Goal: Task Accomplishment & Management: Use online tool/utility

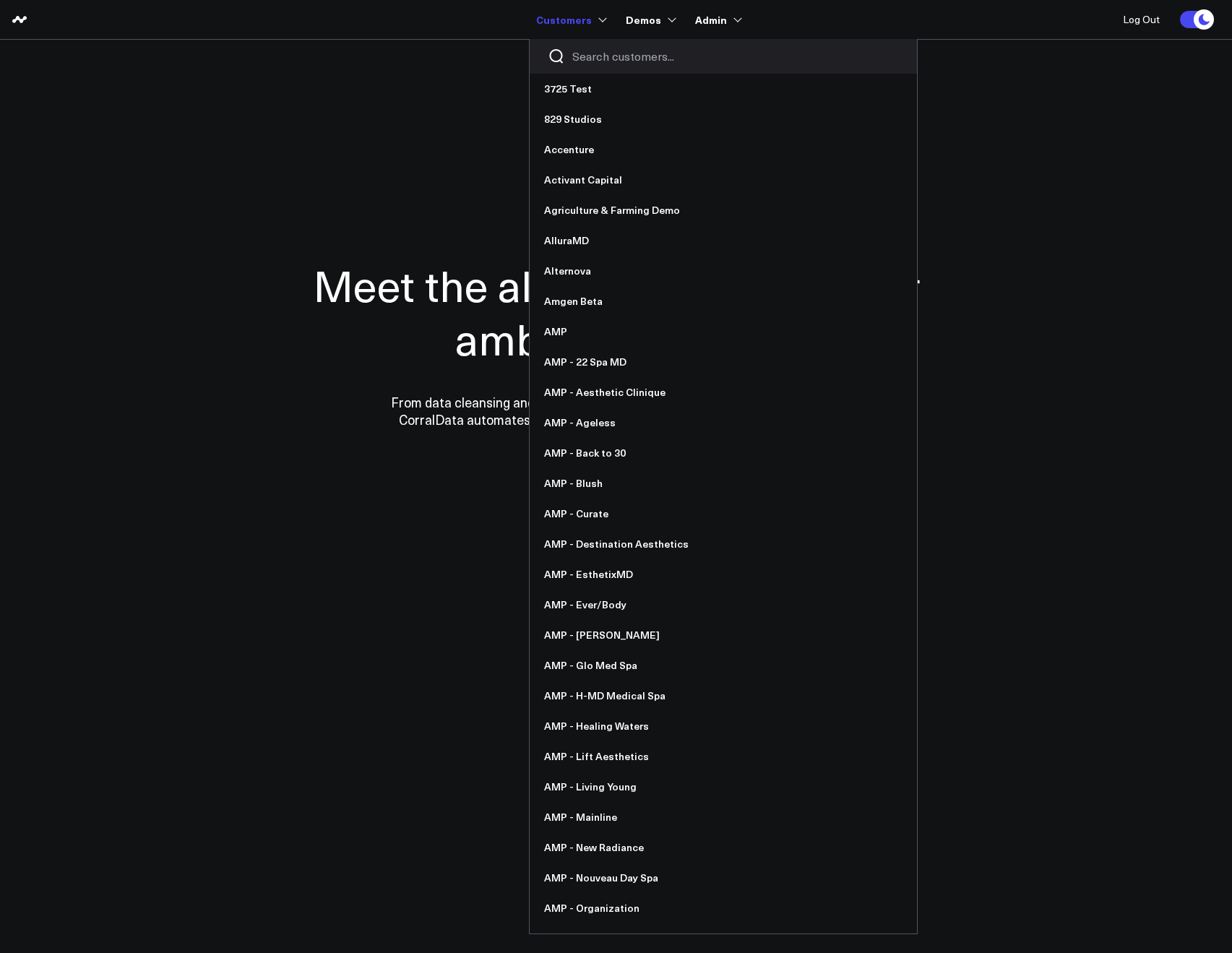
click at [587, 62] on input "Search customers input" at bounding box center [735, 56] width 327 height 16
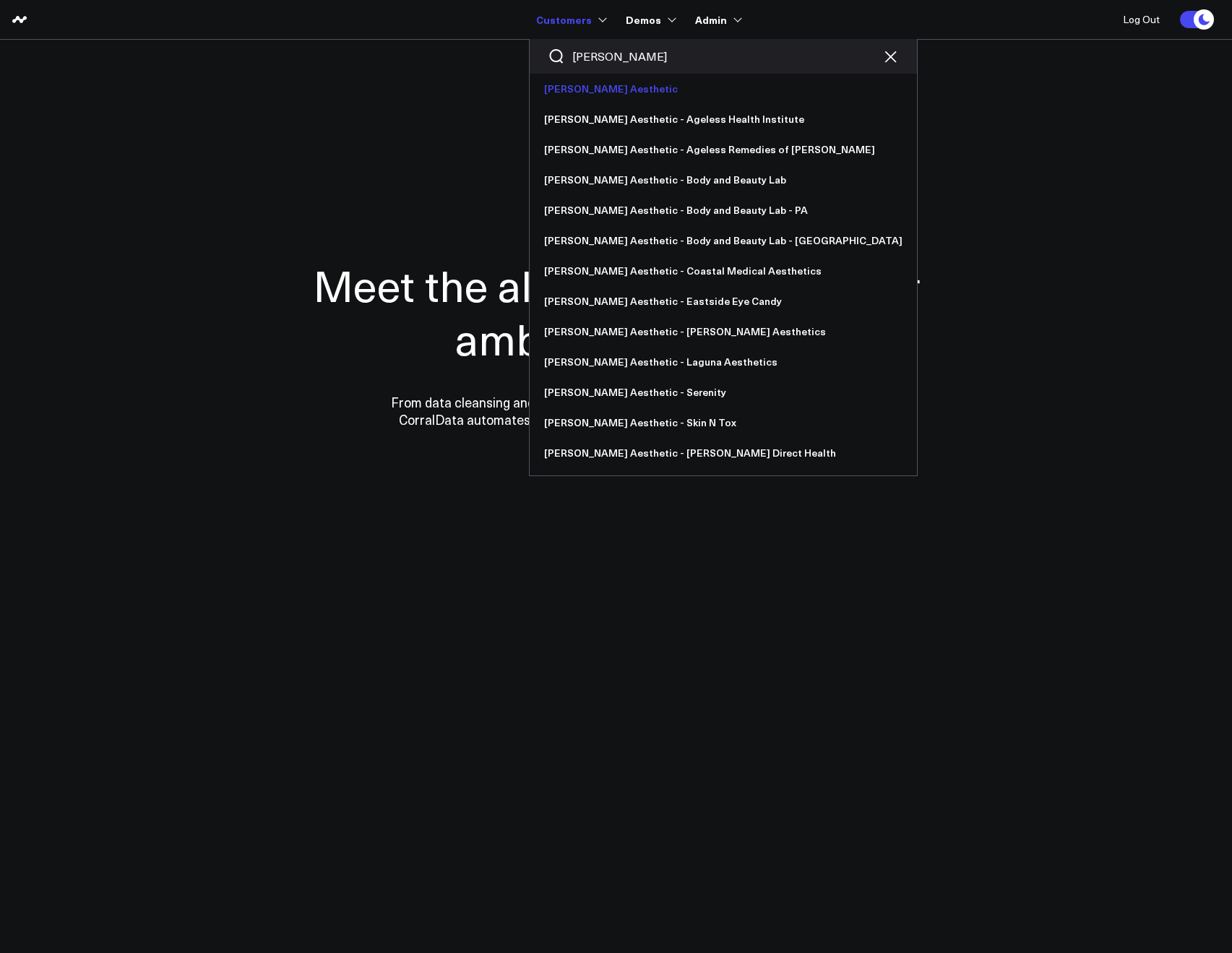
type input "annie"
click at [564, 84] on link "[PERSON_NAME] Aesthetic" at bounding box center [723, 89] width 387 height 30
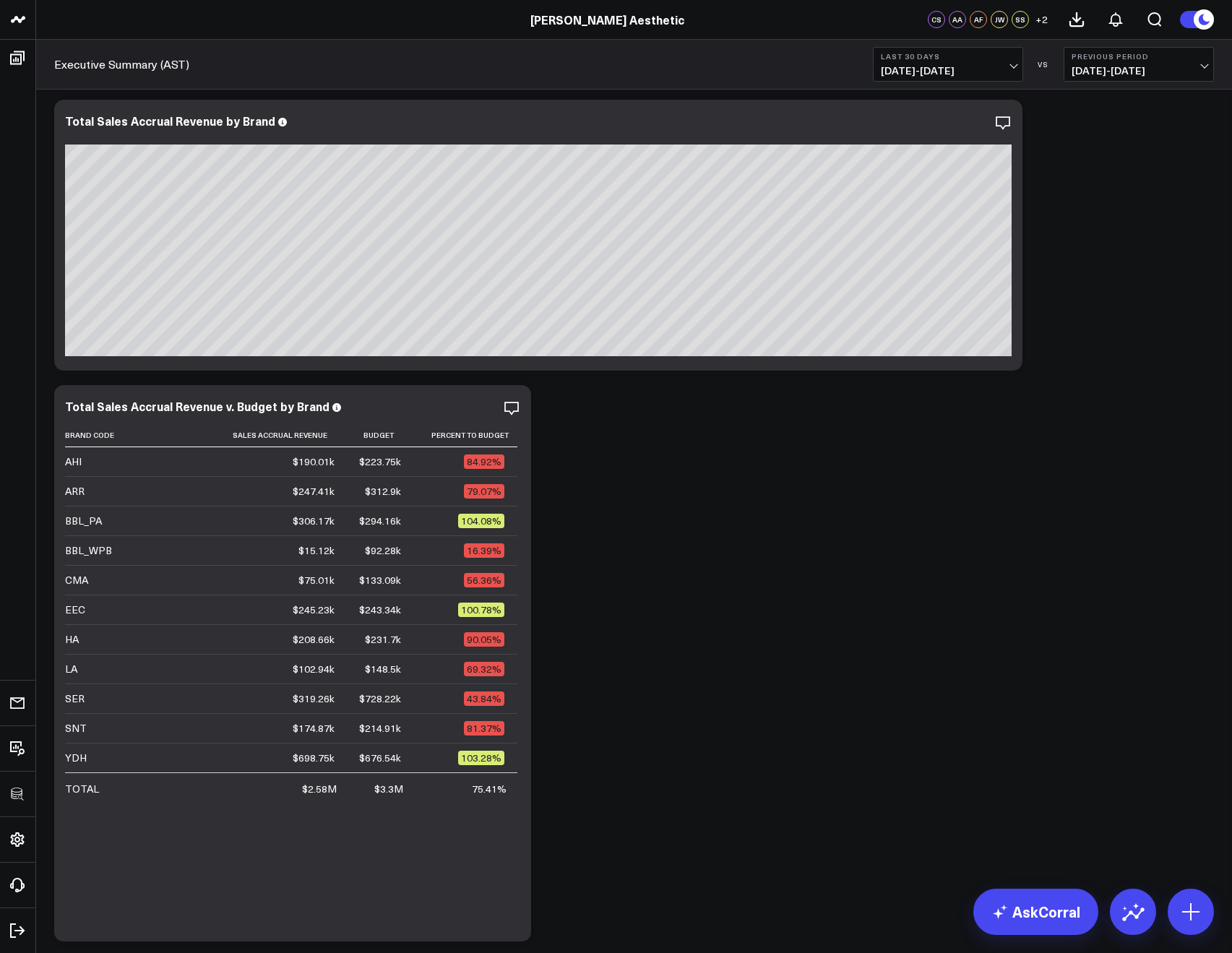
scroll to position [110, 0]
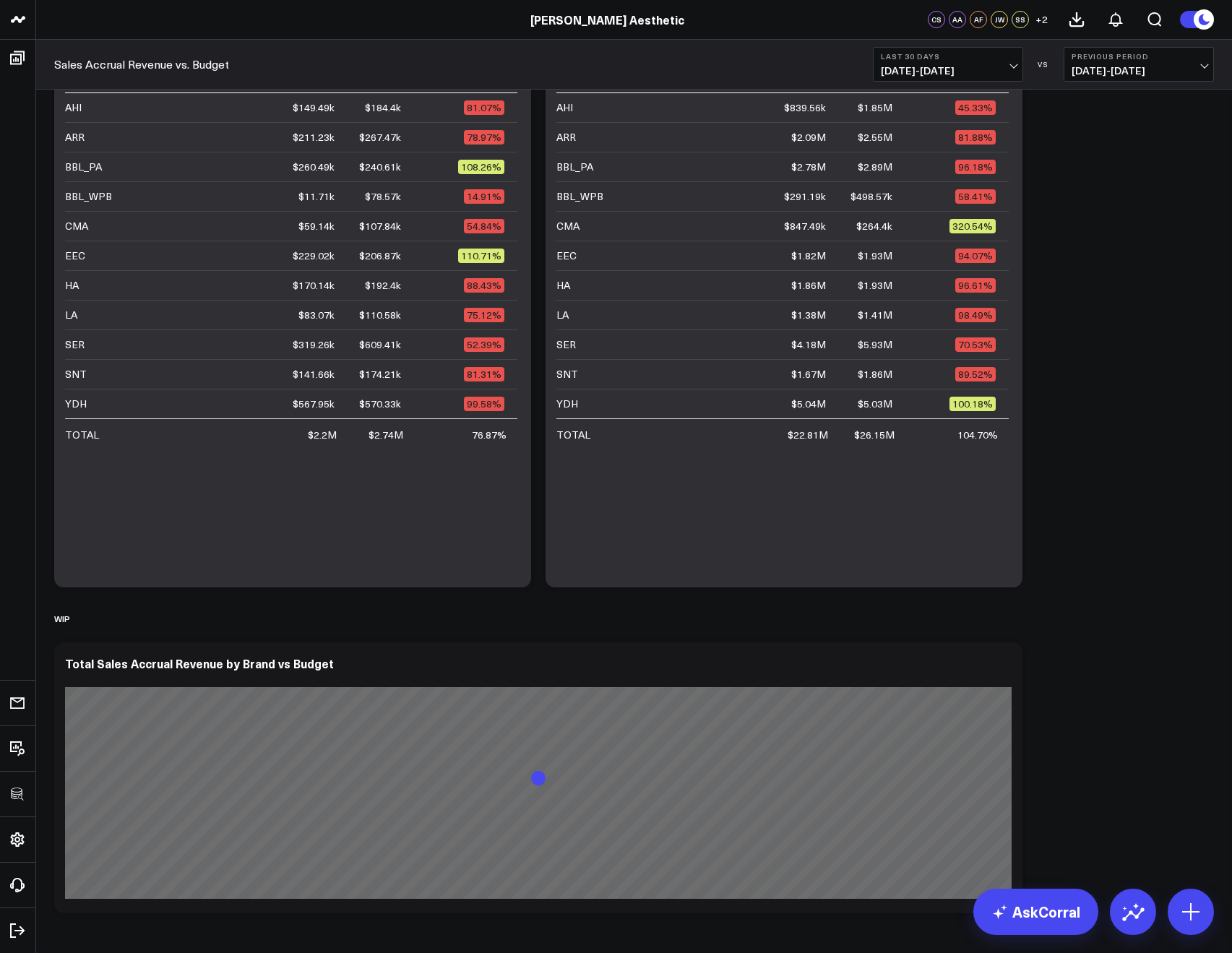
scroll to position [759, 0]
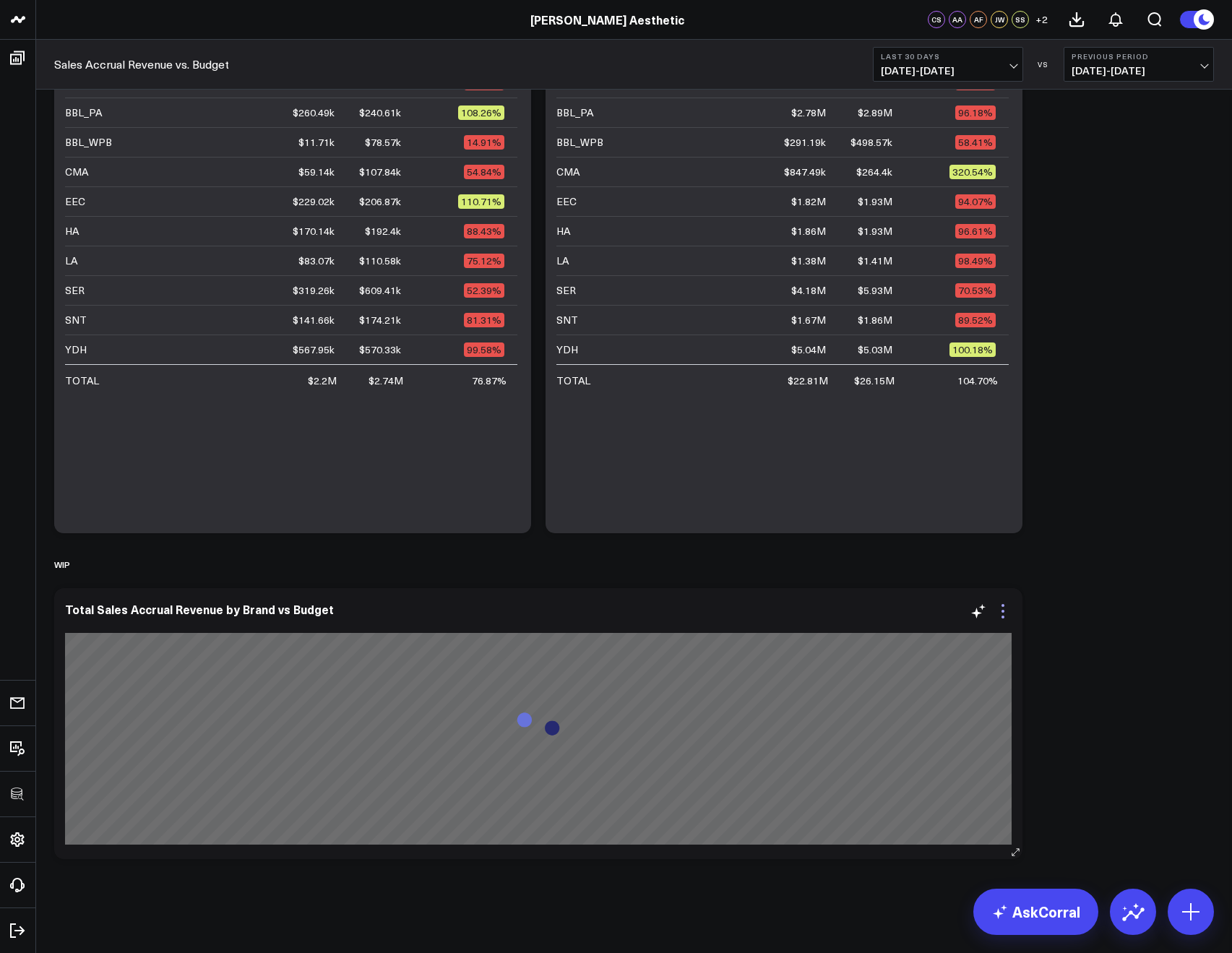
click at [998, 617] on icon at bounding box center [1003, 612] width 17 height 17
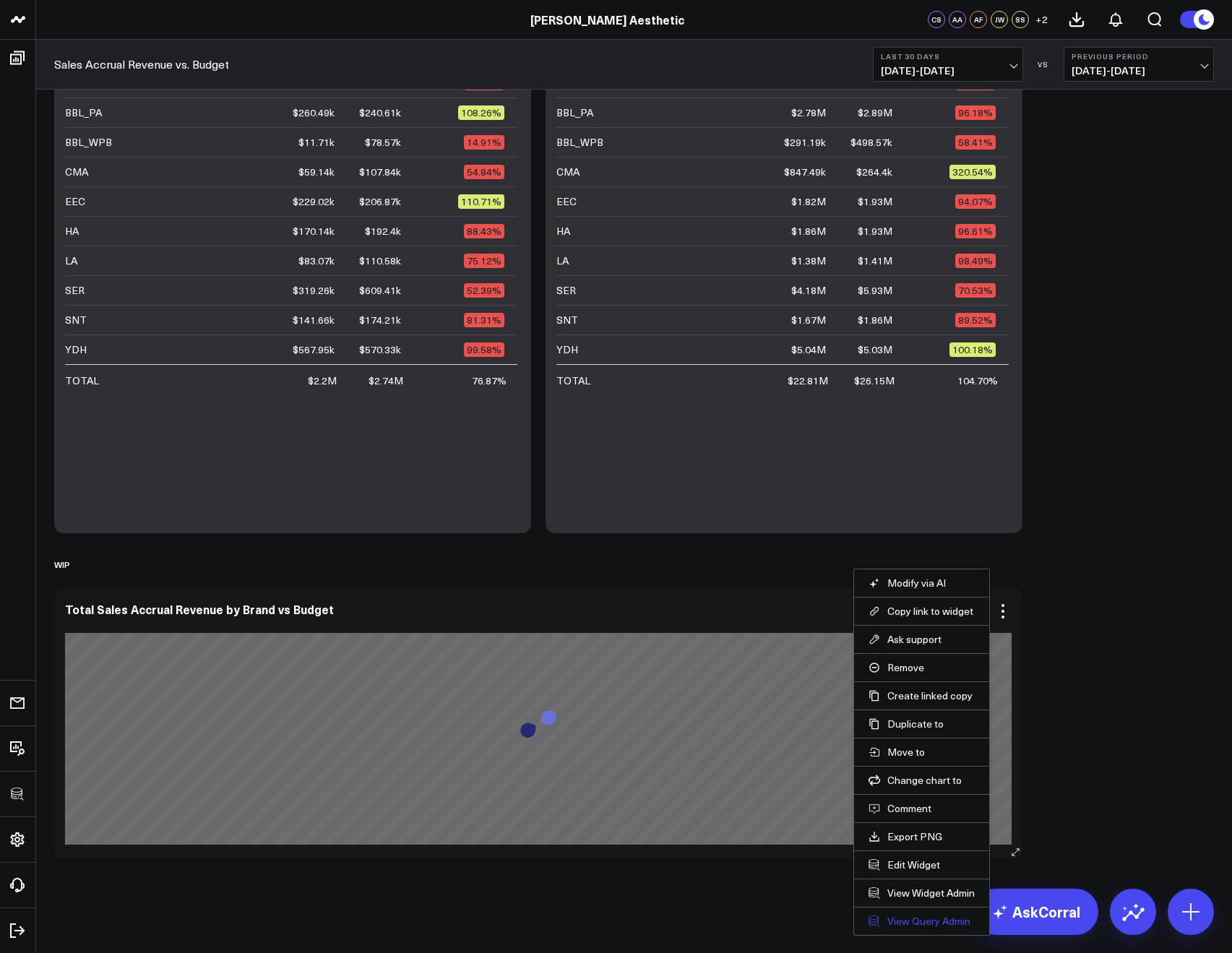
click at [910, 919] on link "View Query Admin" at bounding box center [922, 921] width 106 height 13
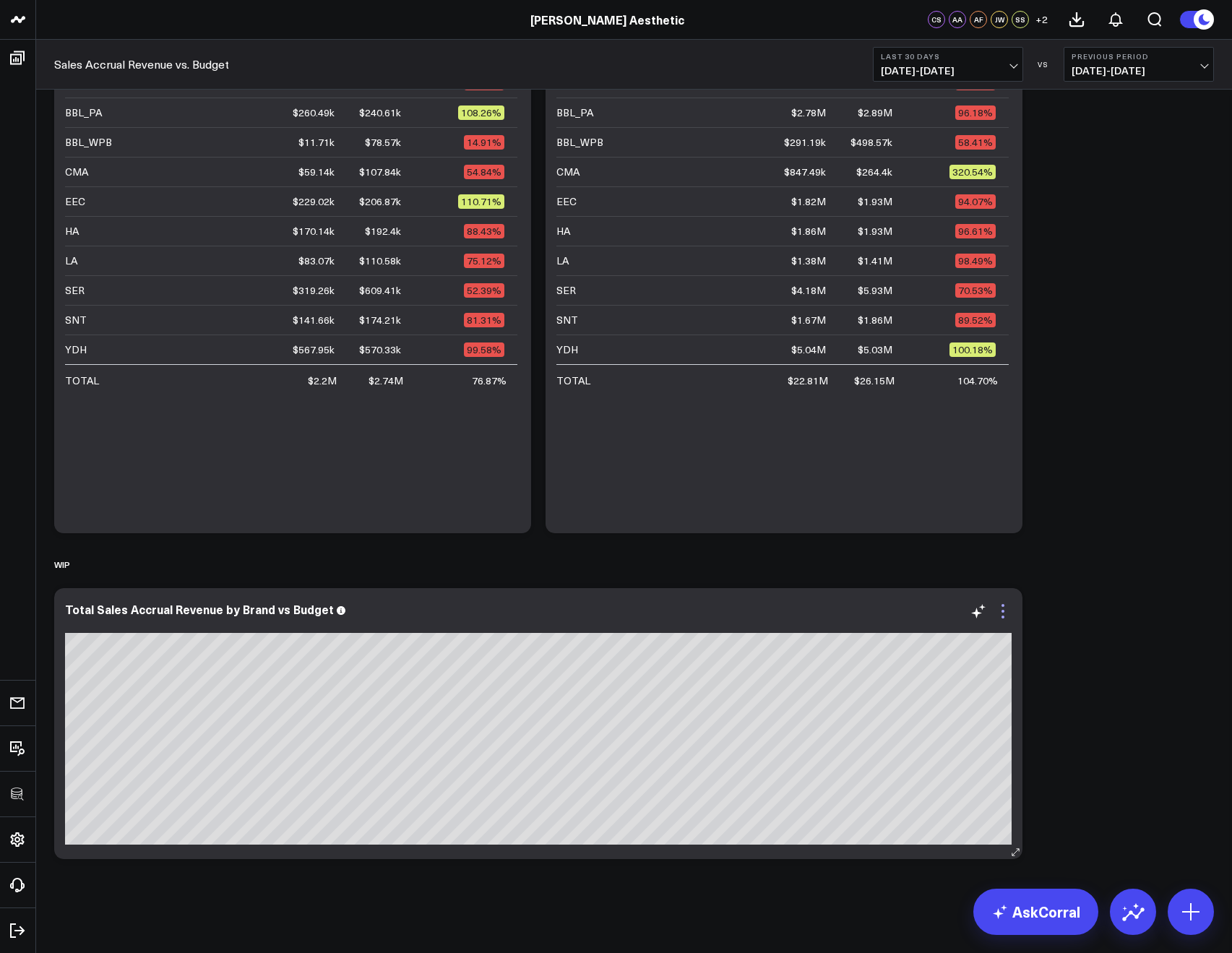
click at [1003, 616] on icon at bounding box center [1003, 617] width 3 height 3
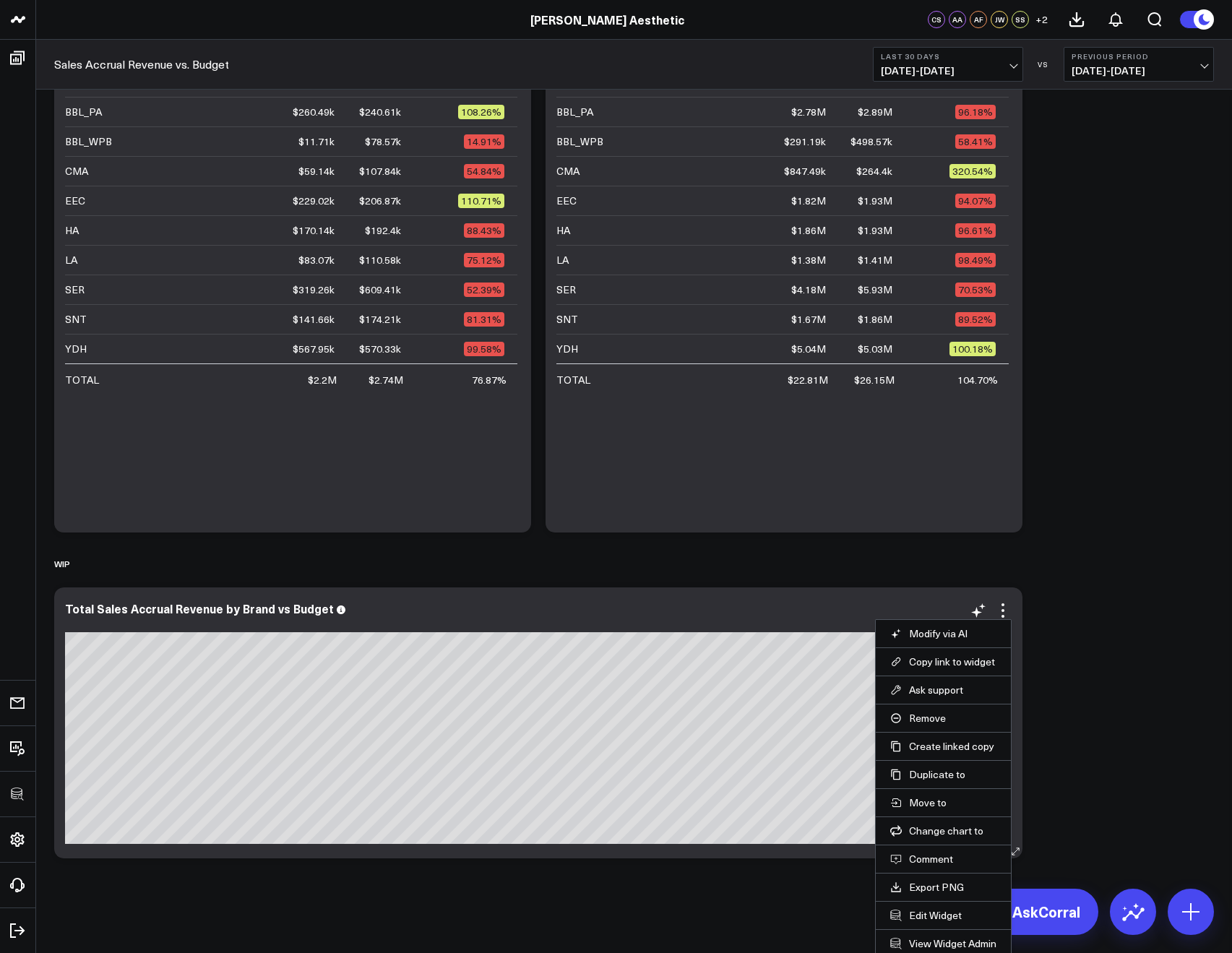
scroll to position [794, 0]
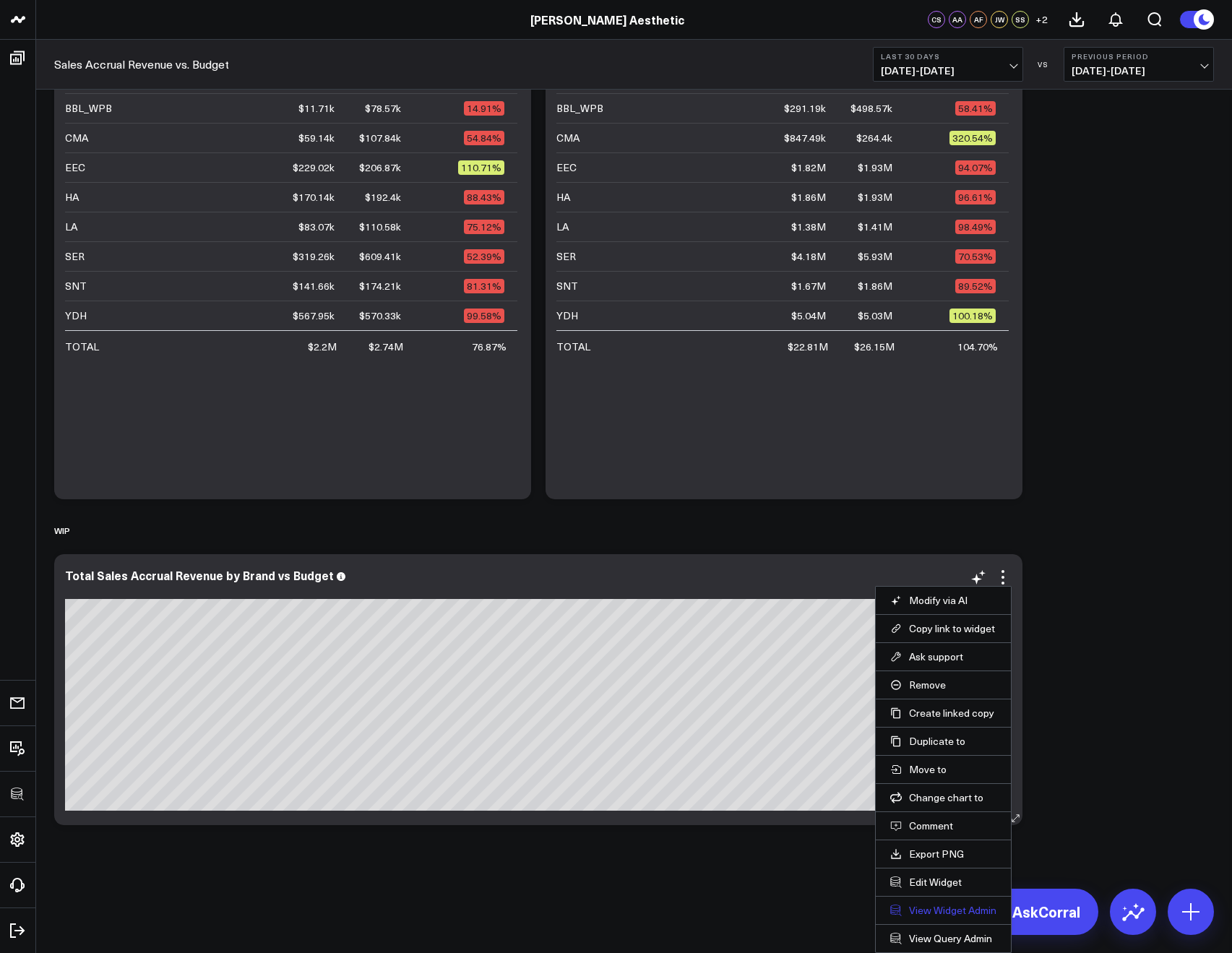
click at [929, 912] on link "View Widget Admin" at bounding box center [943, 910] width 106 height 13
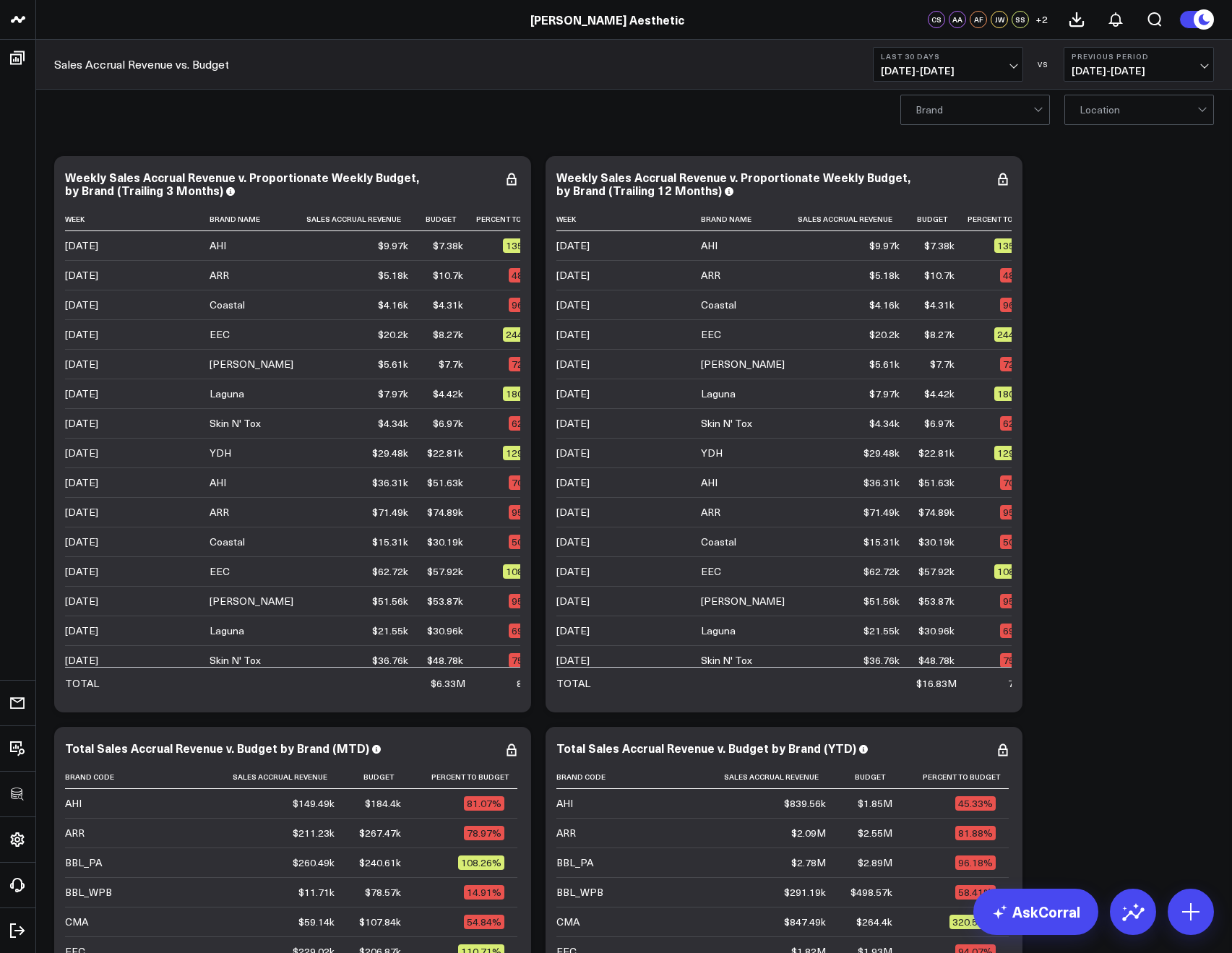
scroll to position [0, 0]
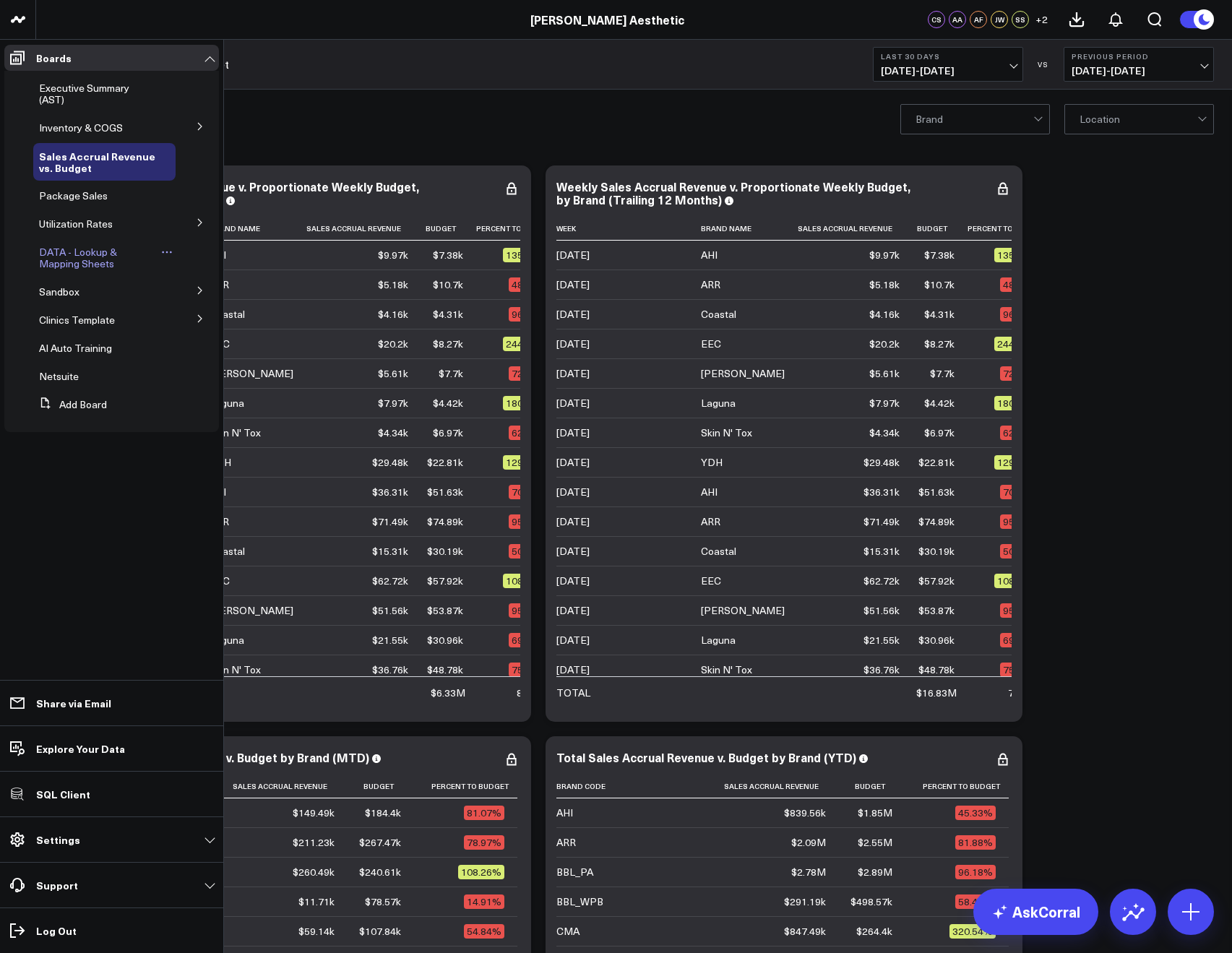
click at [76, 256] on span "DATA - Lookup & Mapping Sheets" at bounding box center [78, 258] width 78 height 25
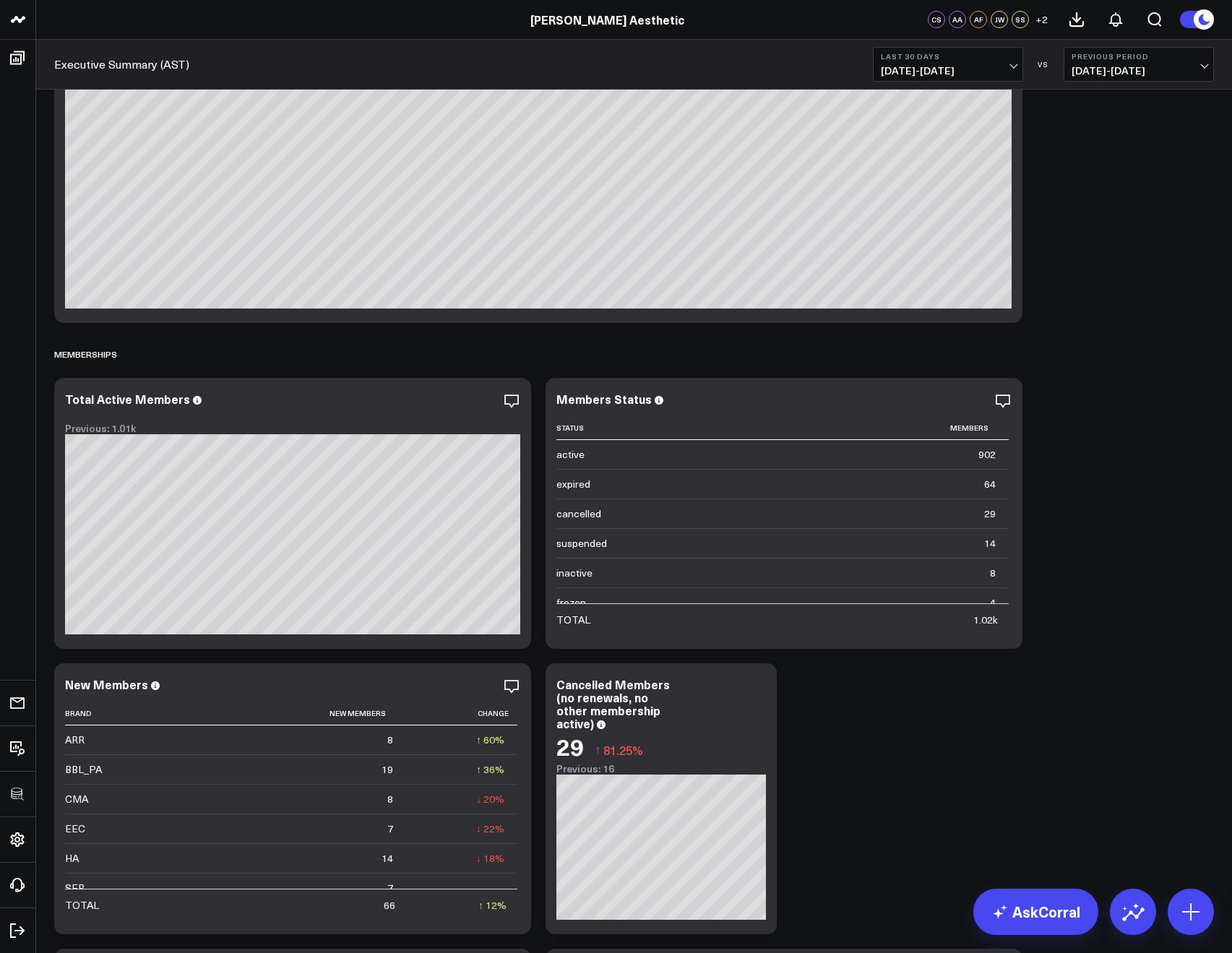
scroll to position [7132, 0]
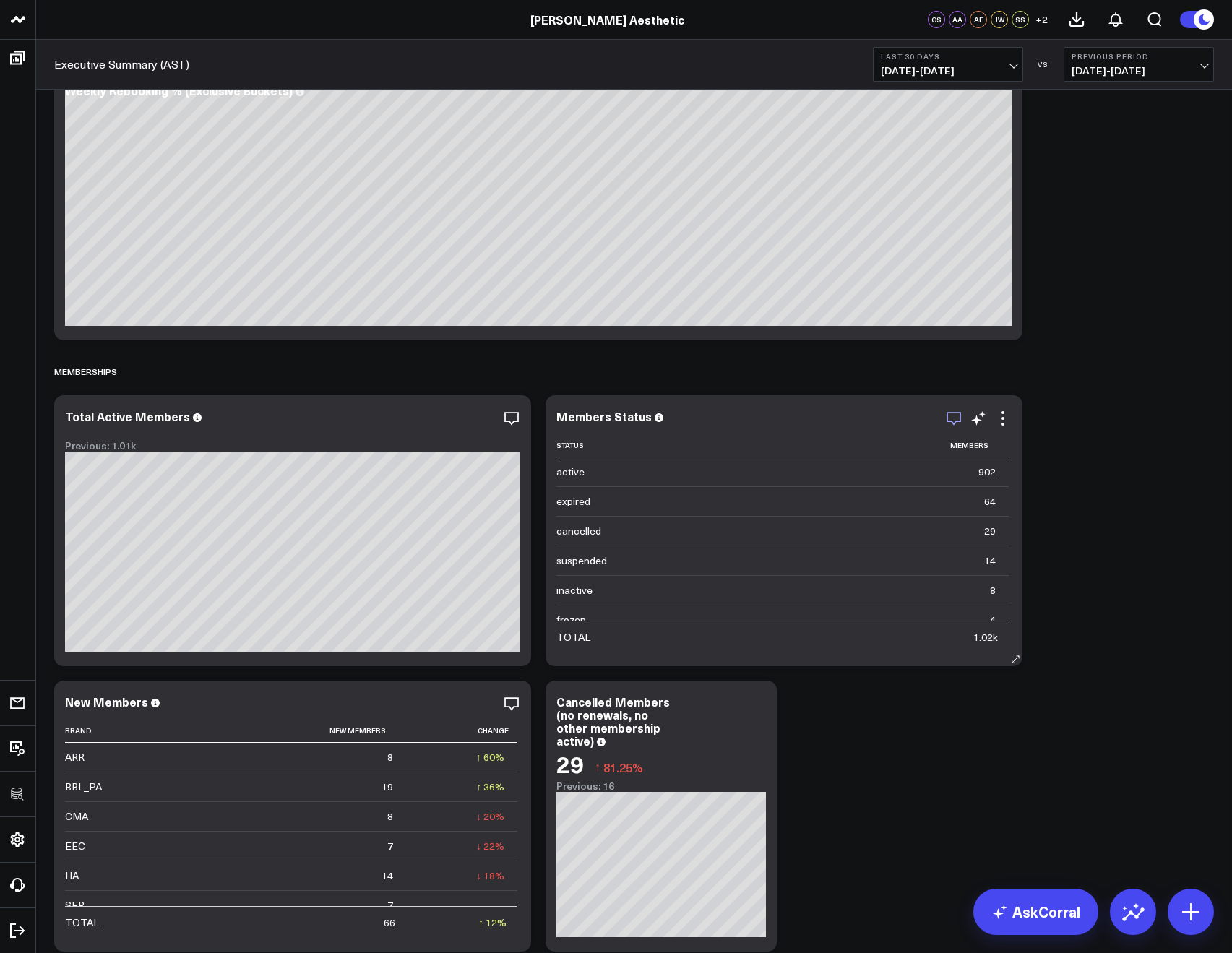
click at [950, 418] on icon "button" at bounding box center [954, 418] width 17 height 17
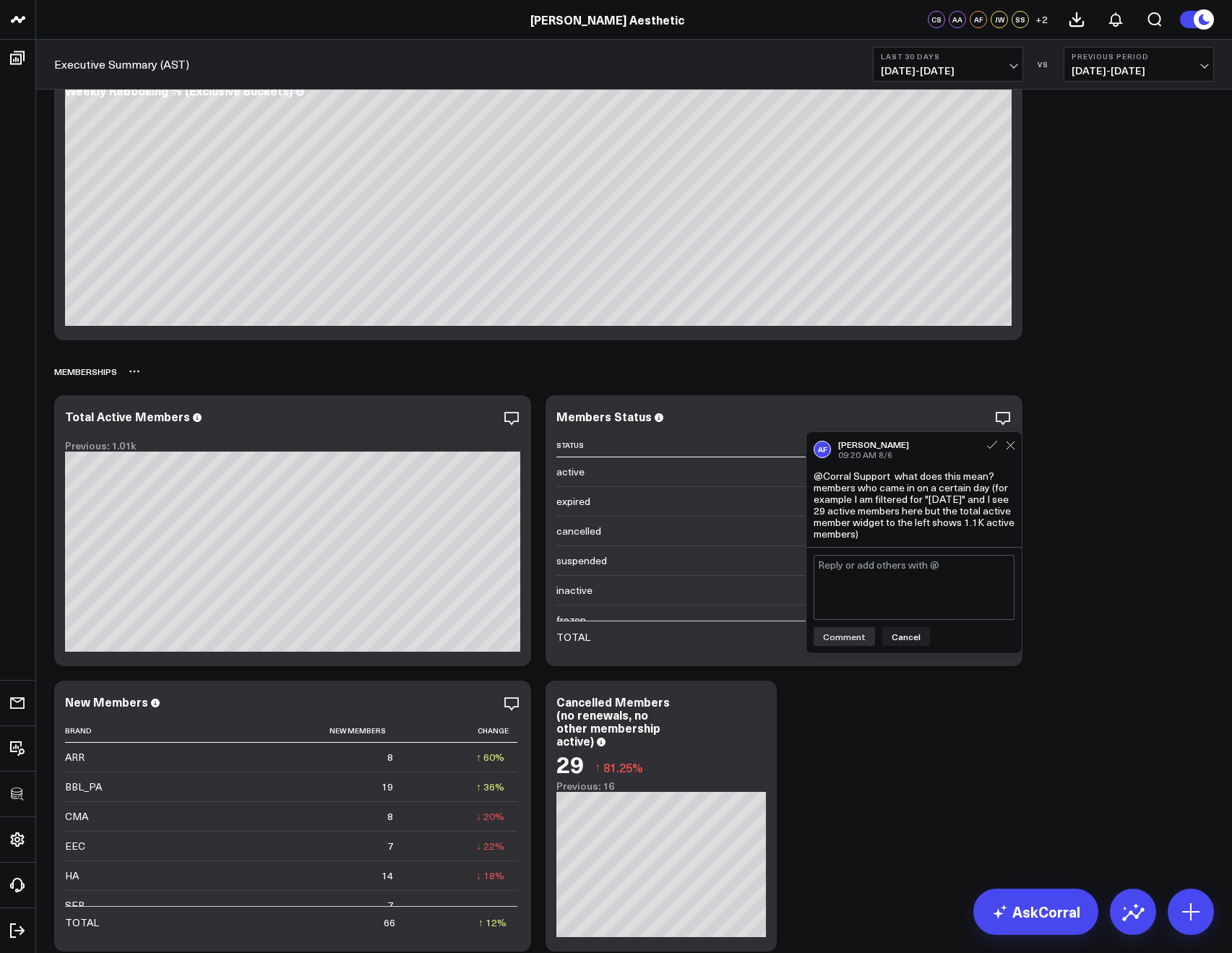
click at [1096, 370] on div "Memberships" at bounding box center [634, 371] width 1160 height 33
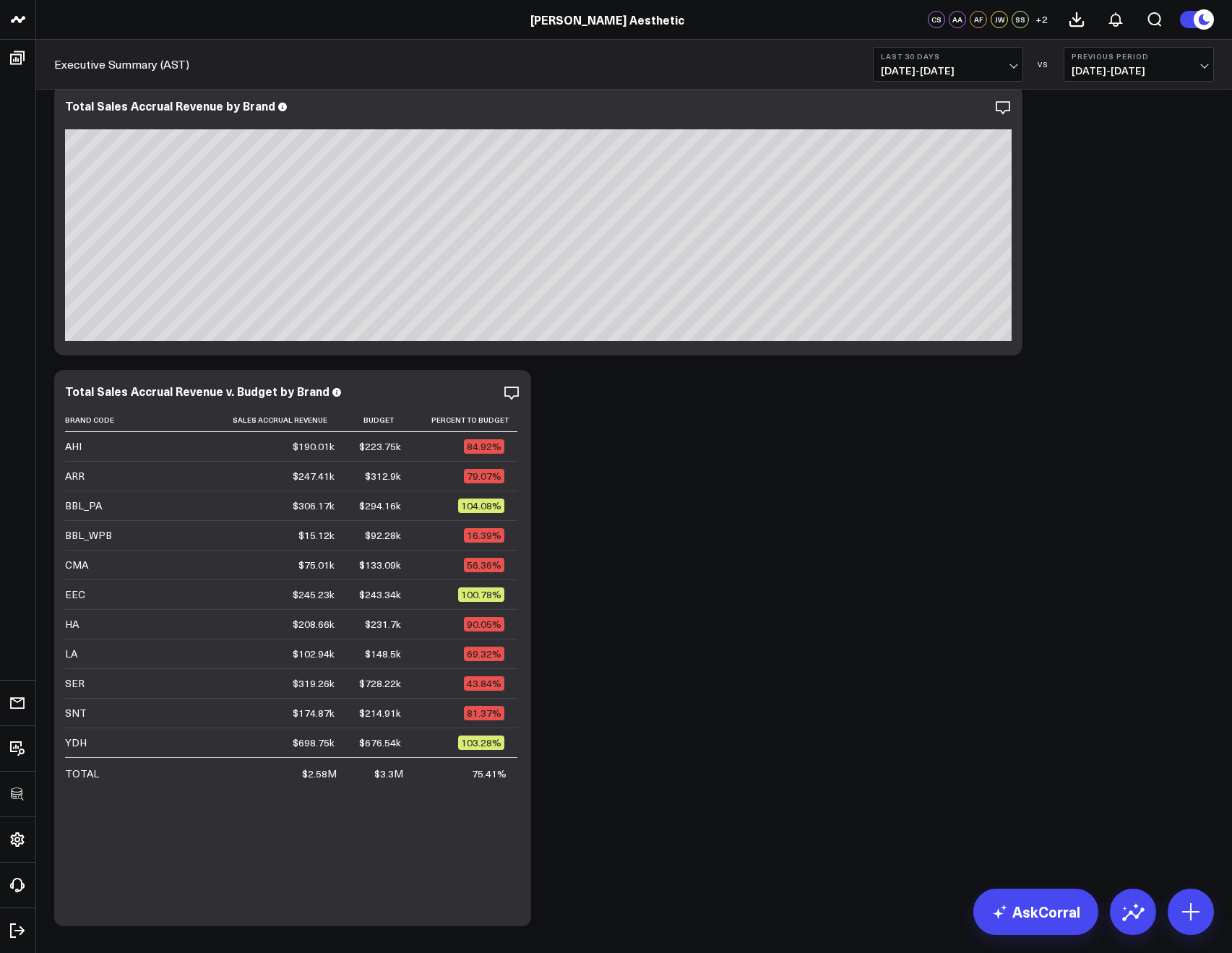
scroll to position [0, 0]
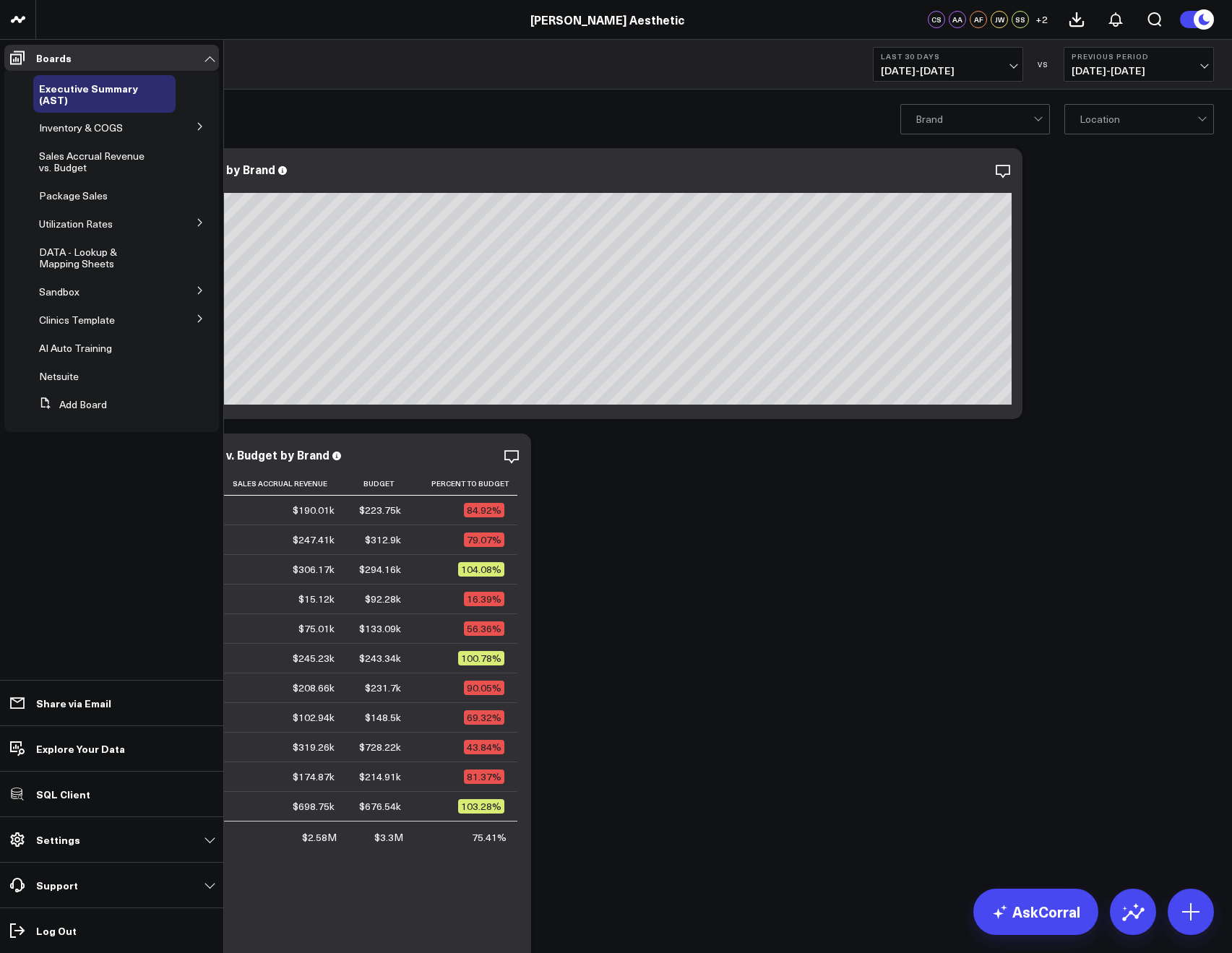
click at [197, 319] on icon at bounding box center [200, 318] width 9 height 9
click at [196, 348] on icon at bounding box center [200, 344] width 9 height 9
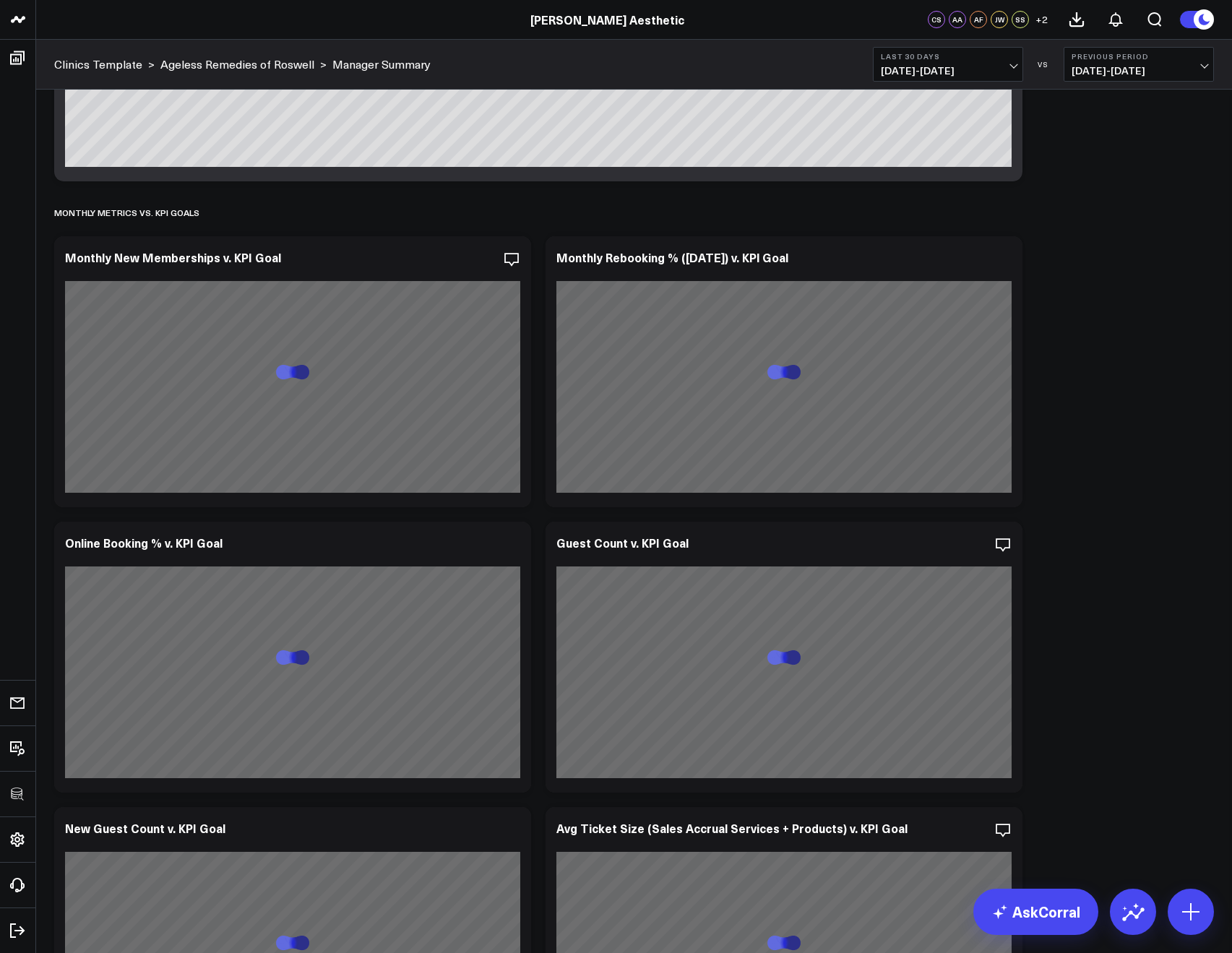
scroll to position [3637, 0]
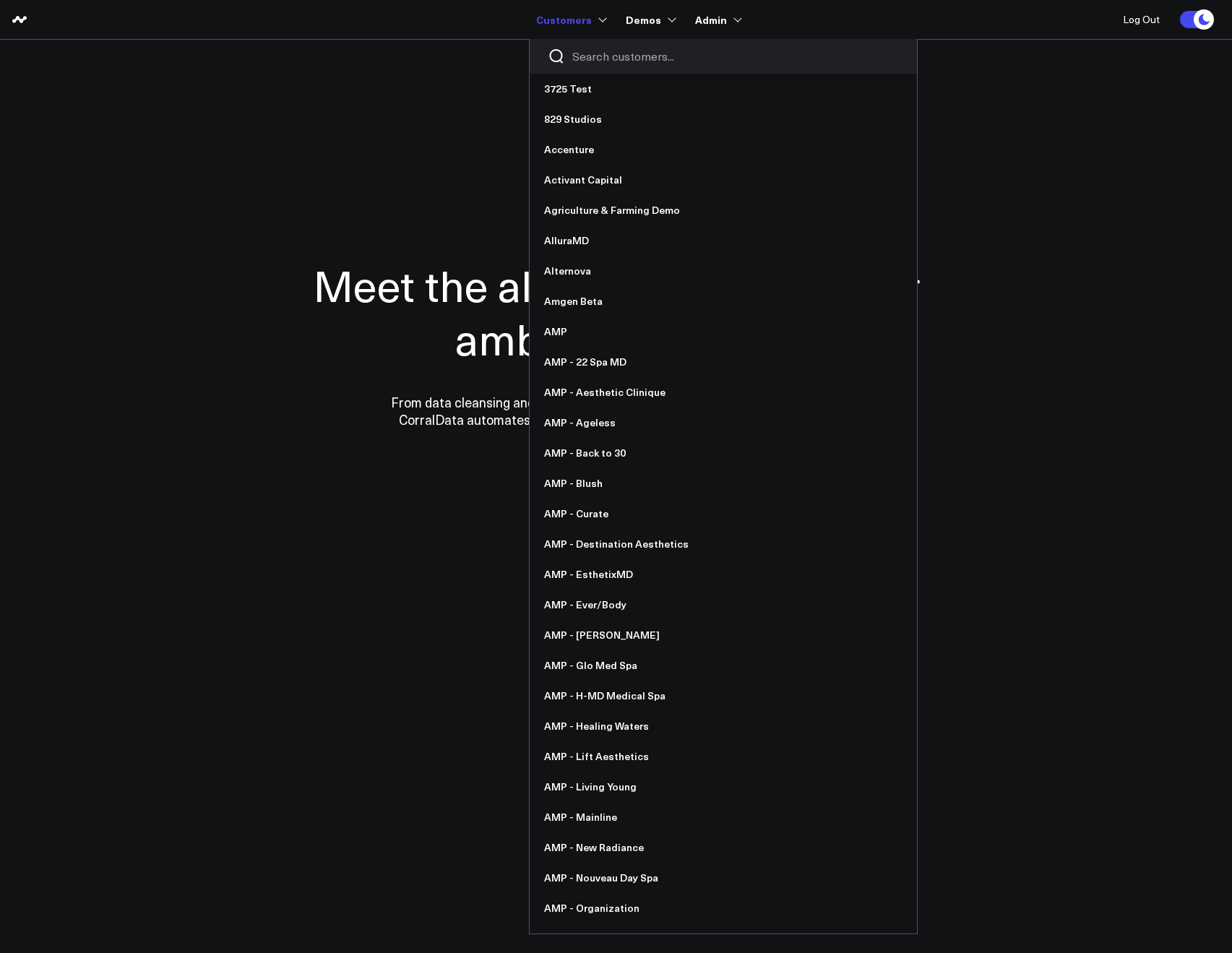
click at [586, 50] on input "Search customers input" at bounding box center [735, 56] width 327 height 16
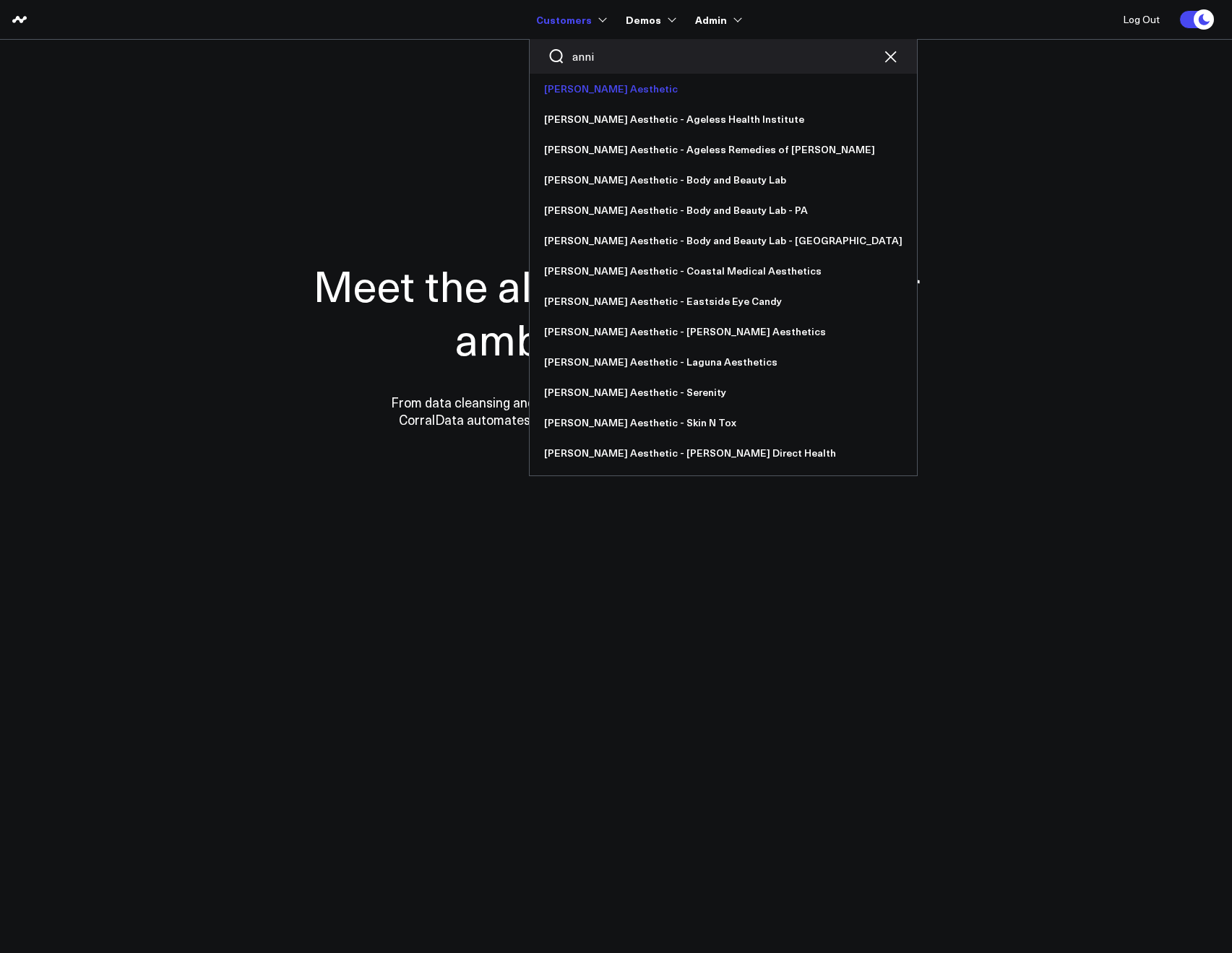
type input "anni"
click at [581, 92] on link "[PERSON_NAME] Aesthetic" at bounding box center [723, 89] width 387 height 30
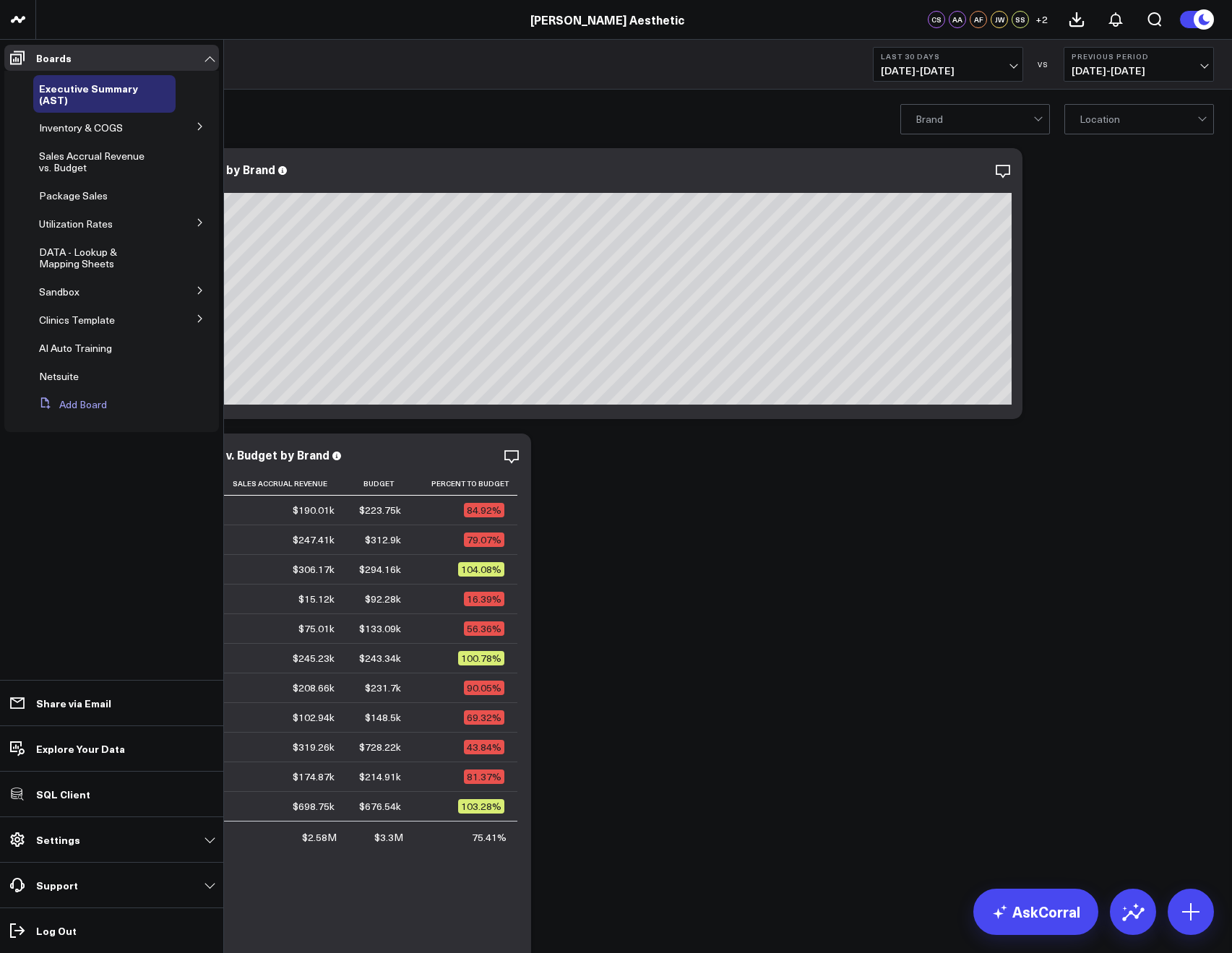
click at [84, 399] on button "Add Board" at bounding box center [70, 405] width 74 height 26
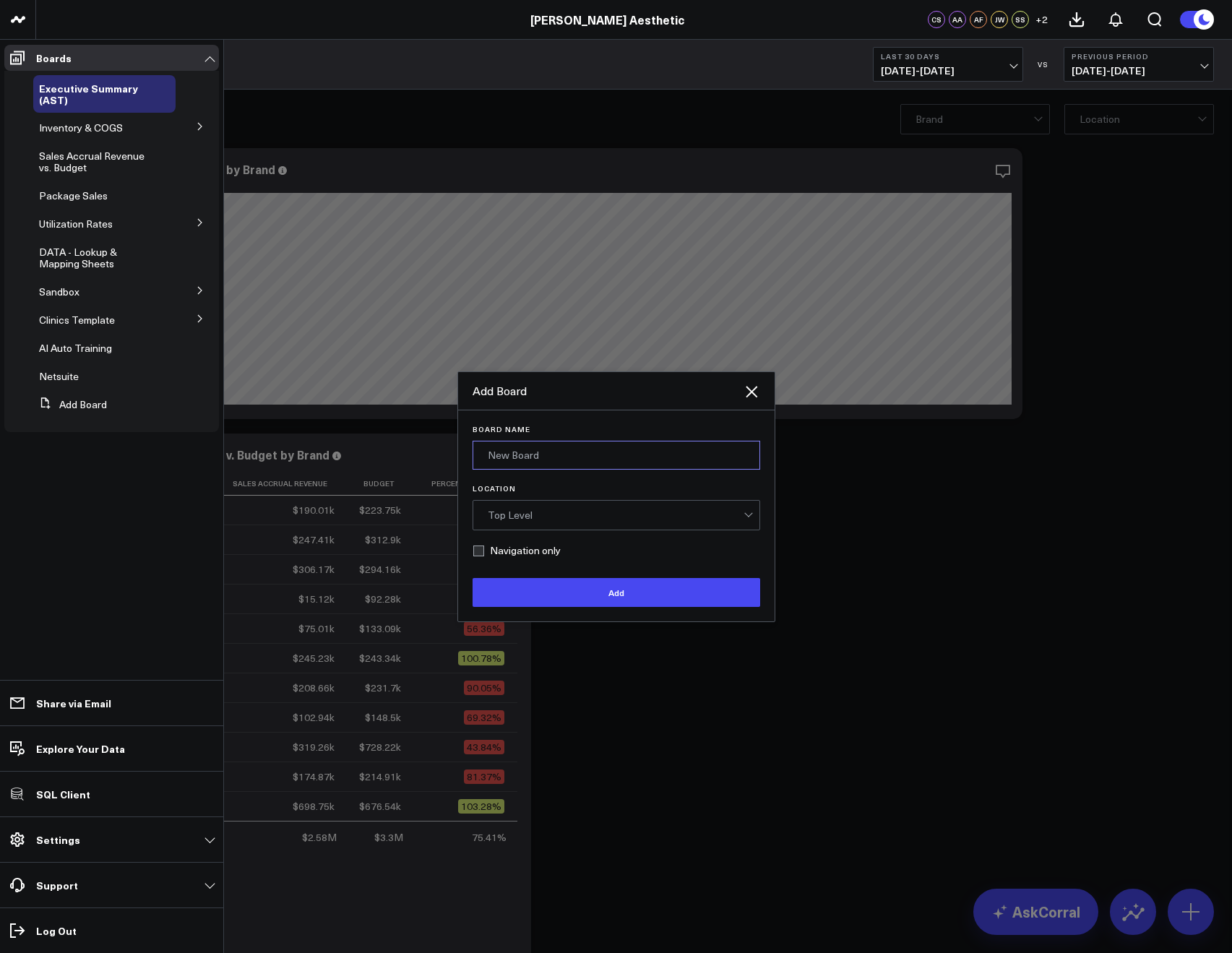
click at [515, 449] on input "Board Name" at bounding box center [616, 455] width 287 height 29
type input "NEW KPI MOCKUP AST"
click at [520, 601] on button "Add" at bounding box center [616, 593] width 287 height 29
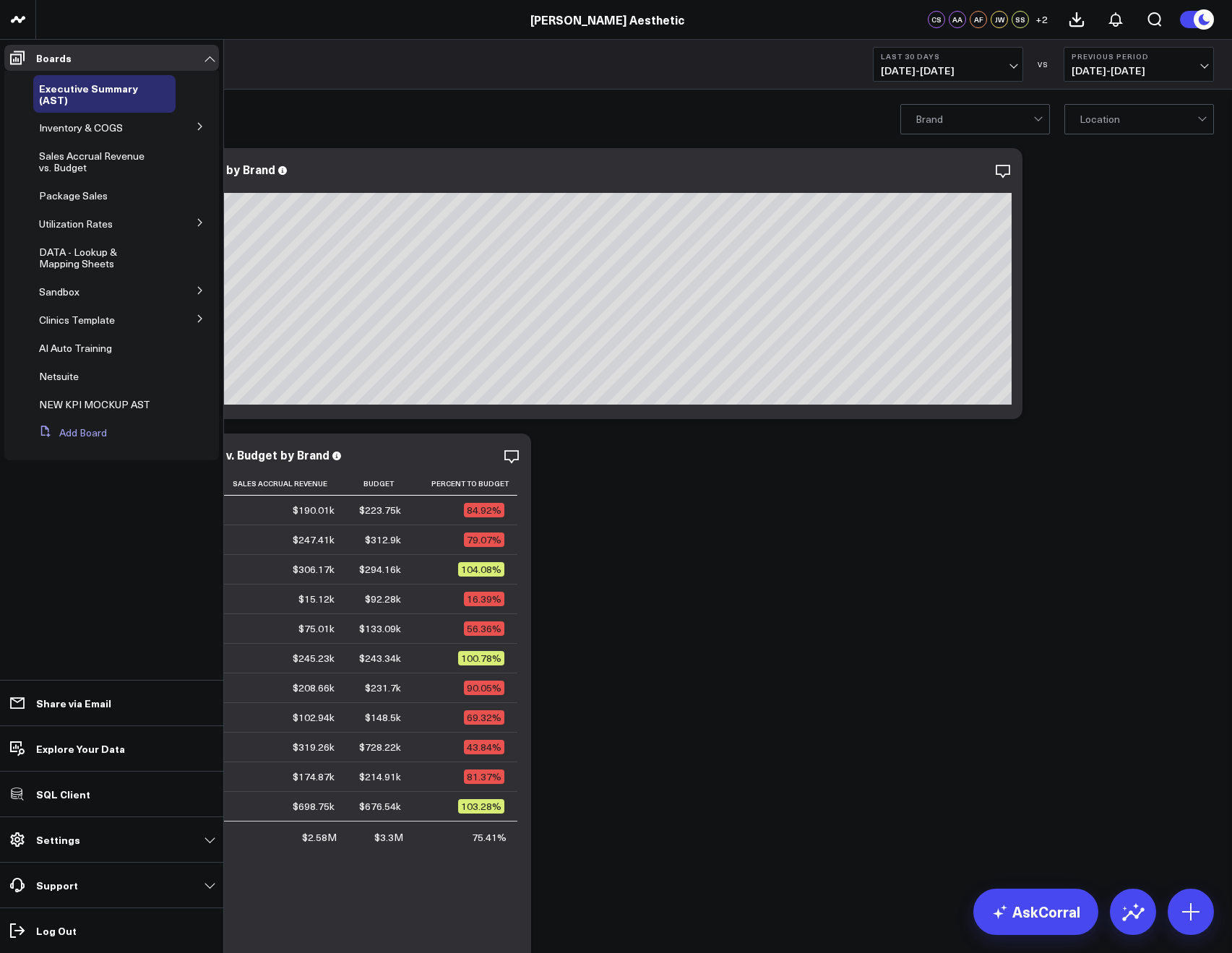
click at [87, 436] on button "Add Board" at bounding box center [70, 432] width 74 height 26
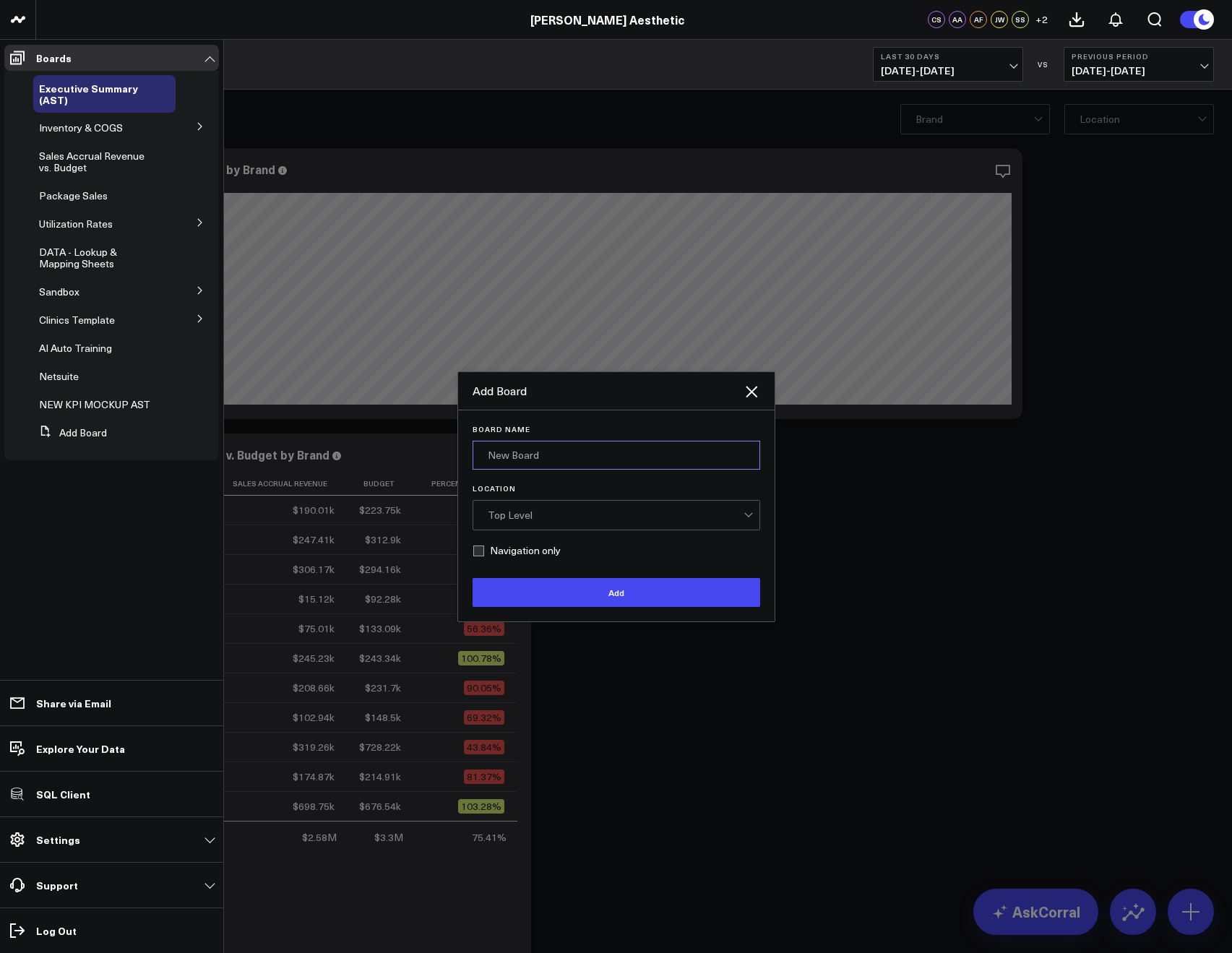
click at [517, 455] on input "Board Name" at bounding box center [616, 455] width 287 height 29
type input "NEW KPI MOCKUP - MANAGER SUMMARY"
click at [532, 586] on button "Add" at bounding box center [616, 593] width 287 height 29
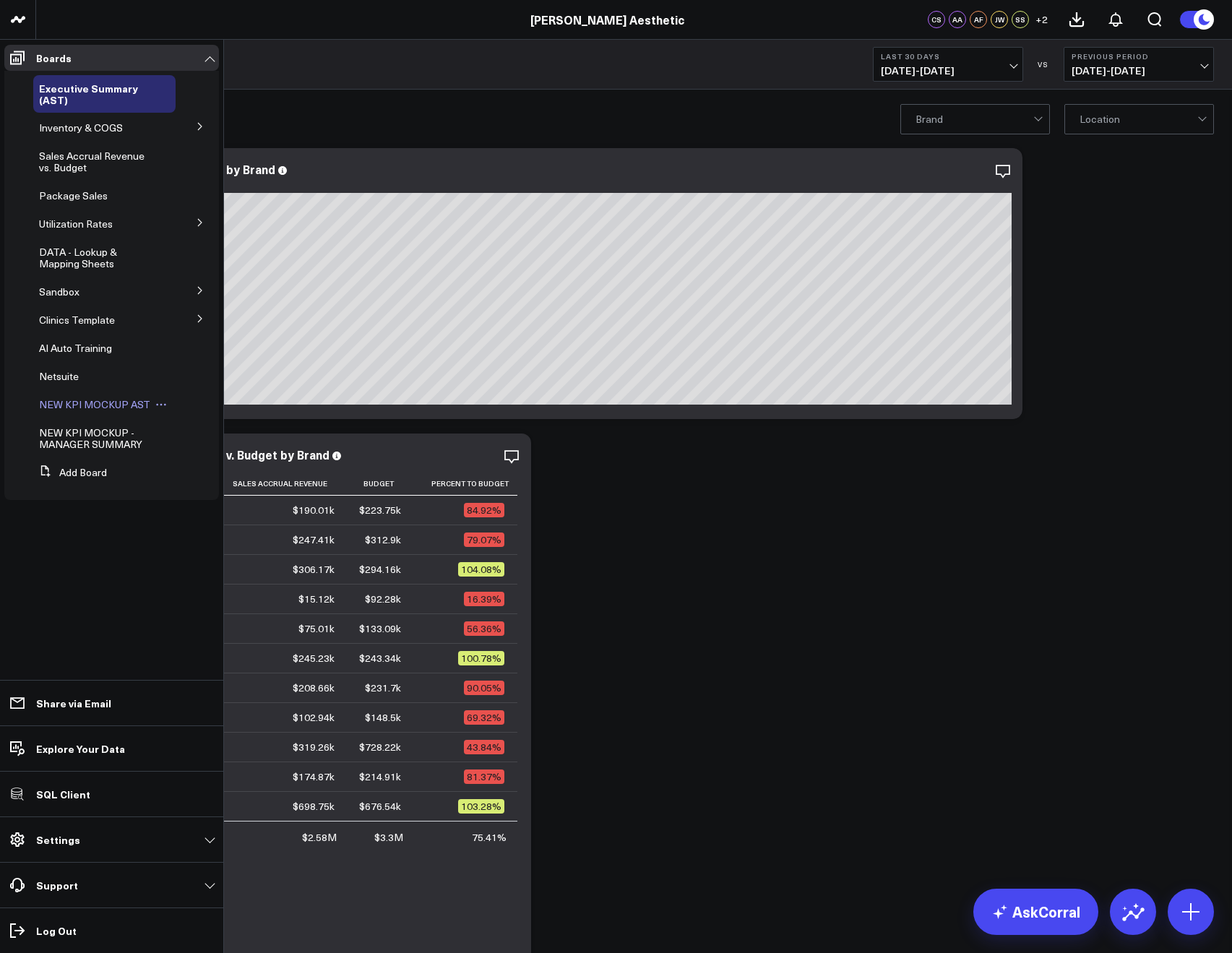
click at [86, 410] on div "NEW KPI MOCKUP AST" at bounding box center [104, 405] width 142 height 26
click at [83, 405] on span "NEW KPI MOCKUP AST" at bounding box center [94, 404] width 111 height 13
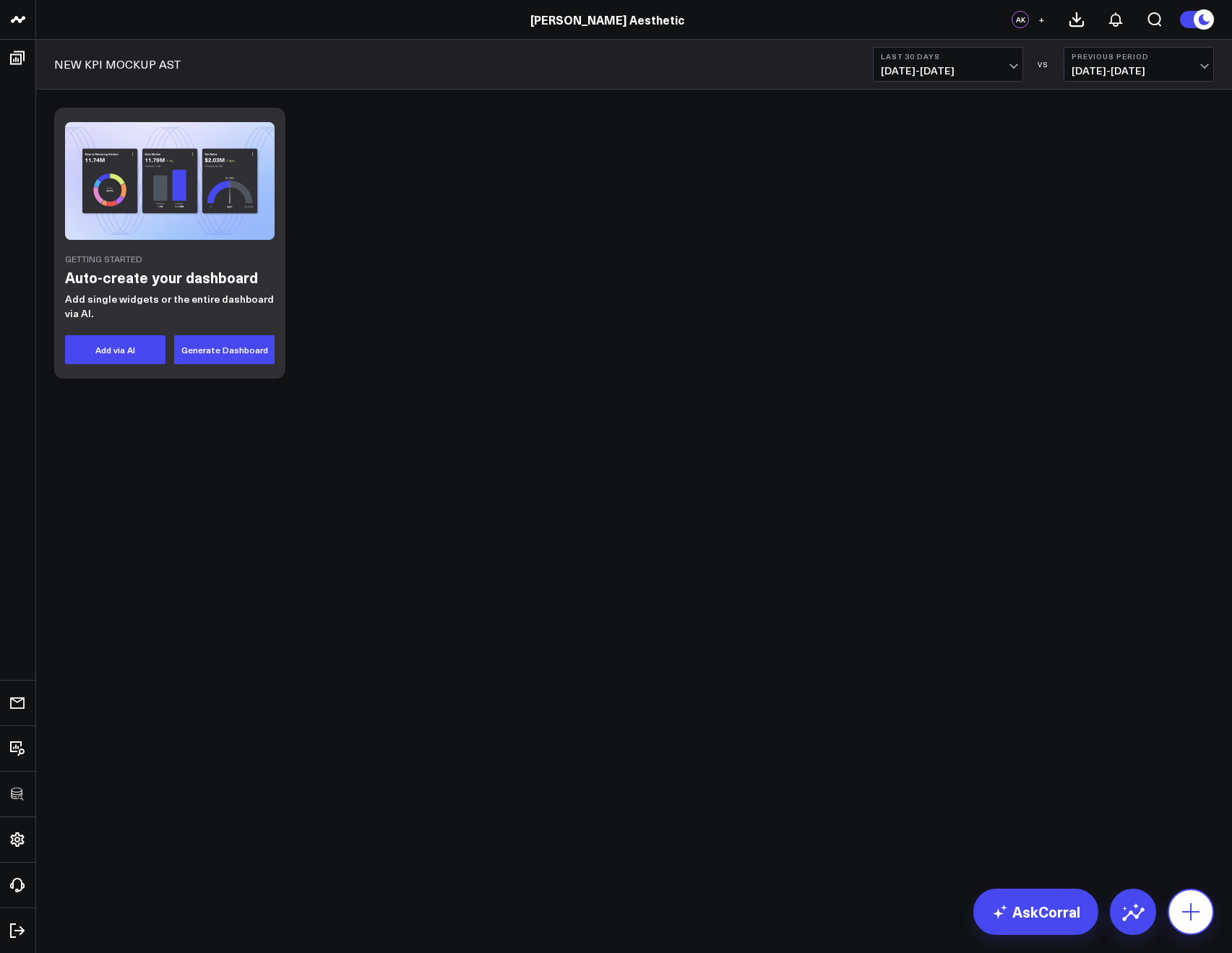
click at [1173, 900] on button at bounding box center [1191, 912] width 46 height 46
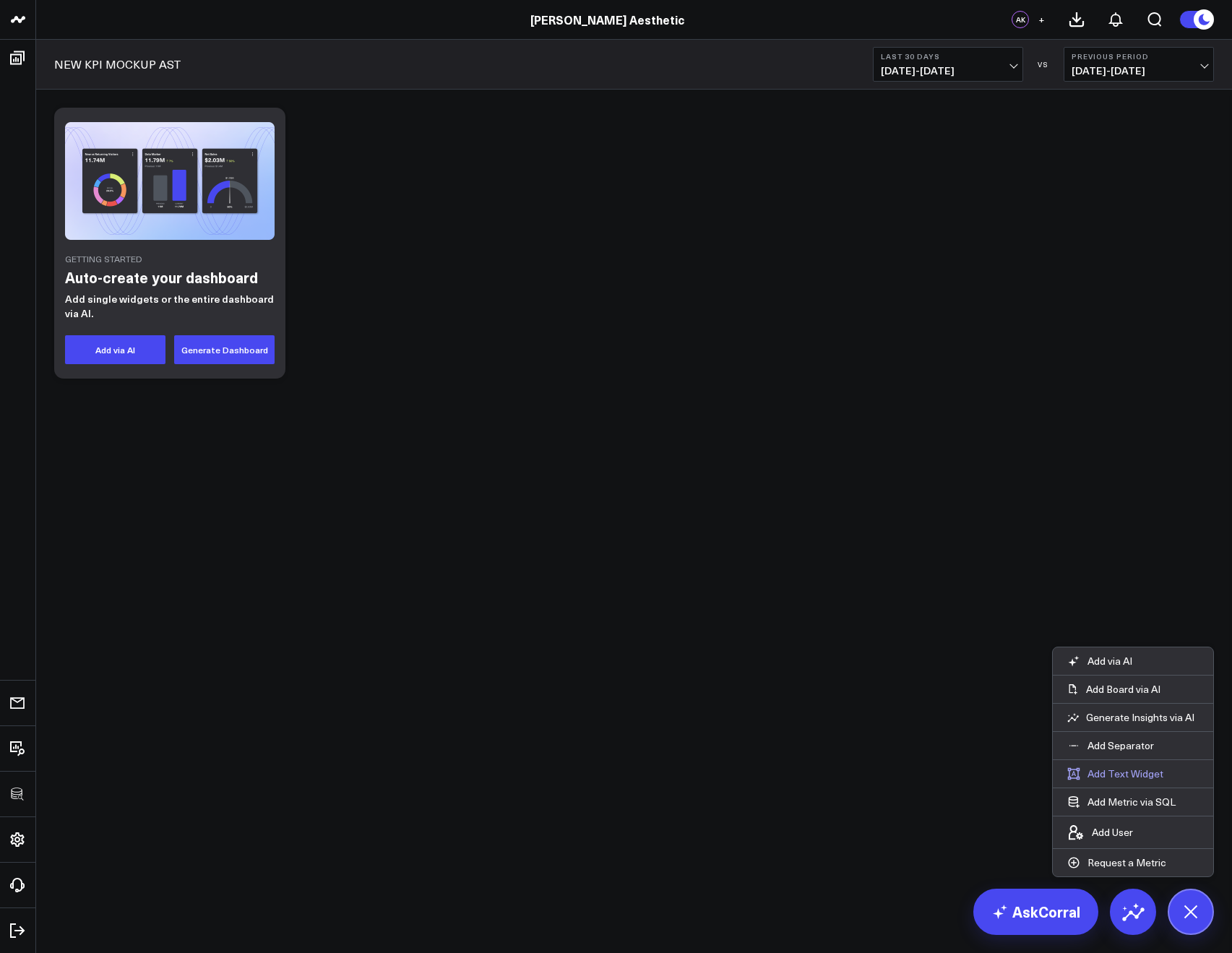
click at [1096, 768] on button "Add Text Widget" at bounding box center [1115, 774] width 125 height 28
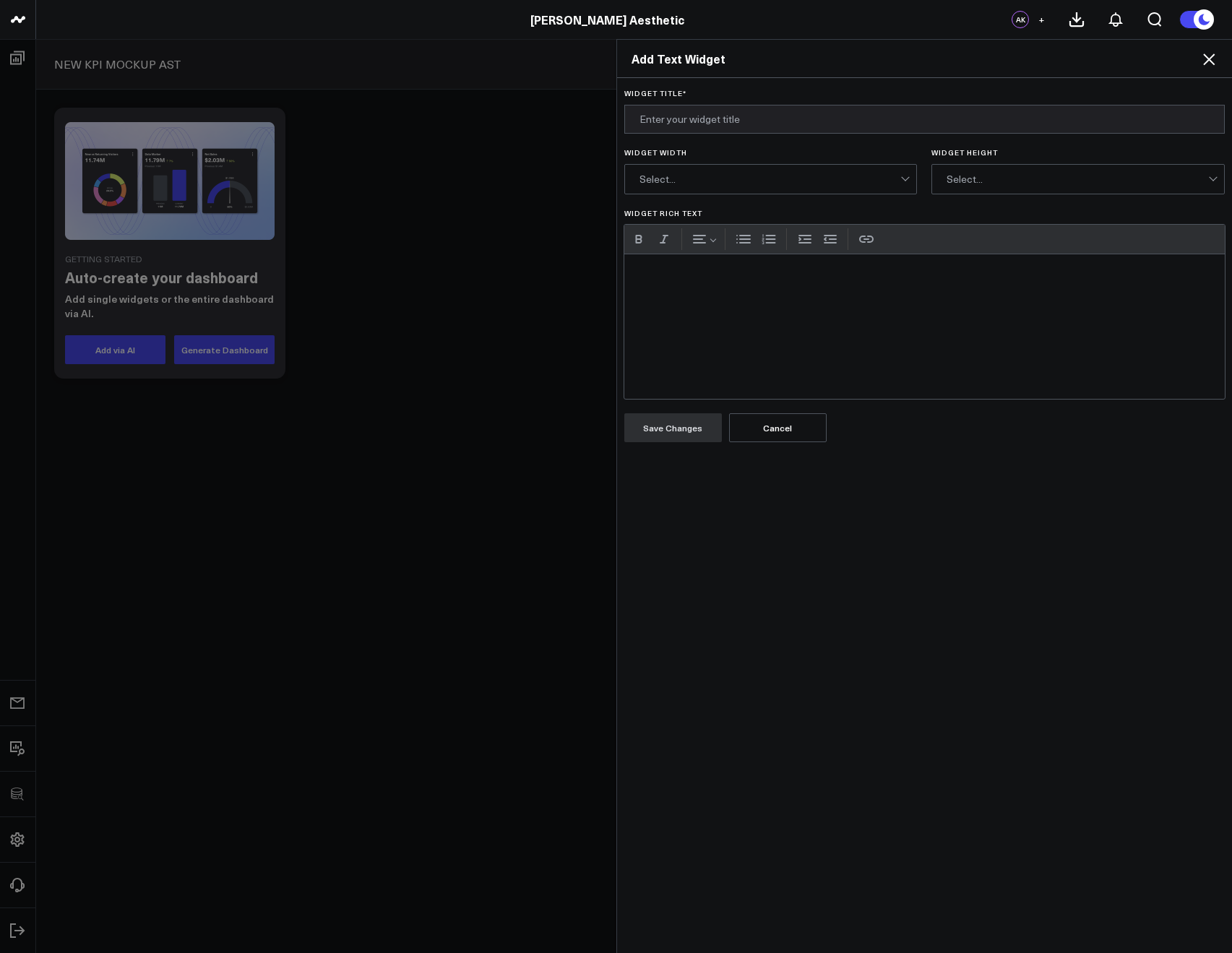
click at [795, 306] on div "Widget Rich Text" at bounding box center [925, 327] width 601 height 144
click at [666, 110] on input "Widget Title *" at bounding box center [925, 119] width 601 height 29
type input "KPI vs Budget"
click at [741, 307] on div "Widget Rich Text" at bounding box center [925, 327] width 601 height 144
click at [732, 238] on button "Bulleted list" at bounding box center [743, 239] width 21 height 21
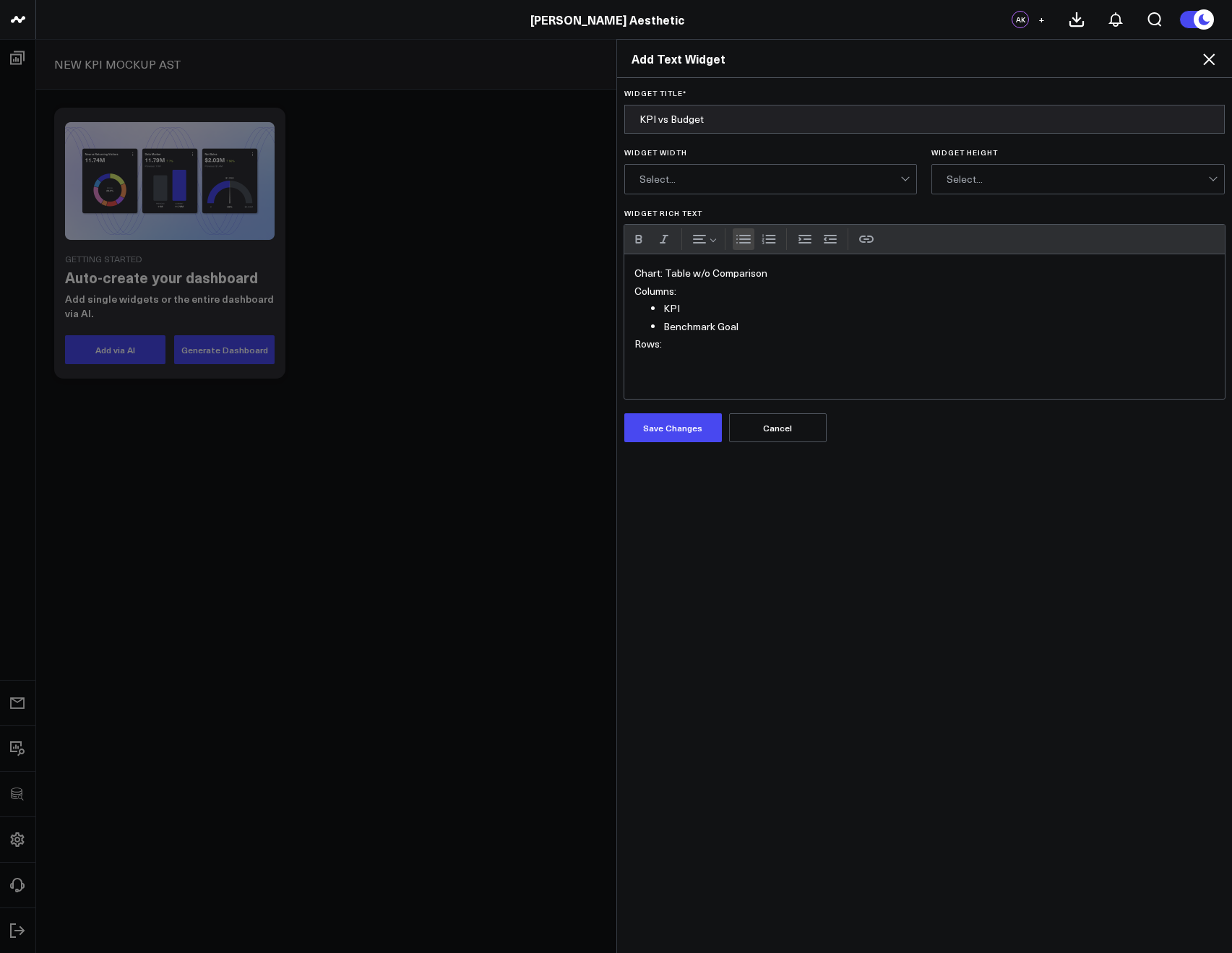
click at [732, 239] on button "Bulleted list" at bounding box center [743, 239] width 21 height 21
click at [786, 325] on li "Benchmark Goal" at bounding box center [939, 327] width 552 height 18
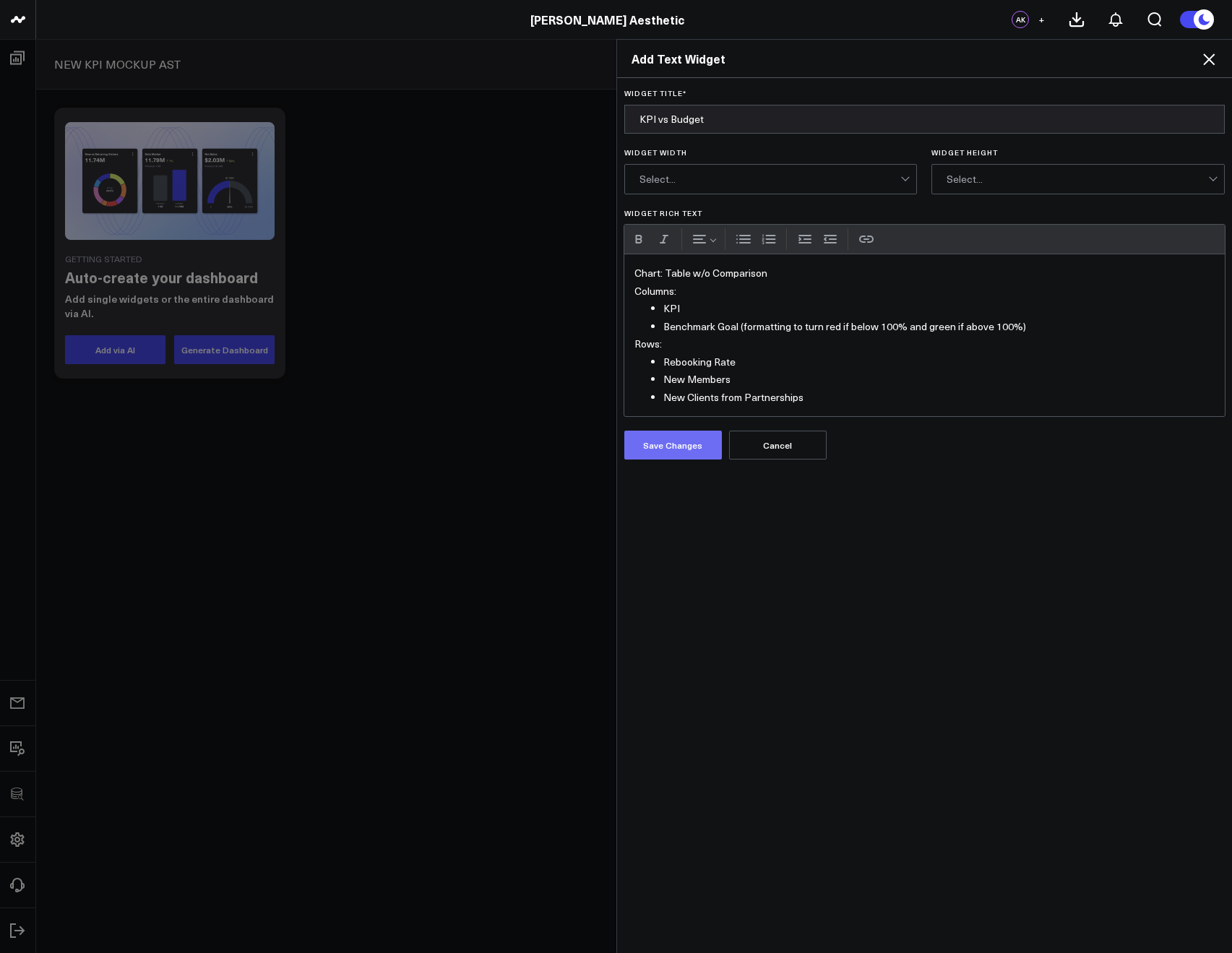
click at [696, 449] on button "Save Changes" at bounding box center [673, 445] width 98 height 29
click at [706, 181] on div "Select..." at bounding box center [770, 179] width 262 height 12
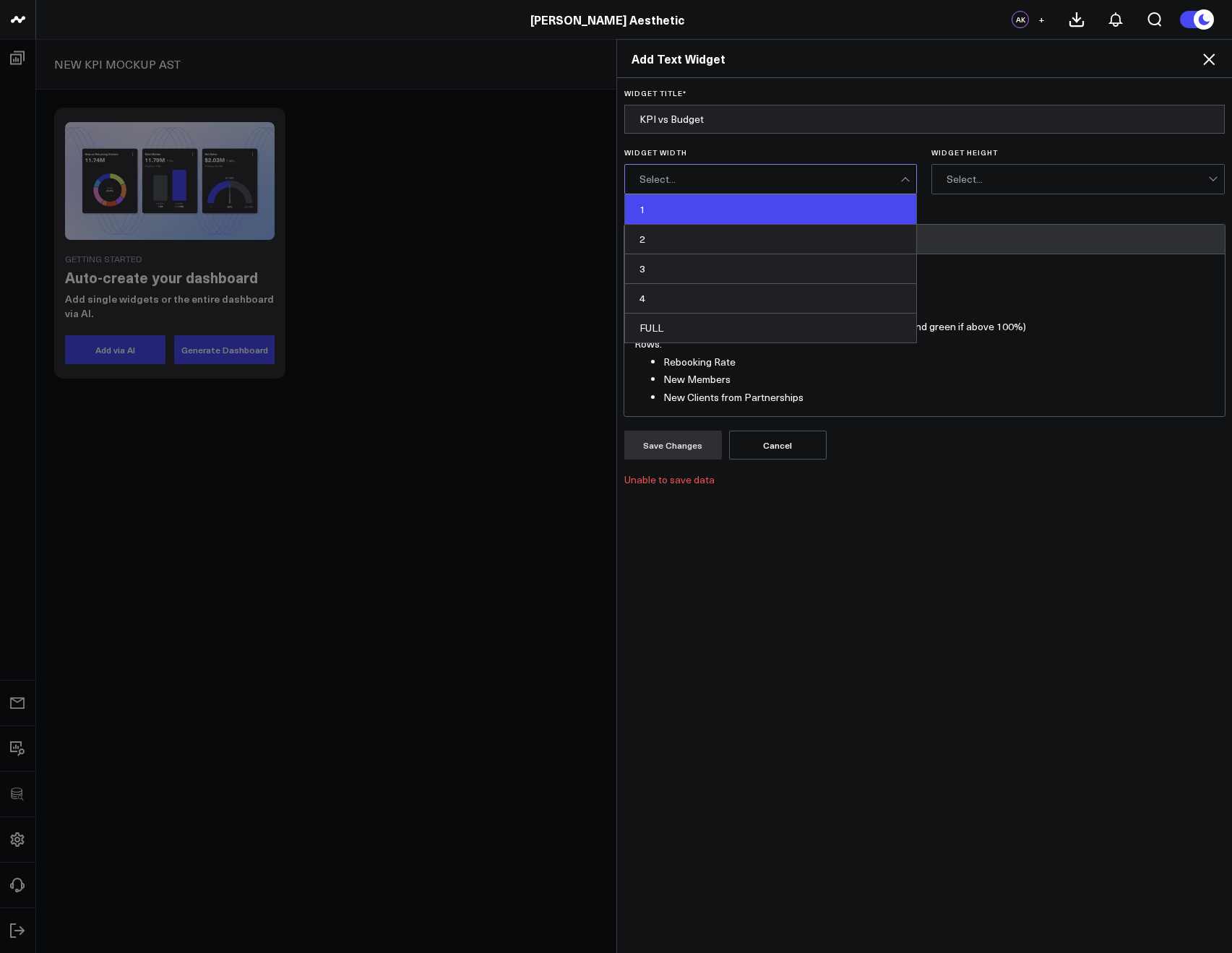
click at [704, 205] on div "1" at bounding box center [771, 209] width 292 height 29
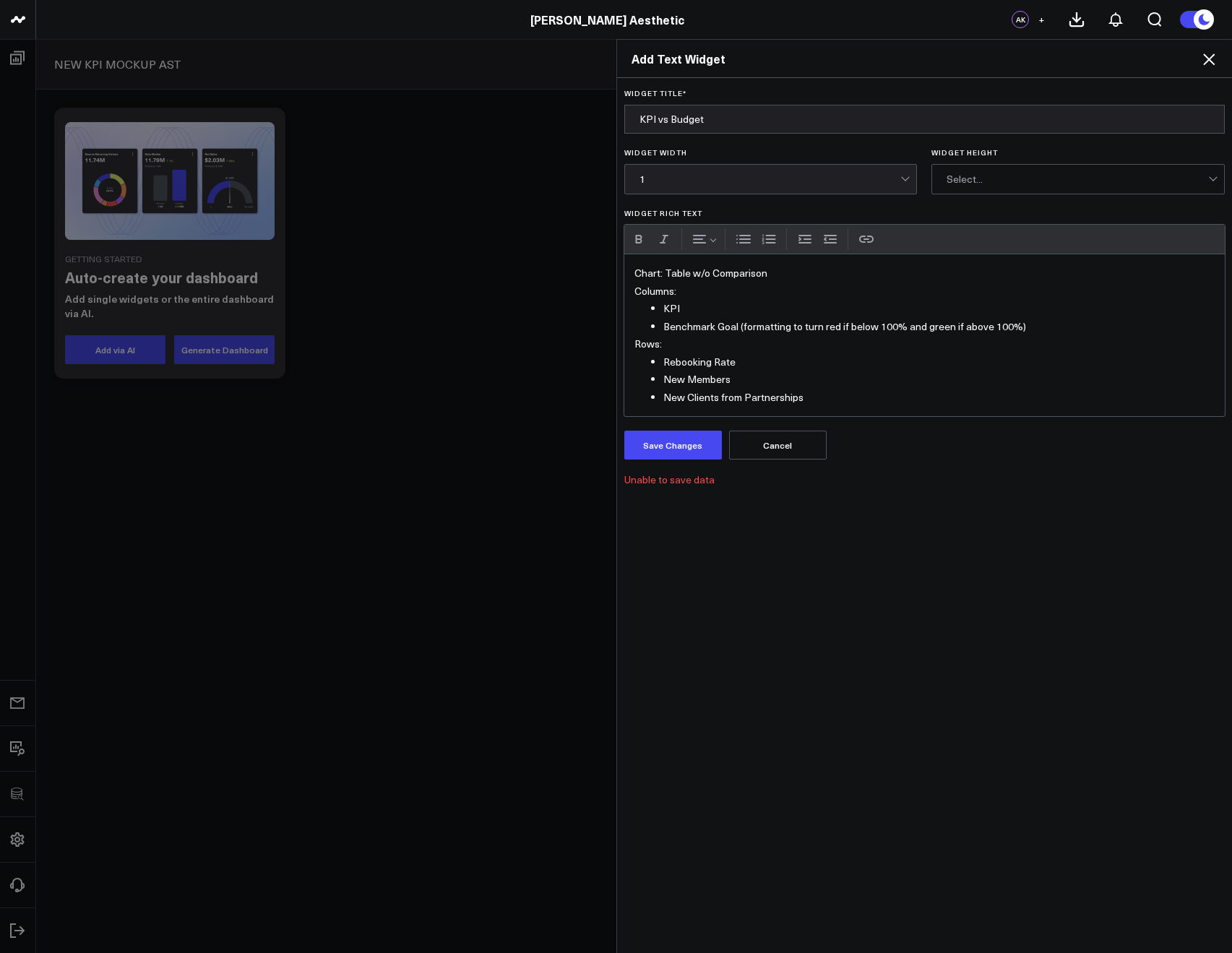
click at [1007, 183] on div "Select..." at bounding box center [1077, 179] width 262 height 12
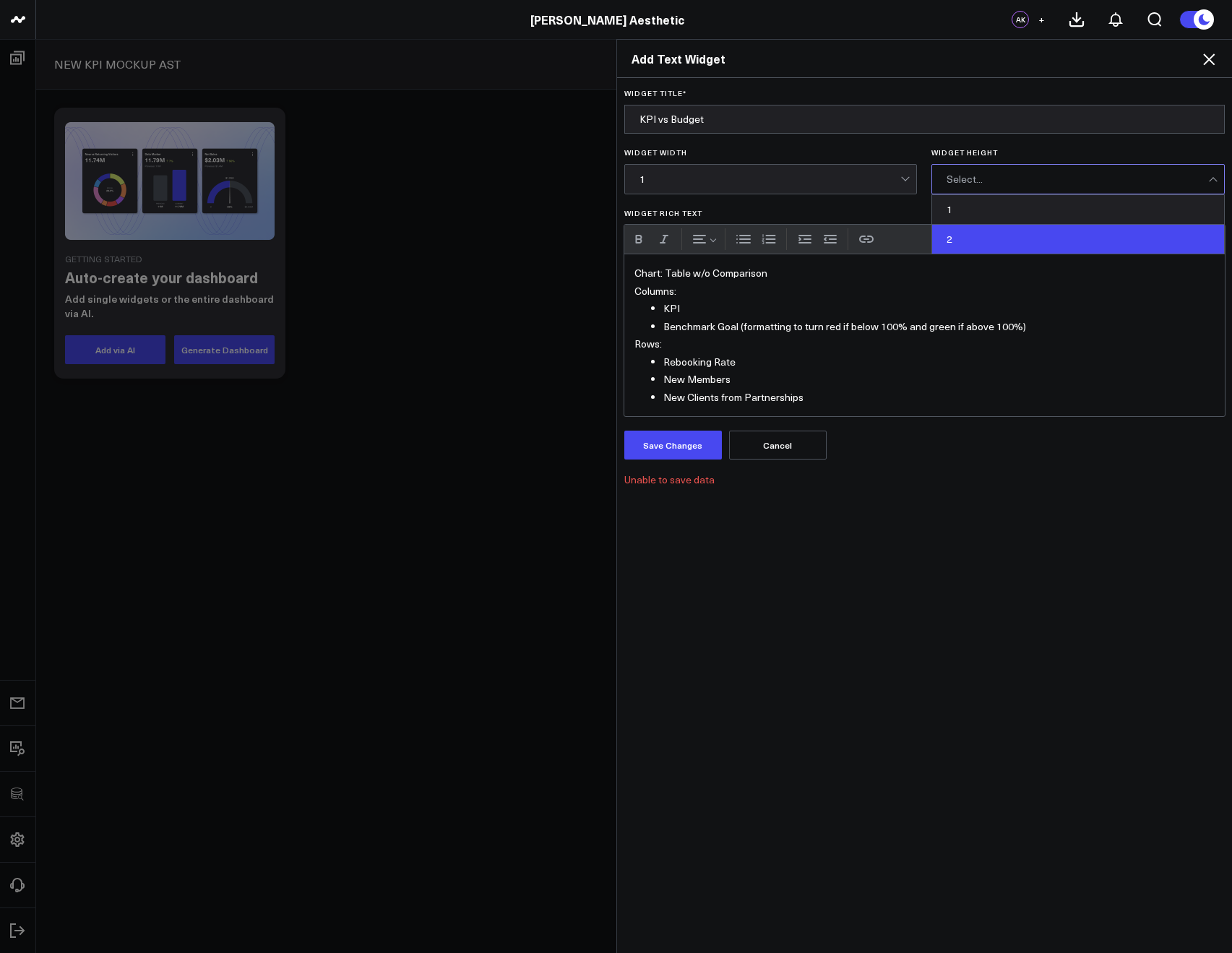
click at [990, 239] on div "2" at bounding box center [1078, 239] width 292 height 29
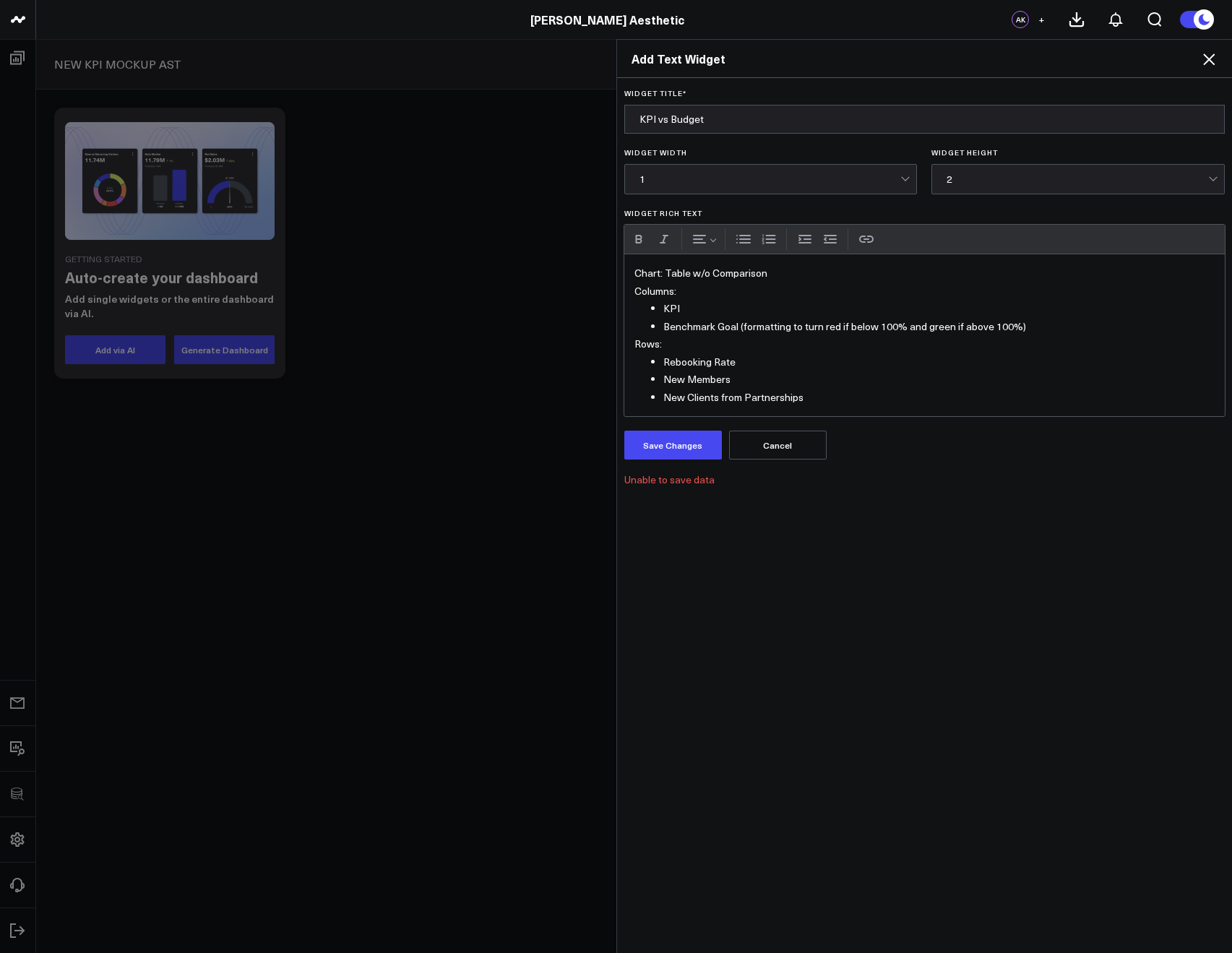
click at [942, 198] on form "Widget Title * KPI vs Budget Widget Width 1 Widget Height 2 Widget Rich Text UR…" at bounding box center [925, 287] width 601 height 397
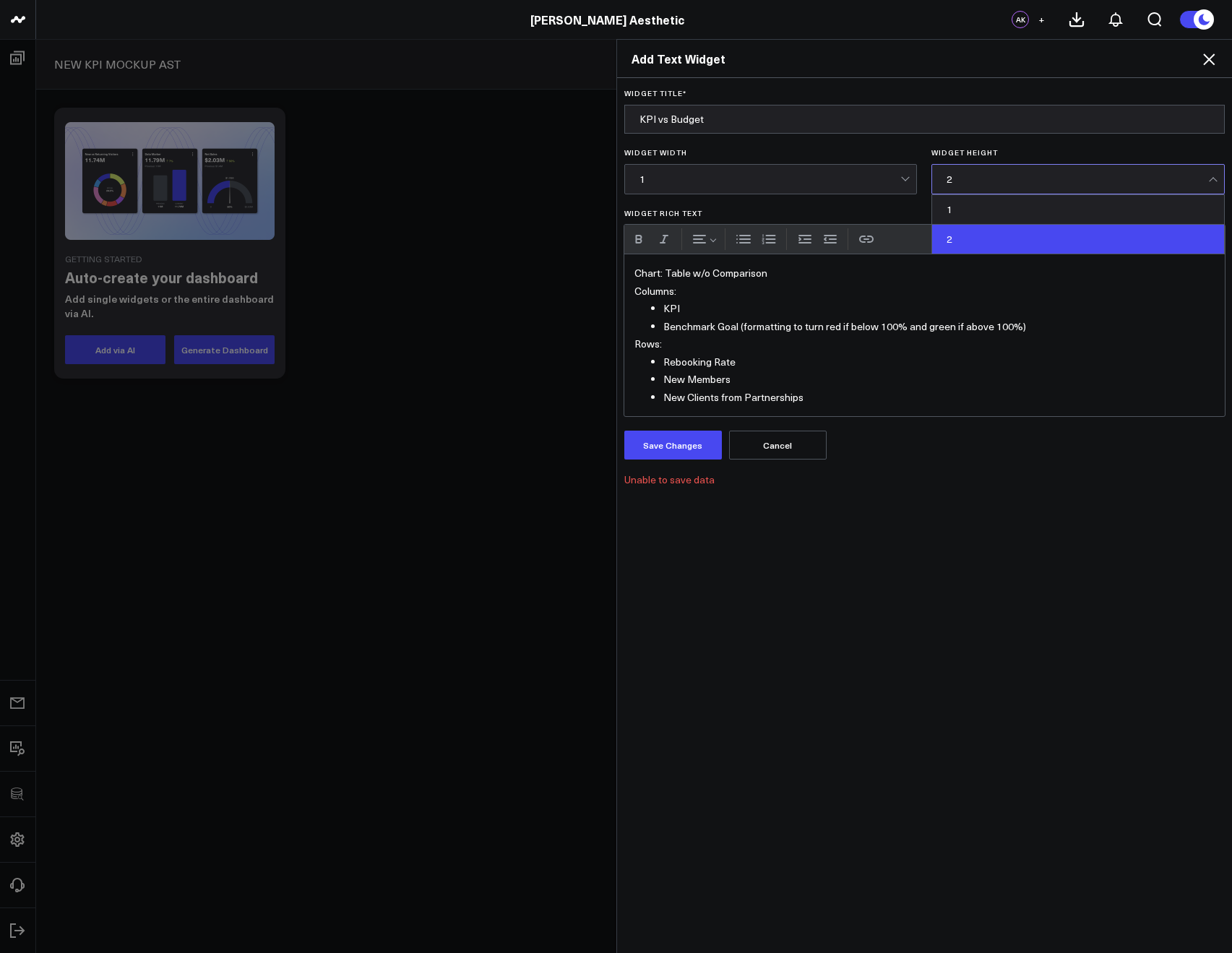
click at [949, 183] on div "2" at bounding box center [1077, 179] width 262 height 12
click at [966, 201] on div "1" at bounding box center [1078, 209] width 292 height 29
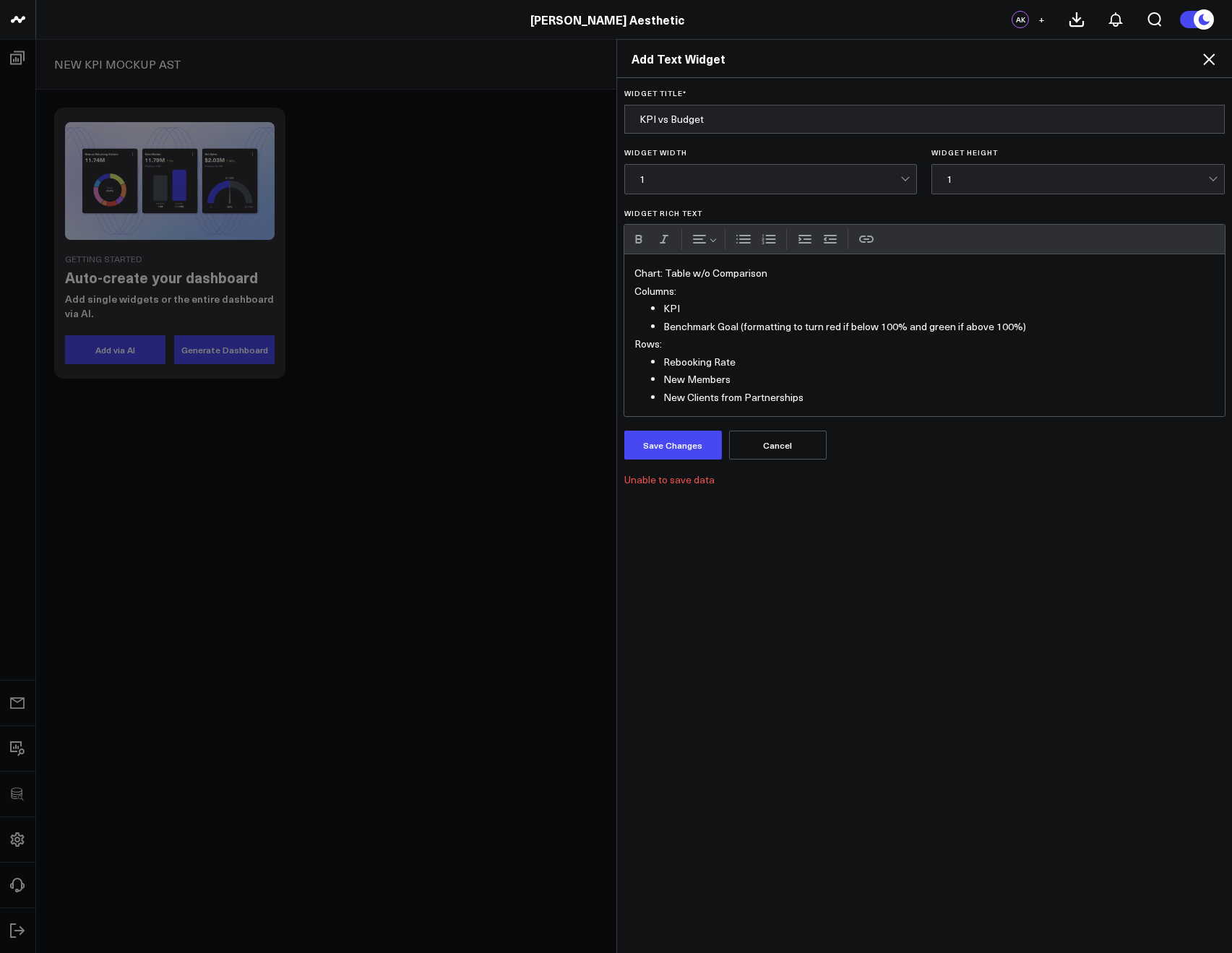
click at [846, 200] on form "Widget Title * KPI vs Budget Widget Width 1 Widget Height 1 Widget Rich Text UR…" at bounding box center [925, 287] width 601 height 397
click at [846, 191] on div "1" at bounding box center [770, 179] width 262 height 29
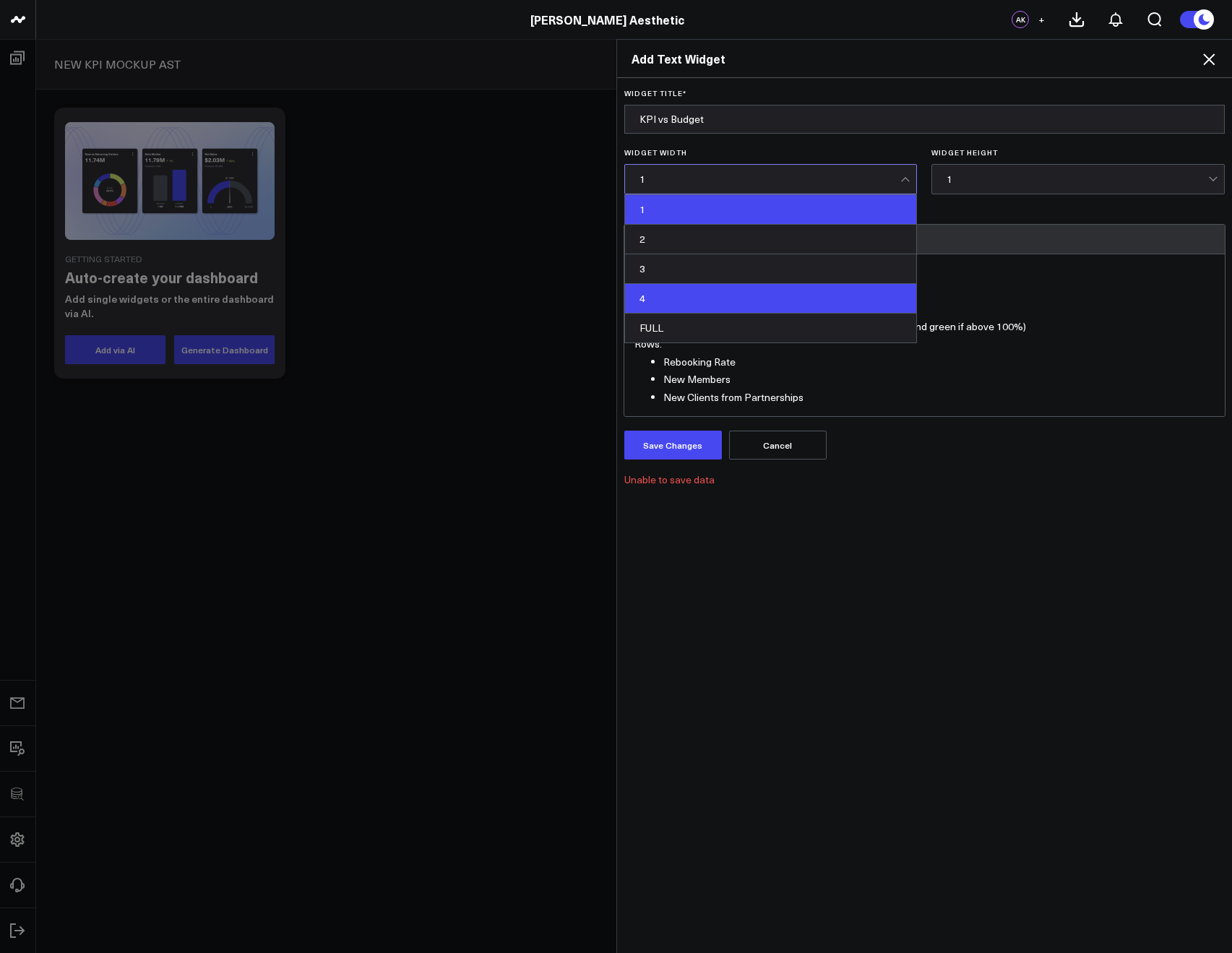
click at [758, 312] on div "4" at bounding box center [771, 298] width 292 height 29
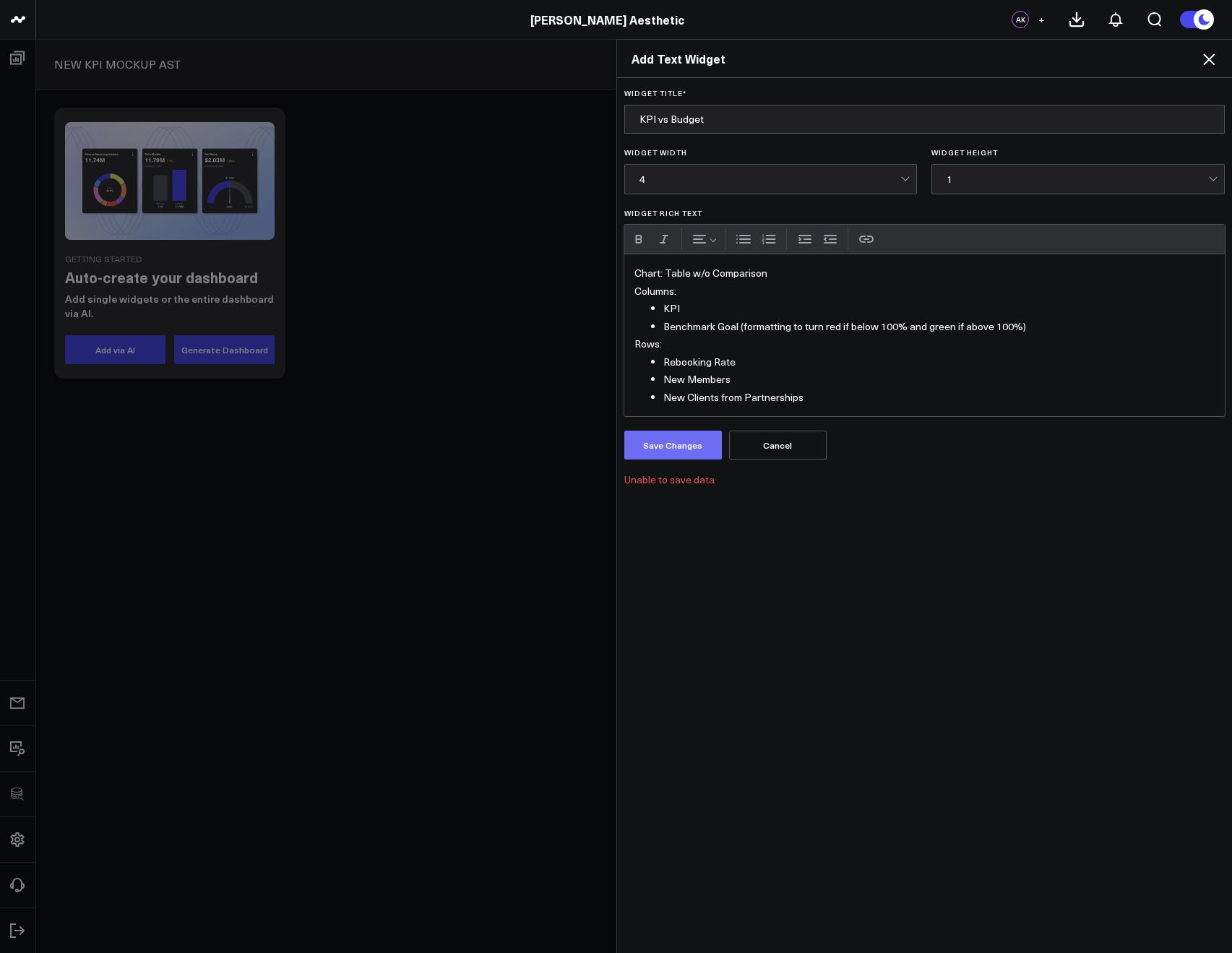
click at [671, 455] on button "Save Changes" at bounding box center [673, 445] width 98 height 29
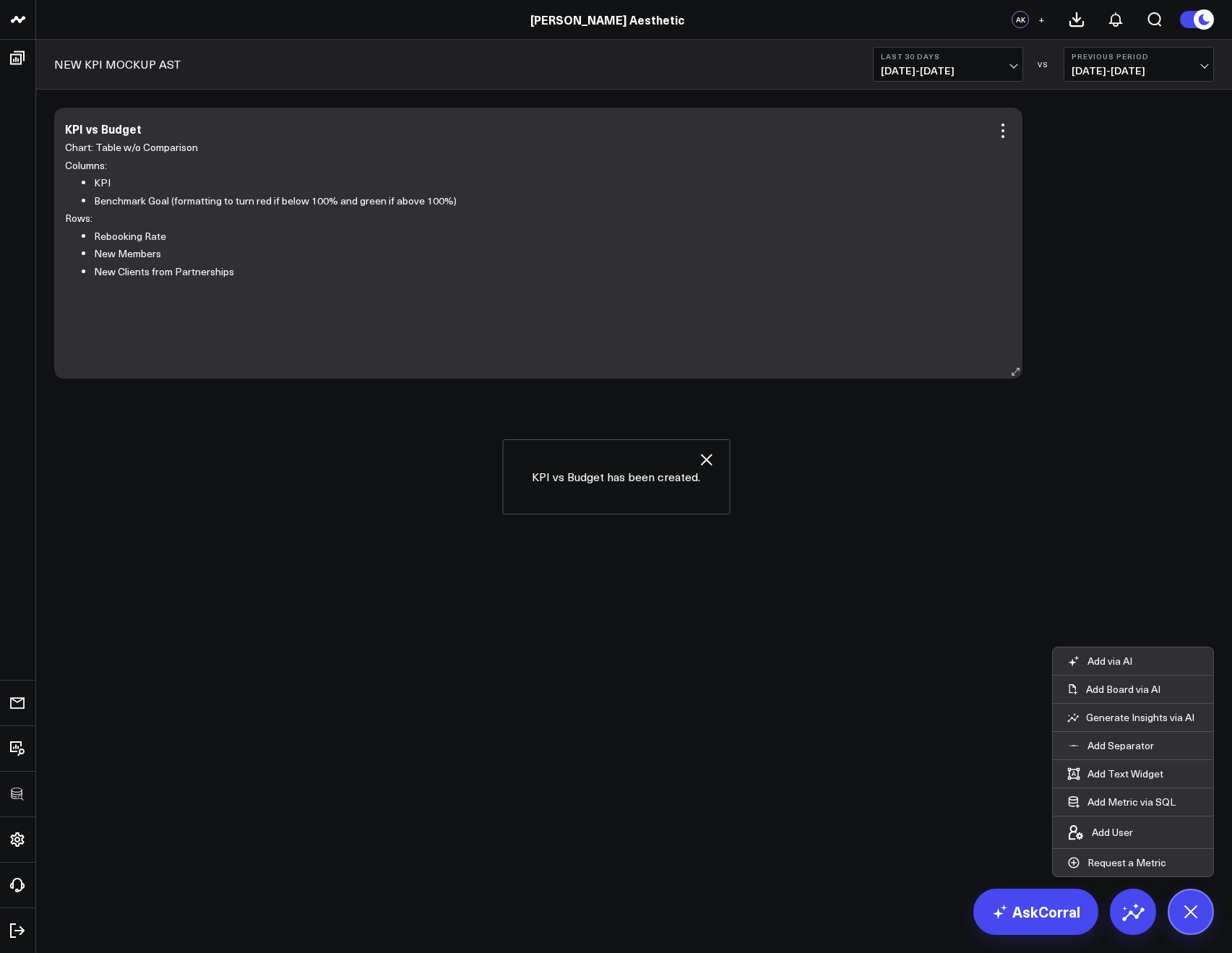
click at [282, 174] on li "KPI" at bounding box center [547, 183] width 907 height 18
click at [1001, 136] on icon at bounding box center [1003, 136] width 3 height 3
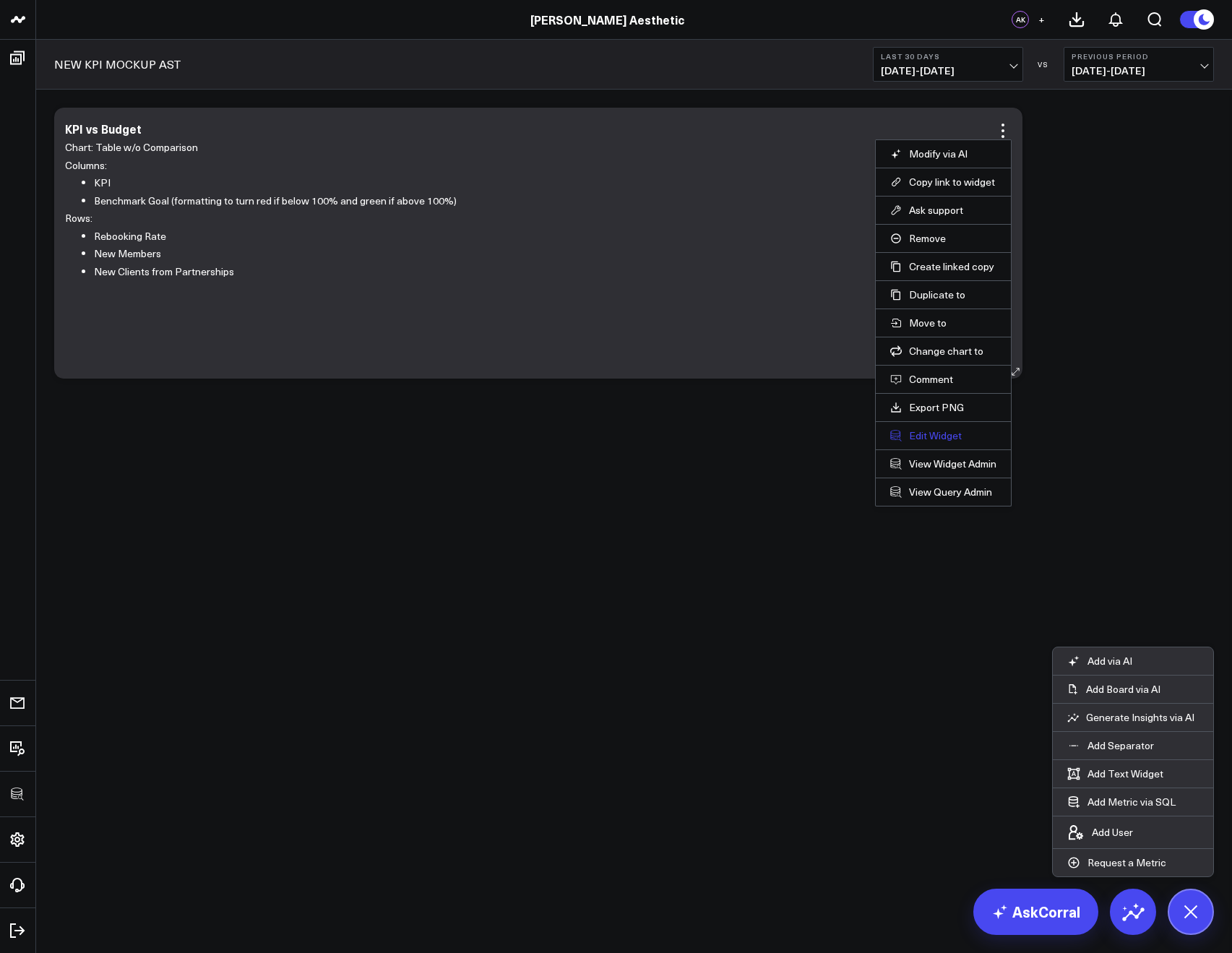
click at [910, 435] on button "Edit Widget" at bounding box center [943, 436] width 106 height 13
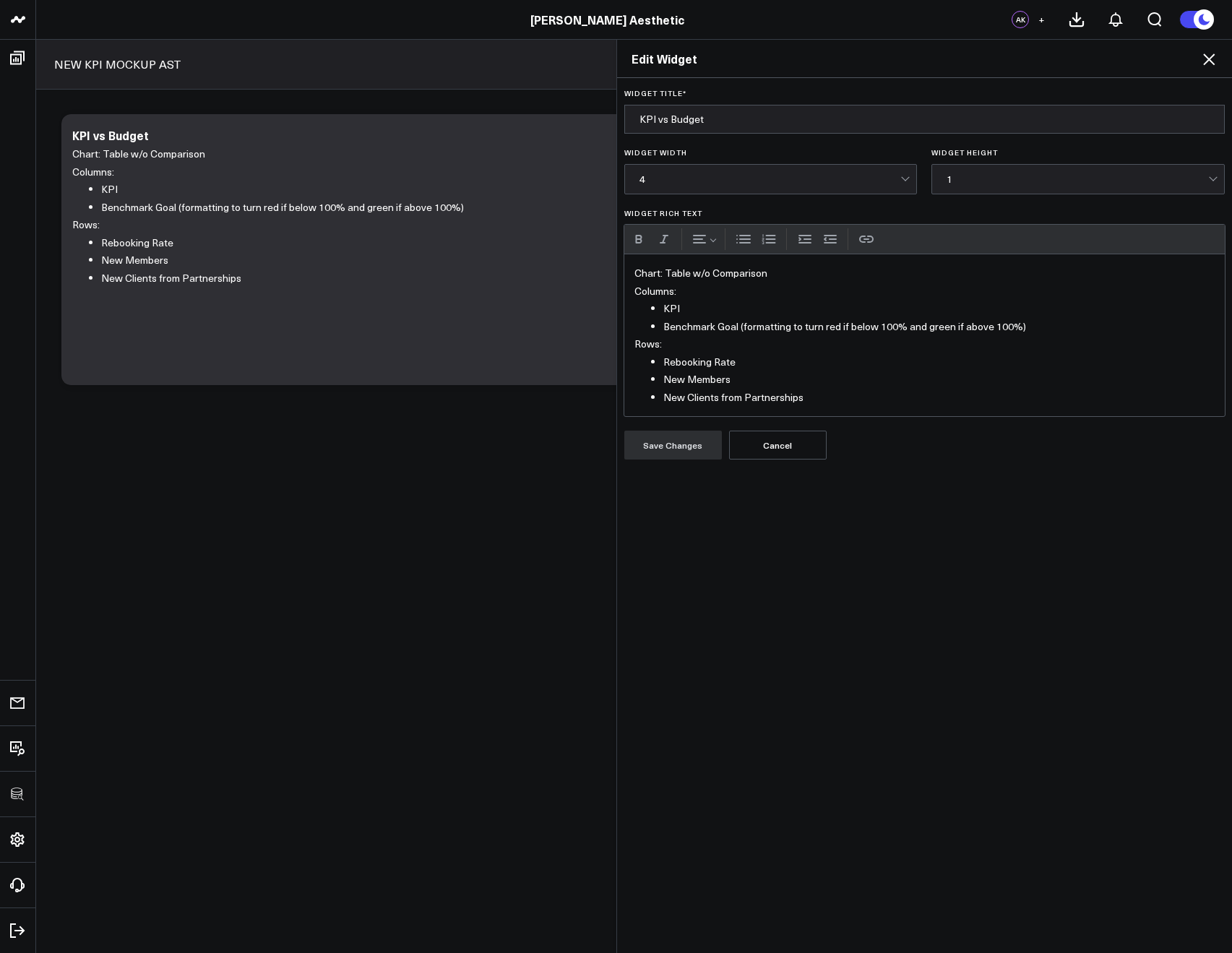
click at [663, 312] on li "KPI" at bounding box center [939, 309] width 552 height 18
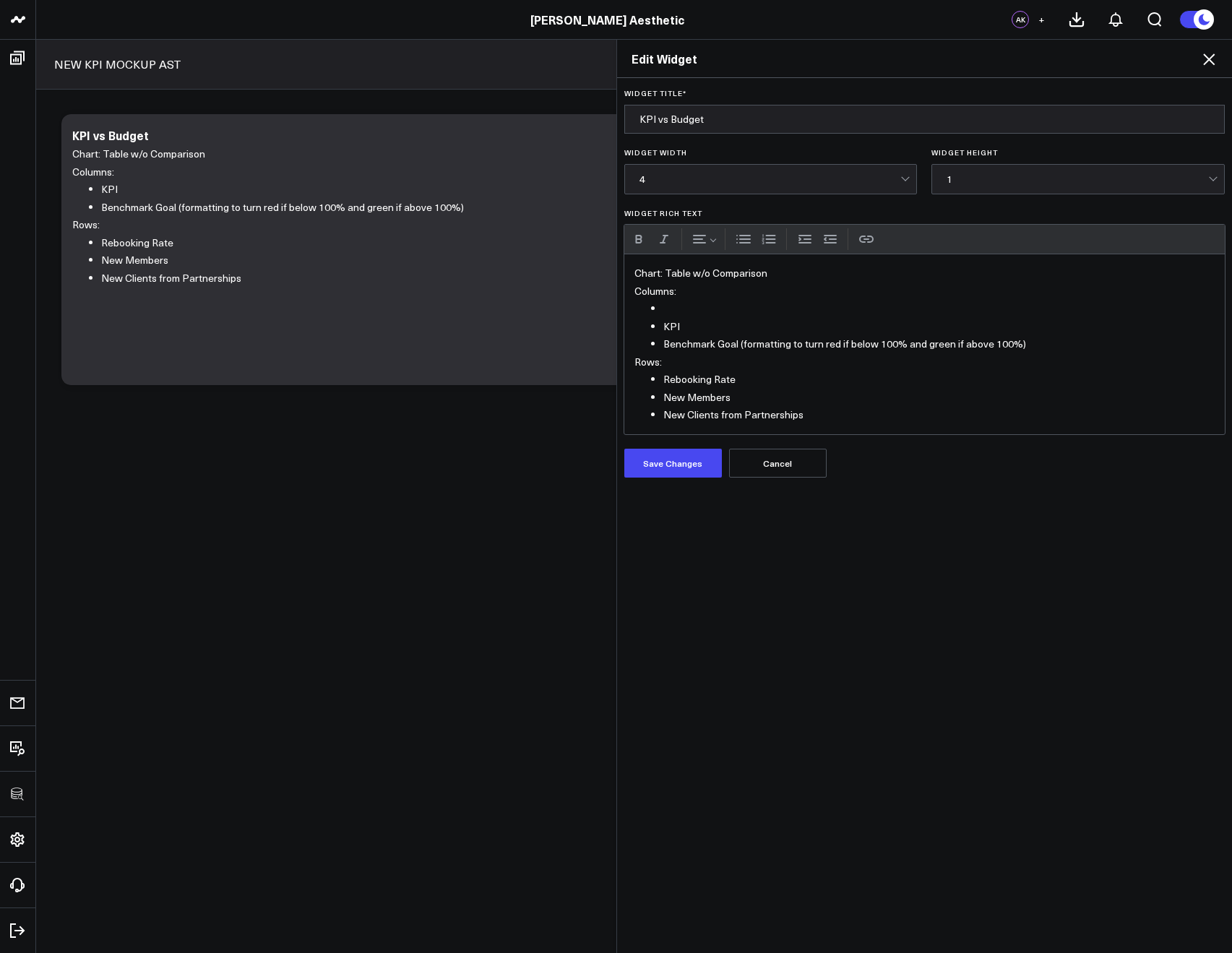
click at [663, 305] on li "Widget Rich Text" at bounding box center [939, 309] width 552 height 18
click at [659, 460] on button "Save Changes" at bounding box center [673, 463] width 98 height 29
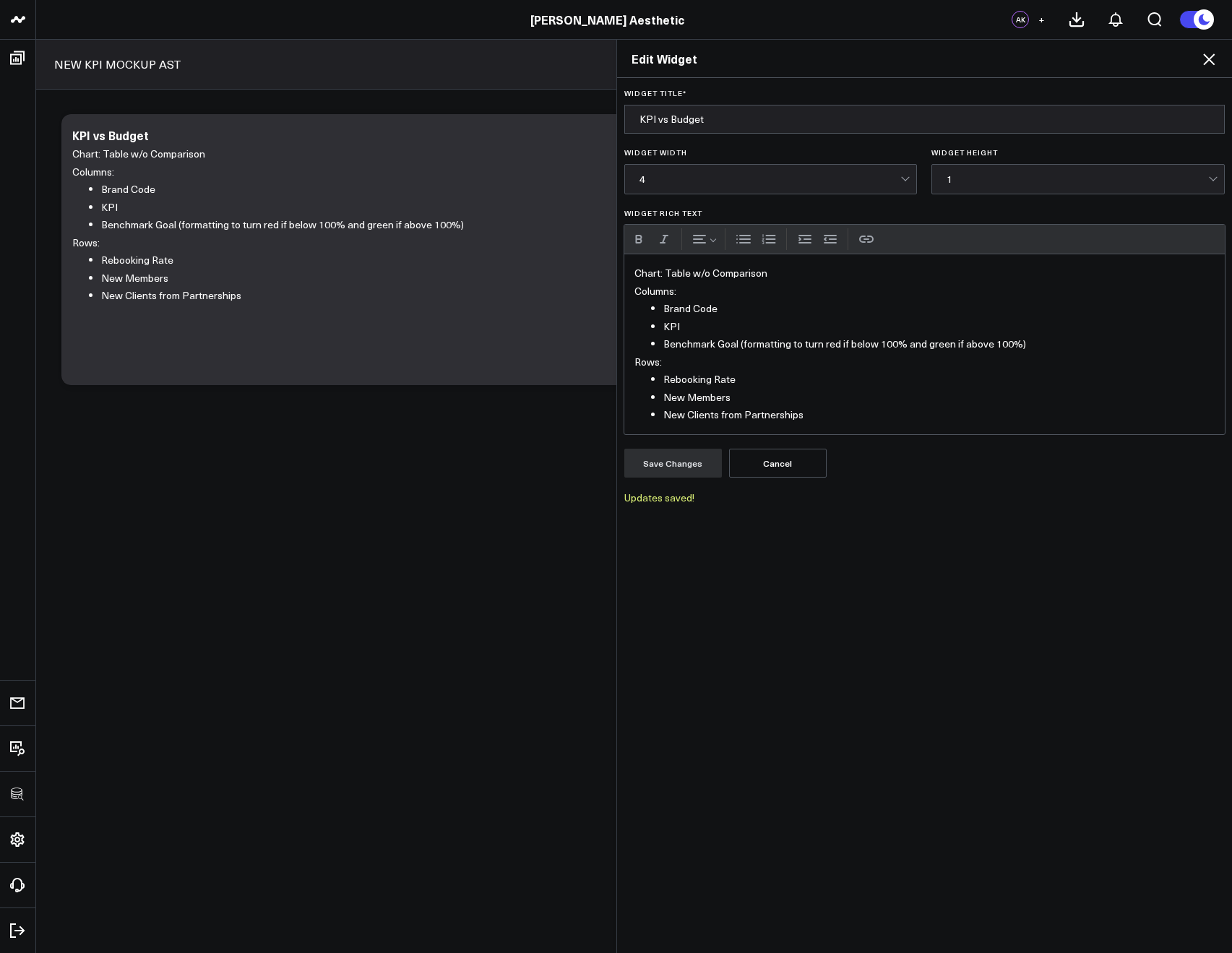
click at [1212, 59] on icon at bounding box center [1209, 60] width 17 height 17
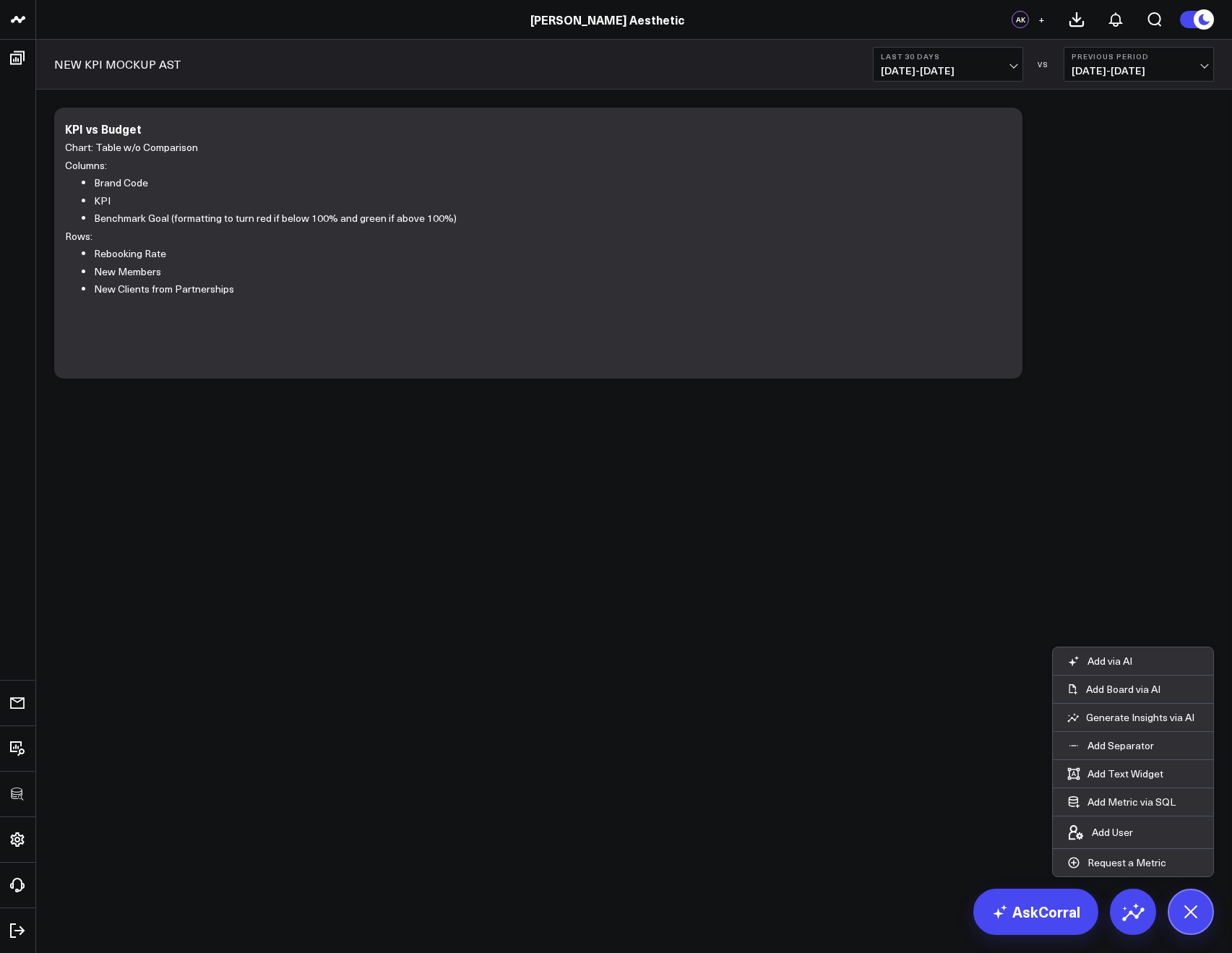
click at [424, 465] on div "Modify via AI Copy link to widget Ask support Remove Create linked copy Executi…" at bounding box center [634, 281] width 1196 height 383
click at [1109, 770] on button "Add Text Widget" at bounding box center [1115, 774] width 125 height 28
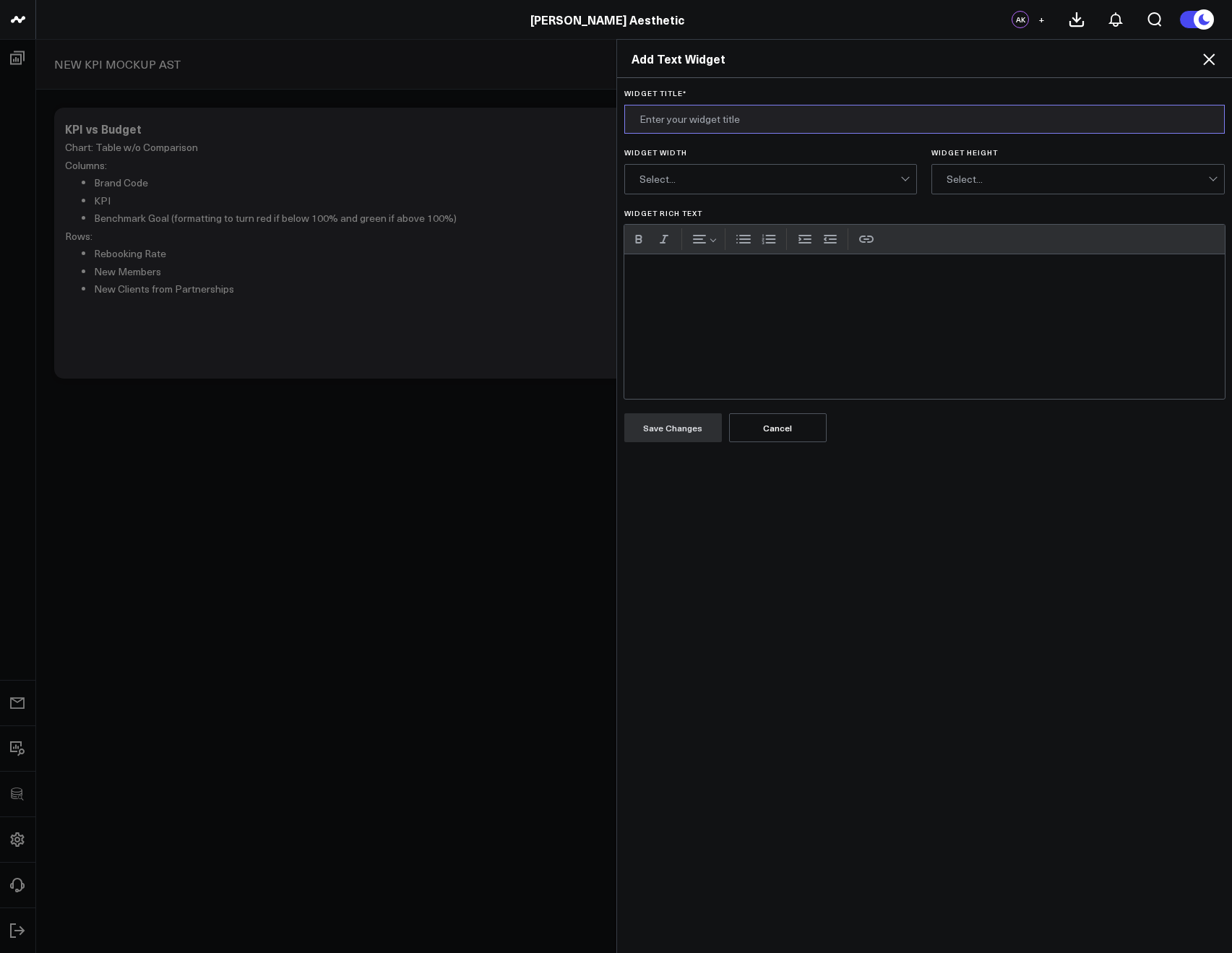
click at [667, 125] on input "Widget Title *" at bounding box center [925, 119] width 601 height 29
type input "Provider Utilization"
click at [734, 319] on div "Widget Rich Text" at bounding box center [925, 327] width 601 height 144
click at [734, 239] on button "Bulleted list" at bounding box center [743, 239] width 21 height 21
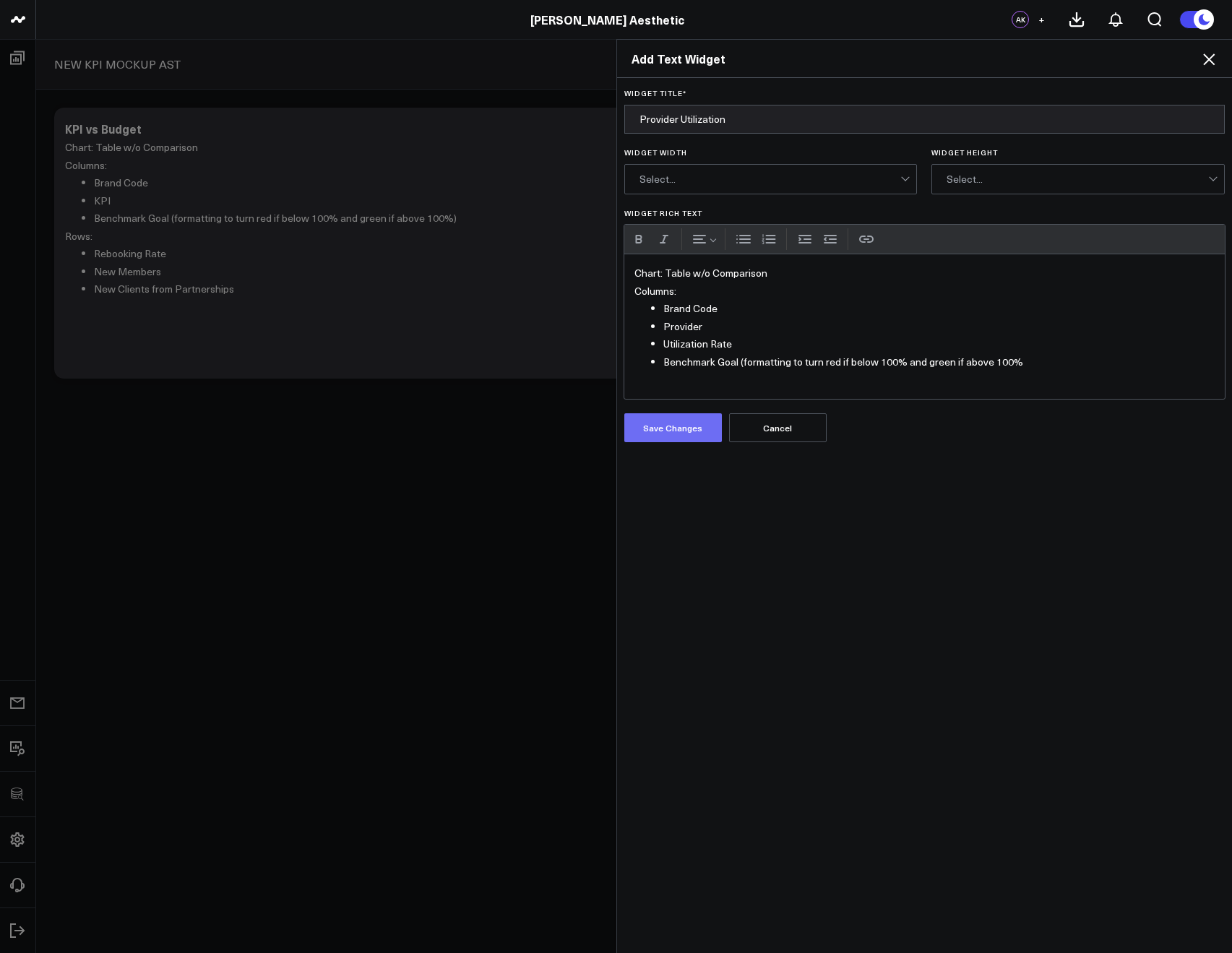
click at [652, 429] on button "Save Changes" at bounding box center [673, 428] width 98 height 29
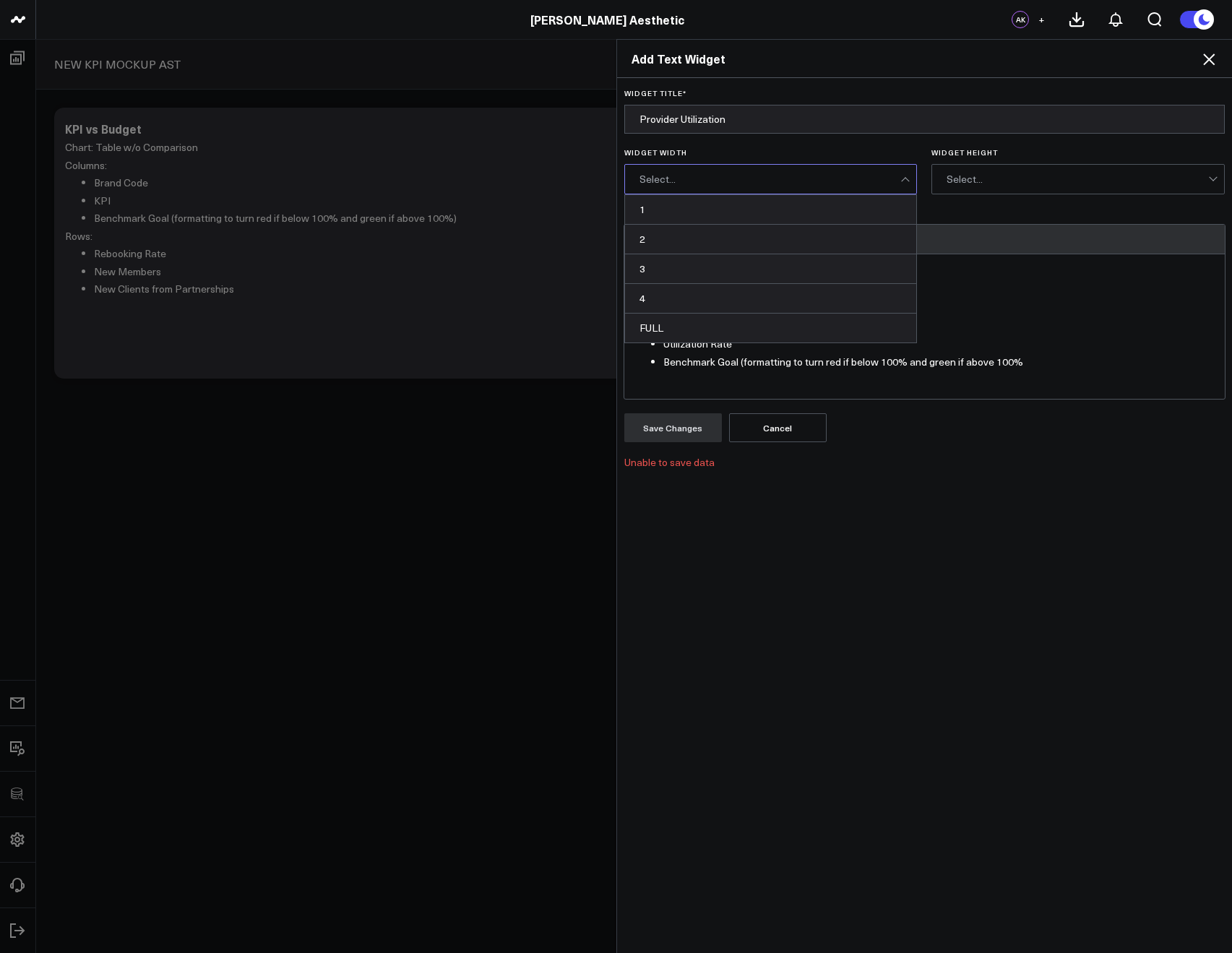
click at [690, 176] on div "Select..." at bounding box center [770, 179] width 262 height 12
click at [665, 307] on div "4" at bounding box center [771, 298] width 292 height 29
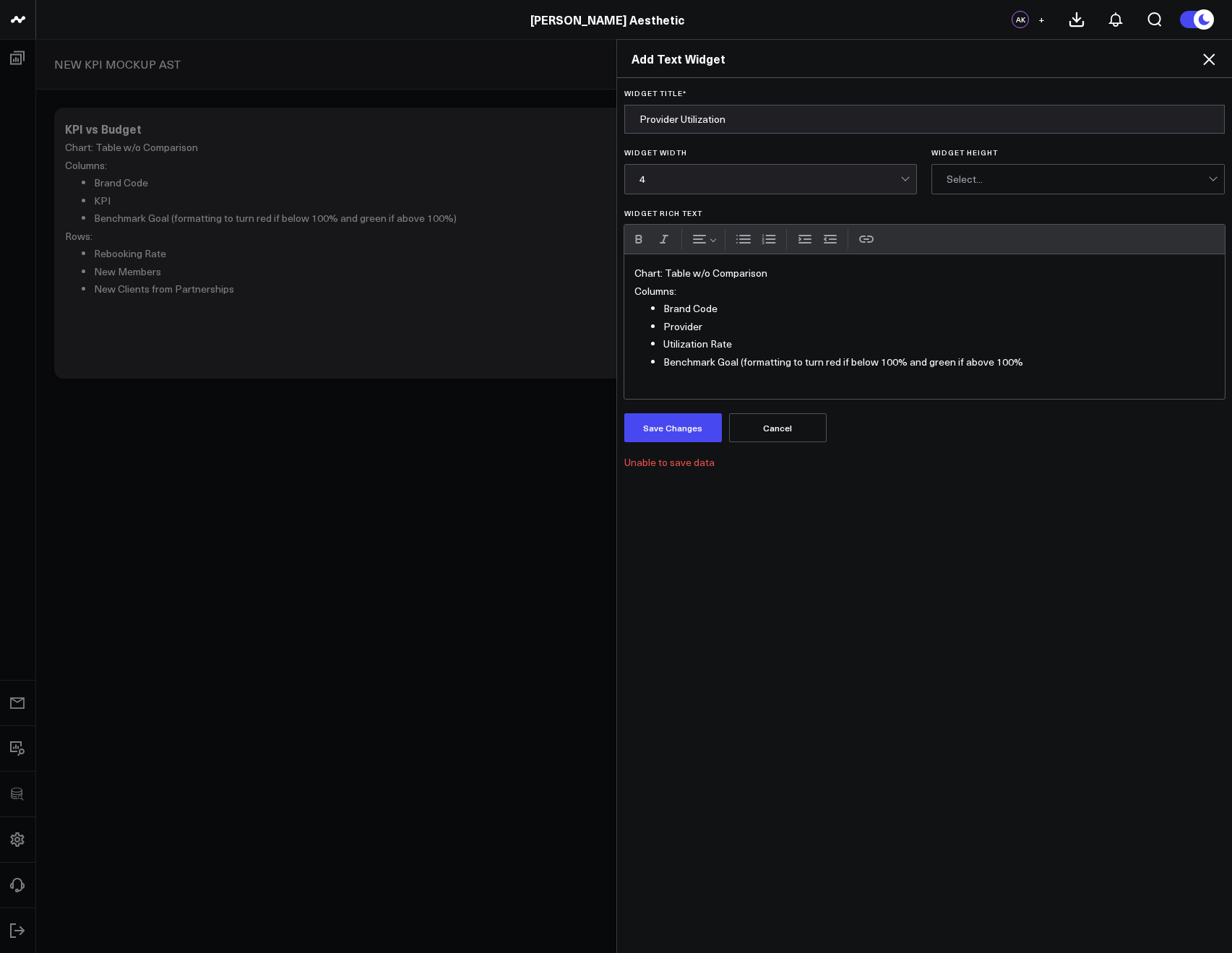
click at [965, 190] on div "Select..." at bounding box center [1077, 179] width 262 height 29
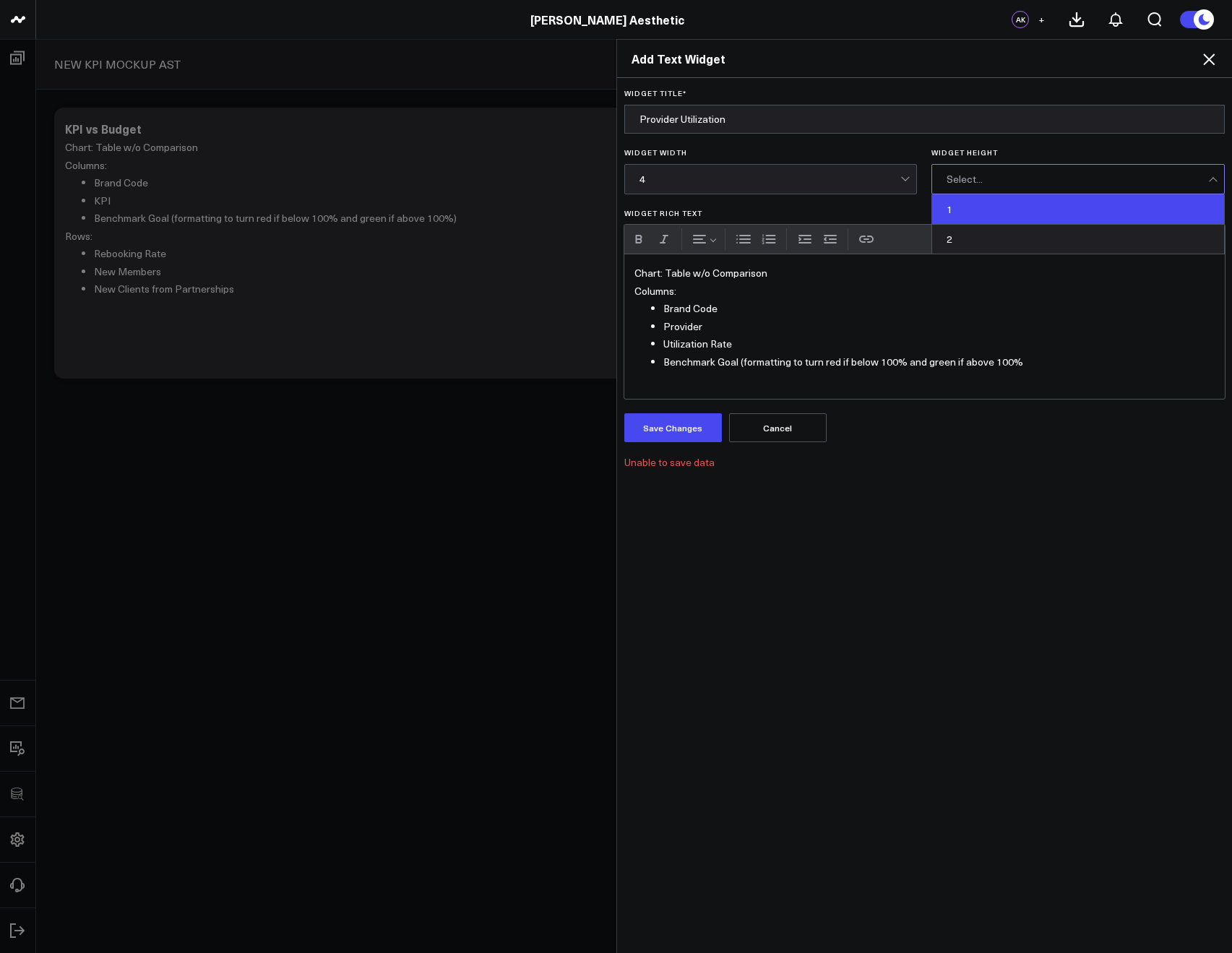
click at [957, 217] on div "1" at bounding box center [1078, 209] width 292 height 29
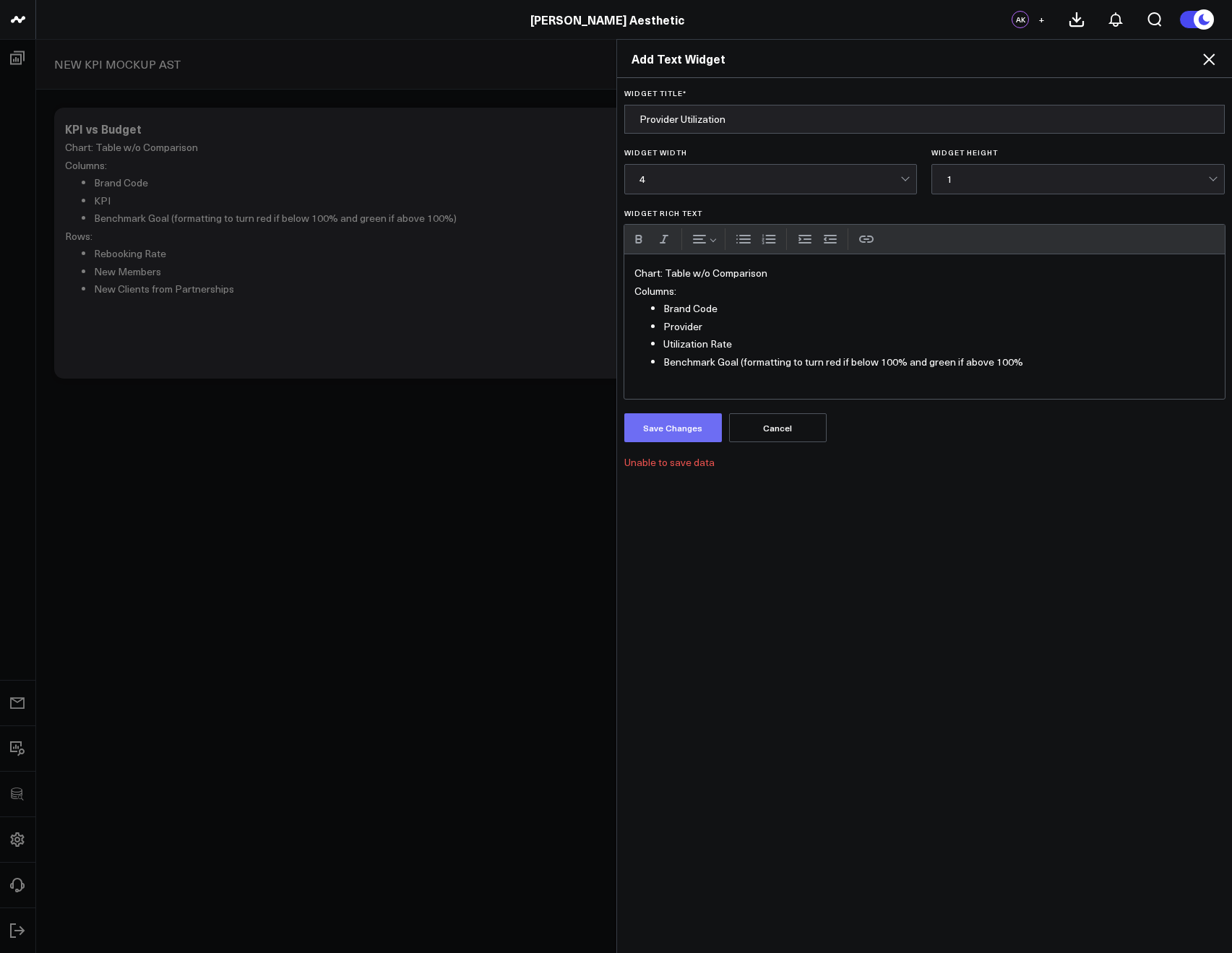
click at [697, 422] on button "Save Changes" at bounding box center [673, 428] width 98 height 29
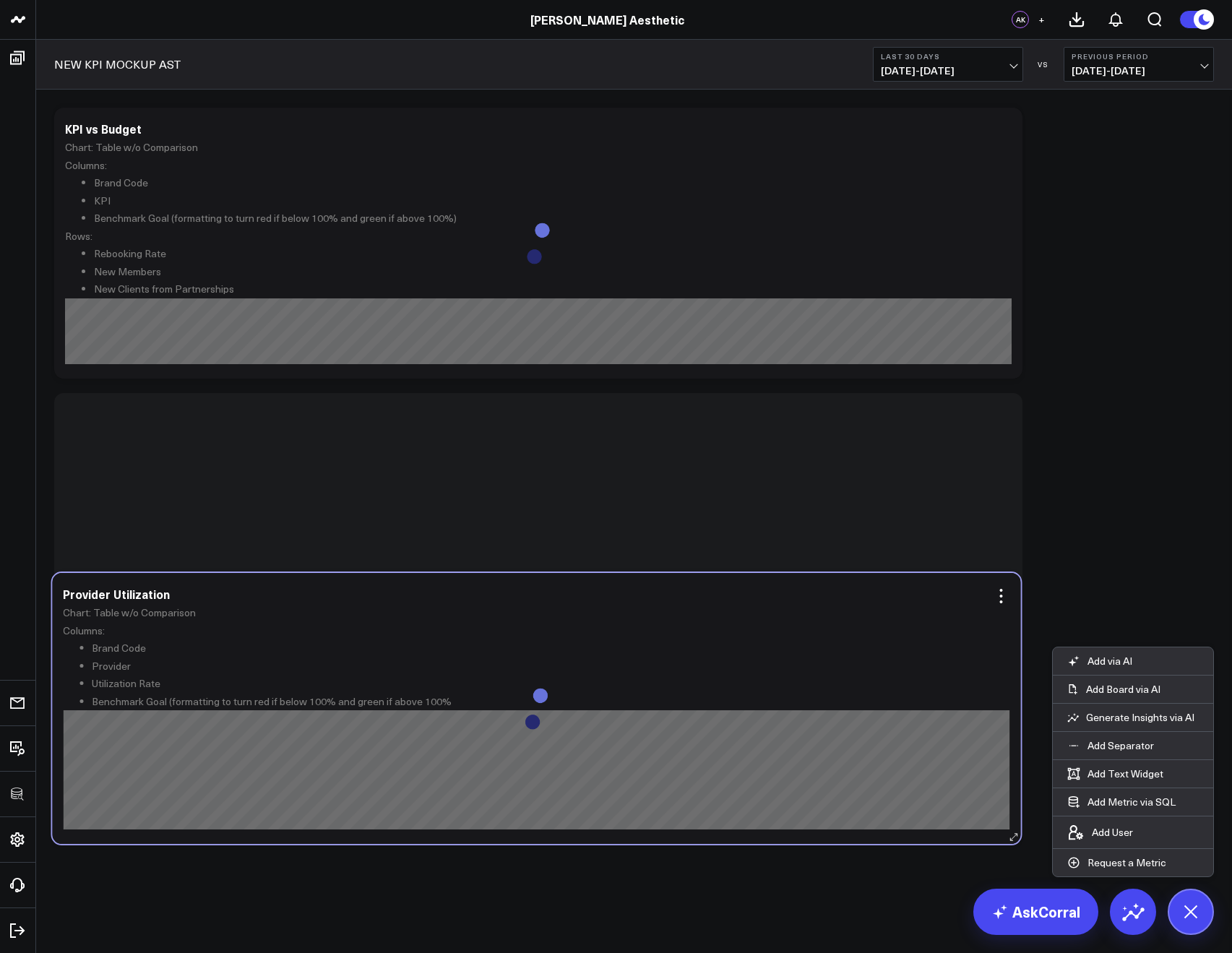
drag, startPoint x: 543, startPoint y: 275, endPoint x: 535, endPoint y: 578, distance: 303.1
click at [535, 604] on div "Chart: Table w/o Comparison Columns: Brand Code Provider Utilization Rate Bench…" at bounding box center [535, 717] width 946 height 225
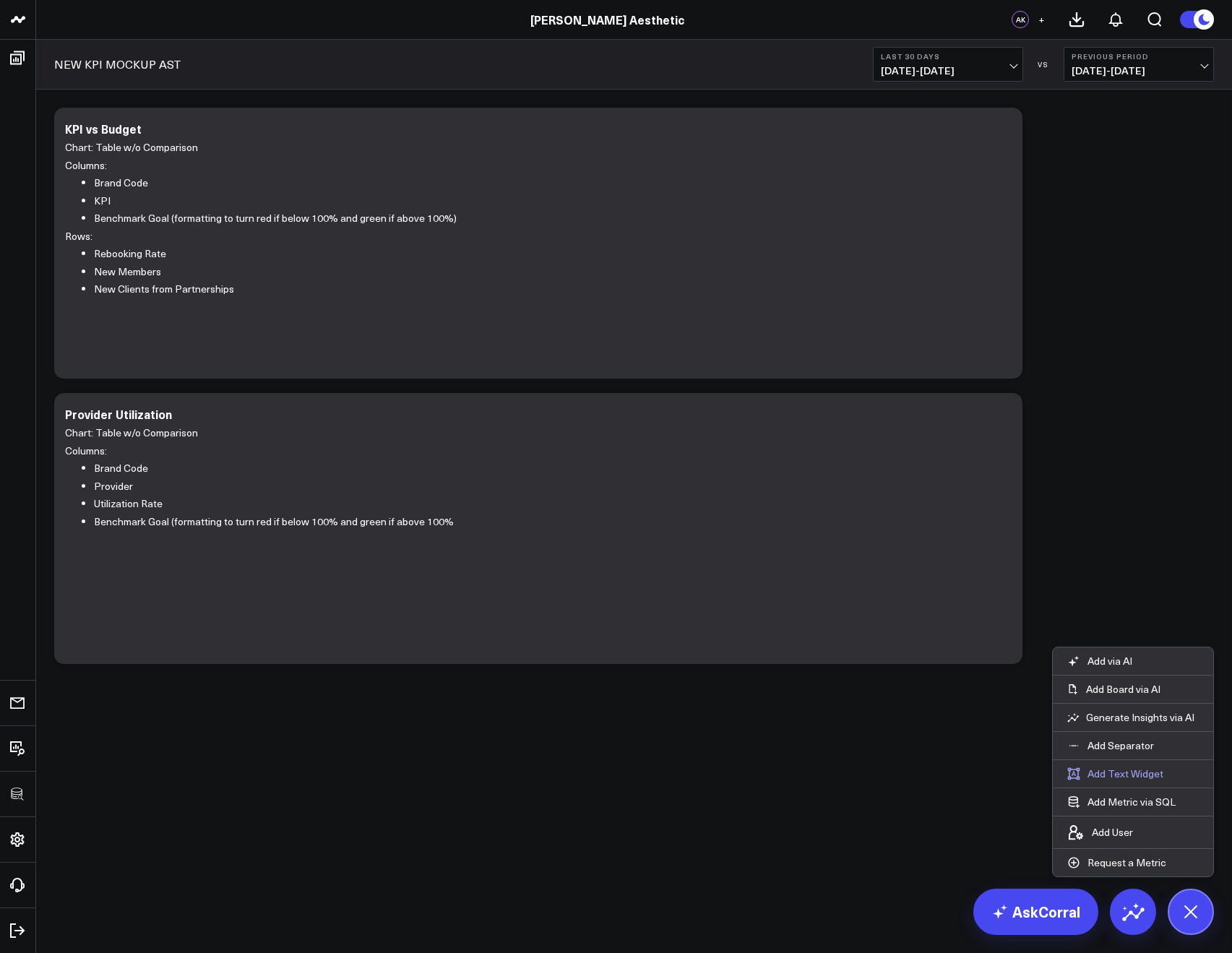
click at [1102, 777] on button "Add Text Widget" at bounding box center [1115, 774] width 125 height 28
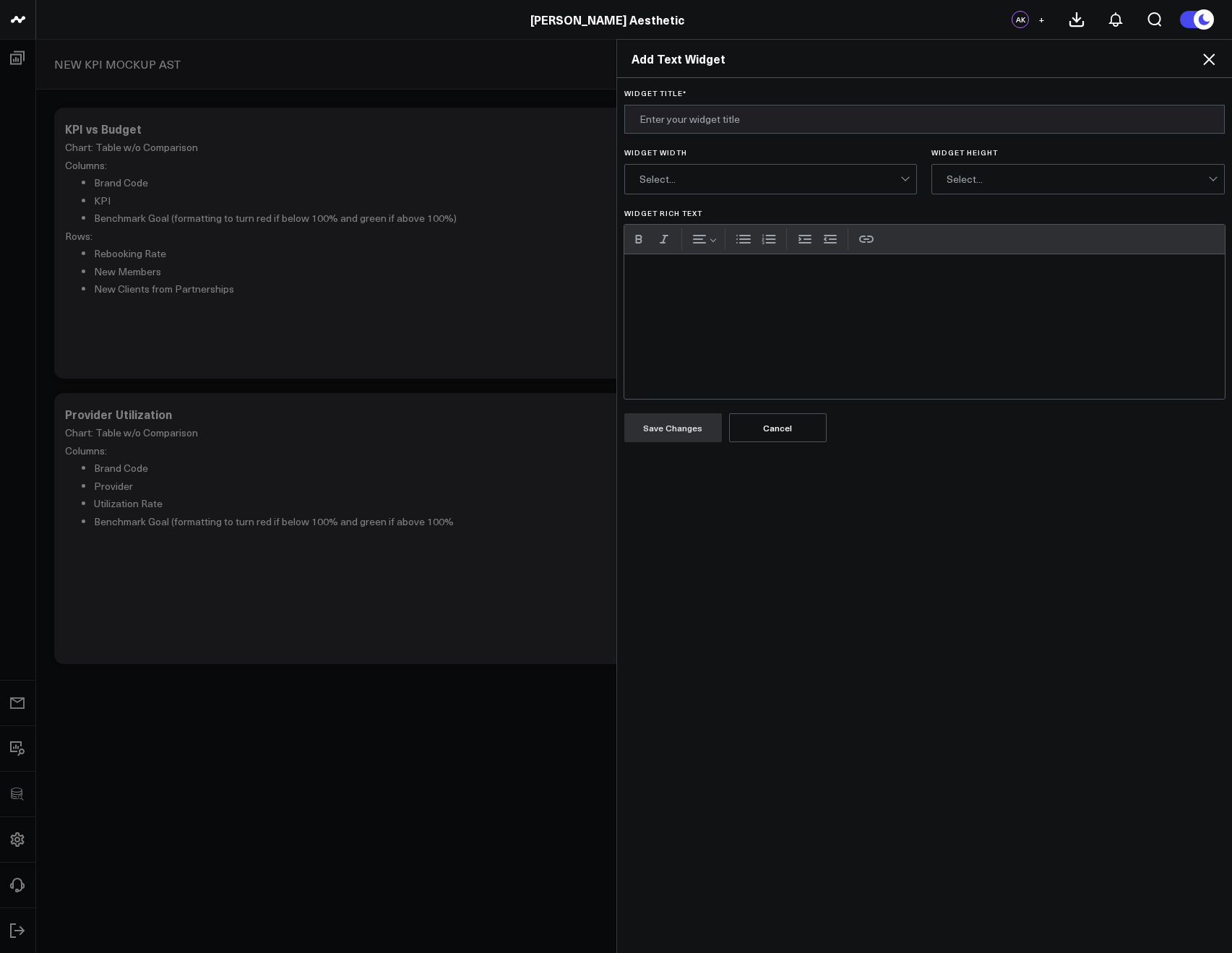
click at [667, 312] on div "Widget Rich Text" at bounding box center [925, 327] width 601 height 144
click at [687, 124] on input "Widget Title *" at bounding box center [925, 119] width 601 height 29
click at [696, 121] on input "Widget Title *" at bounding box center [925, 119] width 601 height 29
type input "P"
type input "KPI vs Budg"
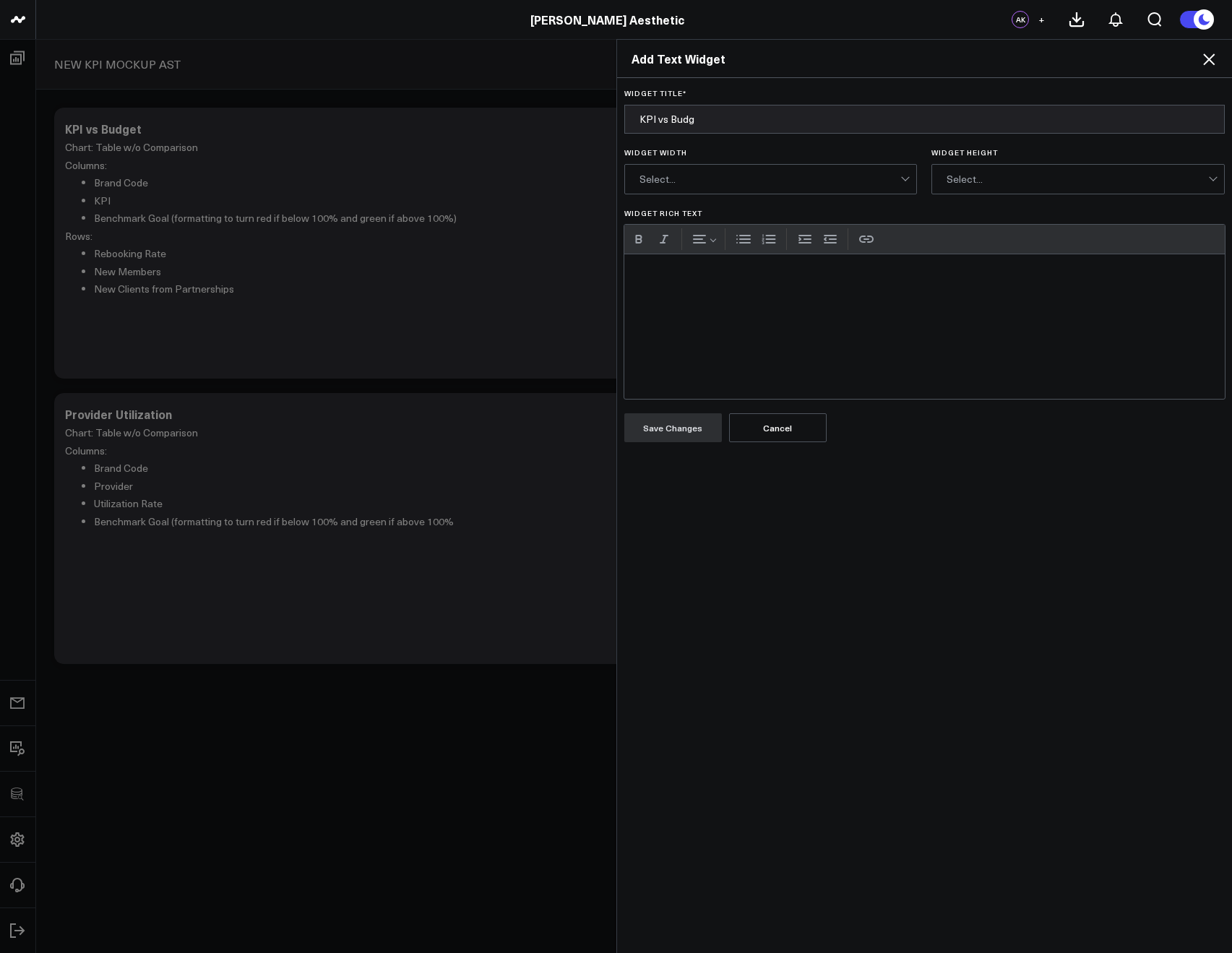
click at [1210, 63] on icon at bounding box center [1209, 60] width 17 height 17
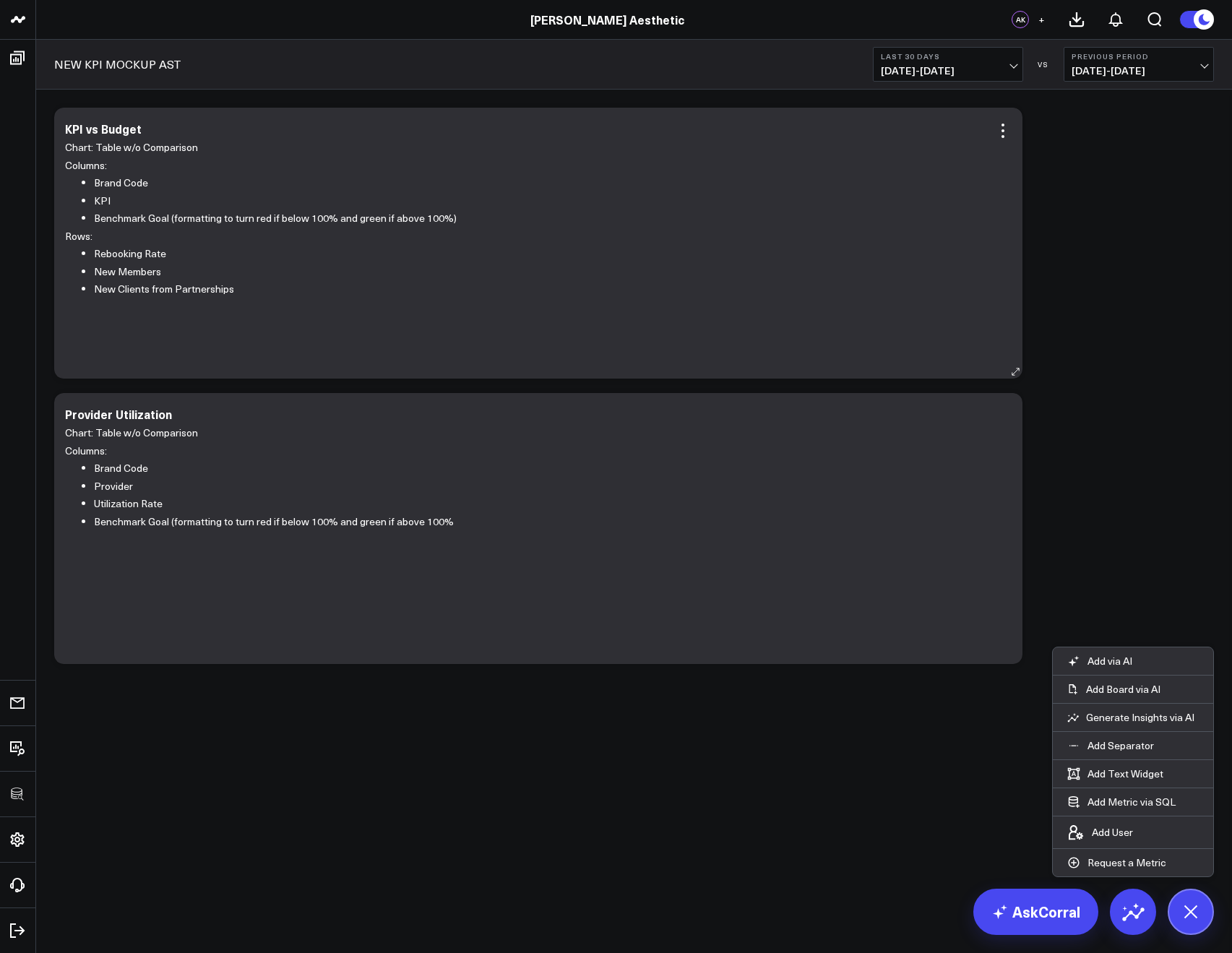
click at [1011, 124] on div "KPI vs Budget Chart: Table w/o Comparison Columns: Brand Code KPI Benchmark Goa…" at bounding box center [538, 244] width 968 height 271
click at [1005, 129] on icon at bounding box center [1003, 131] width 17 height 17
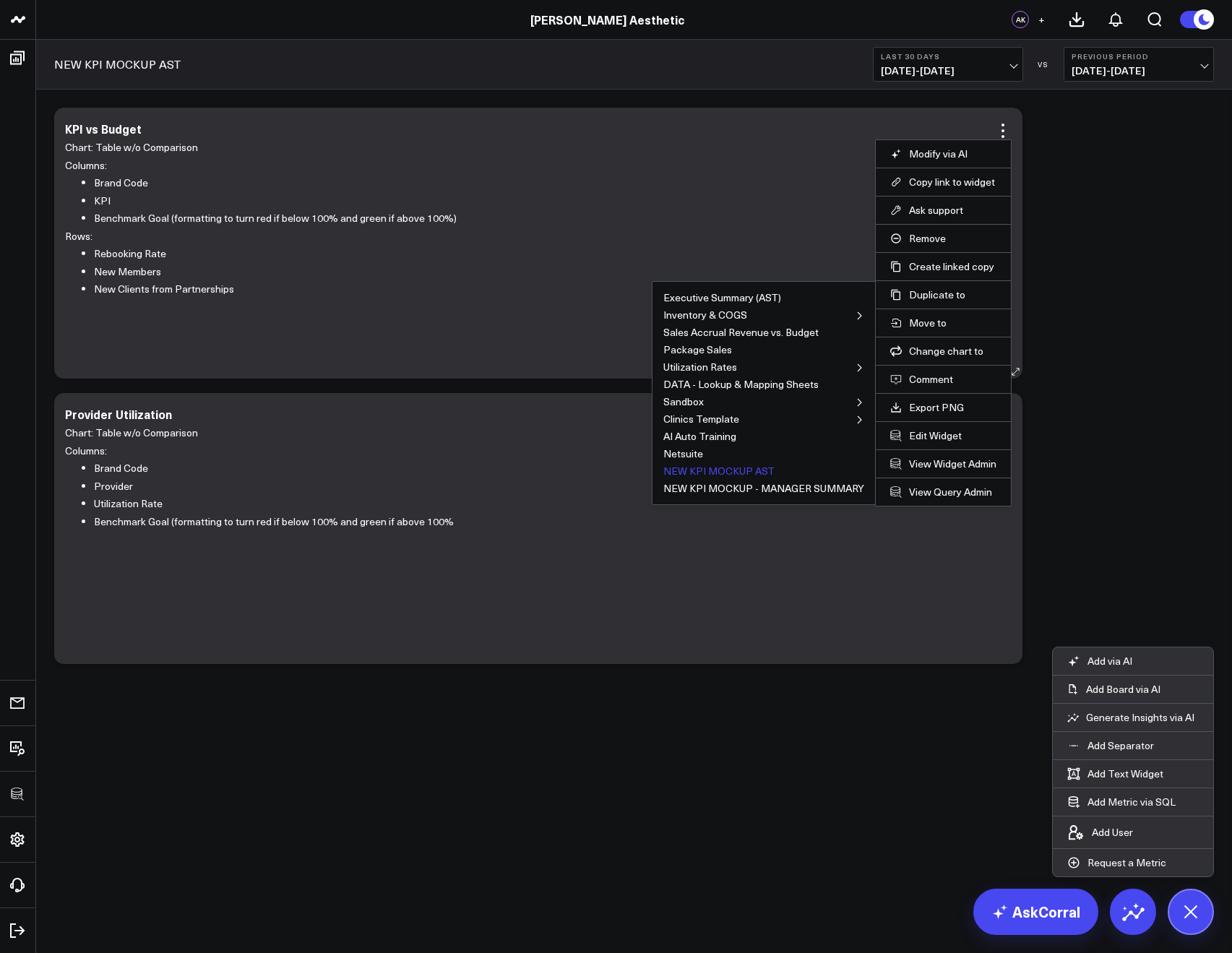
click at [731, 469] on button "NEW KPI MOCKUP AST" at bounding box center [719, 471] width 111 height 10
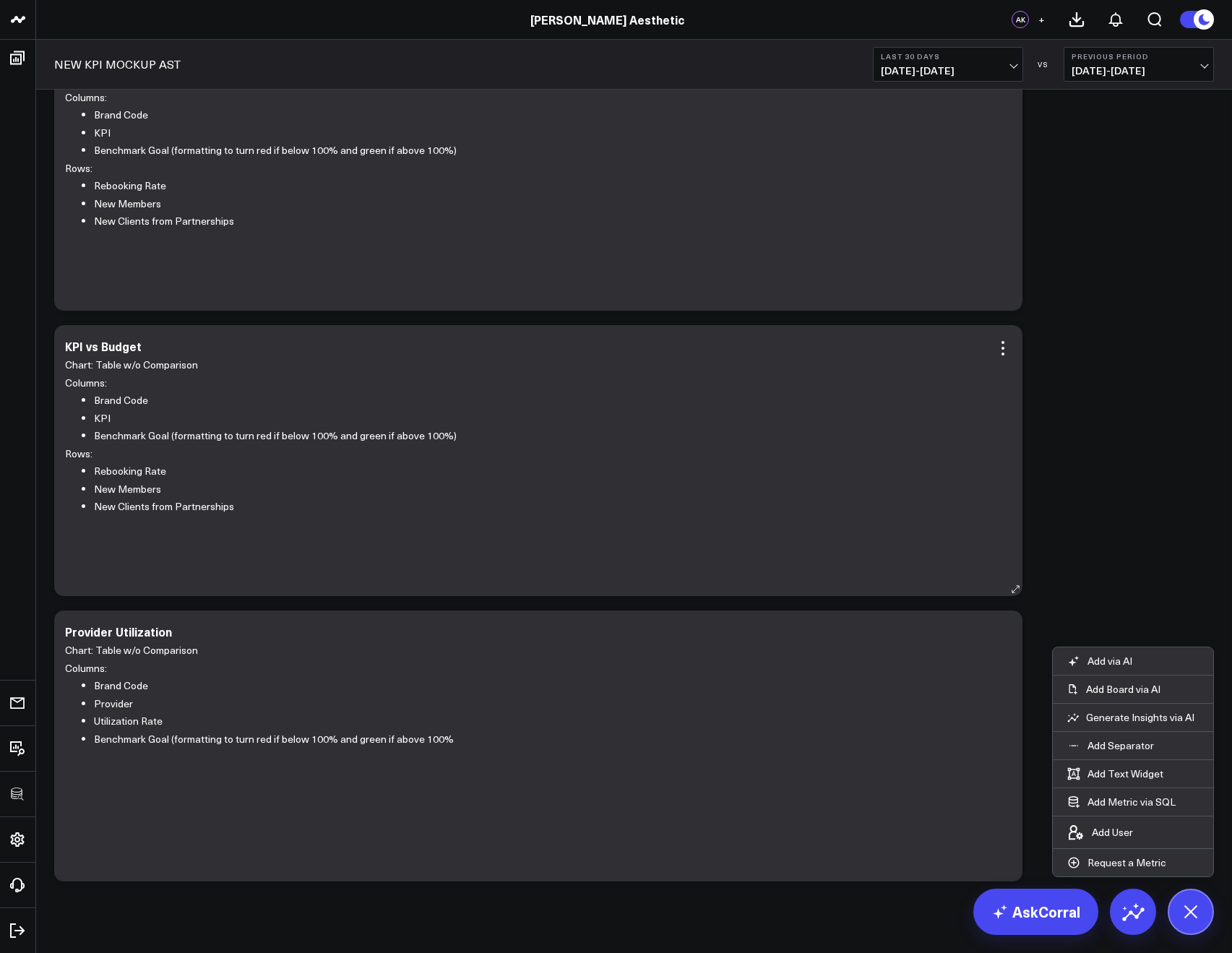
scroll to position [90, 0]
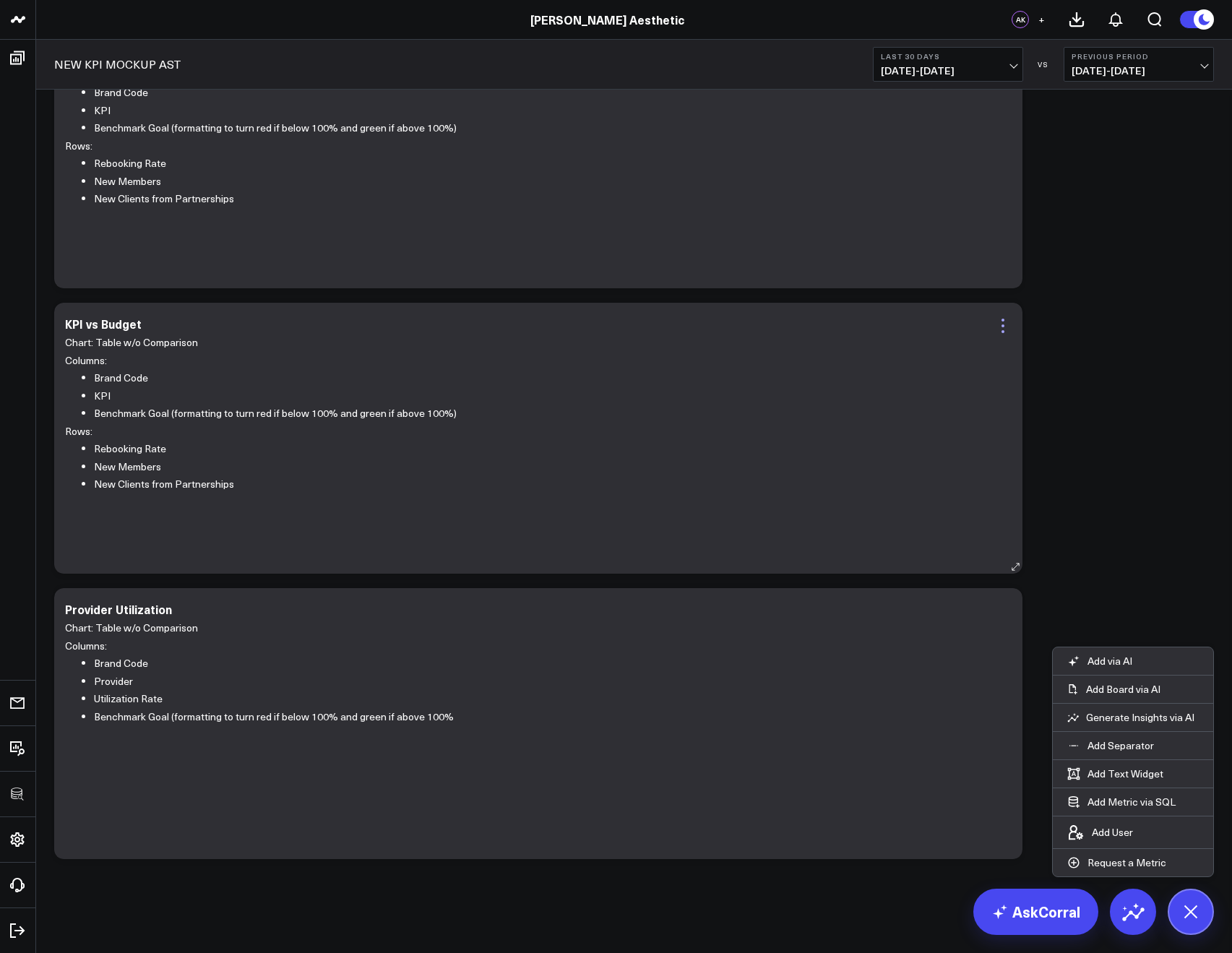
click at [999, 324] on icon at bounding box center [1003, 326] width 17 height 17
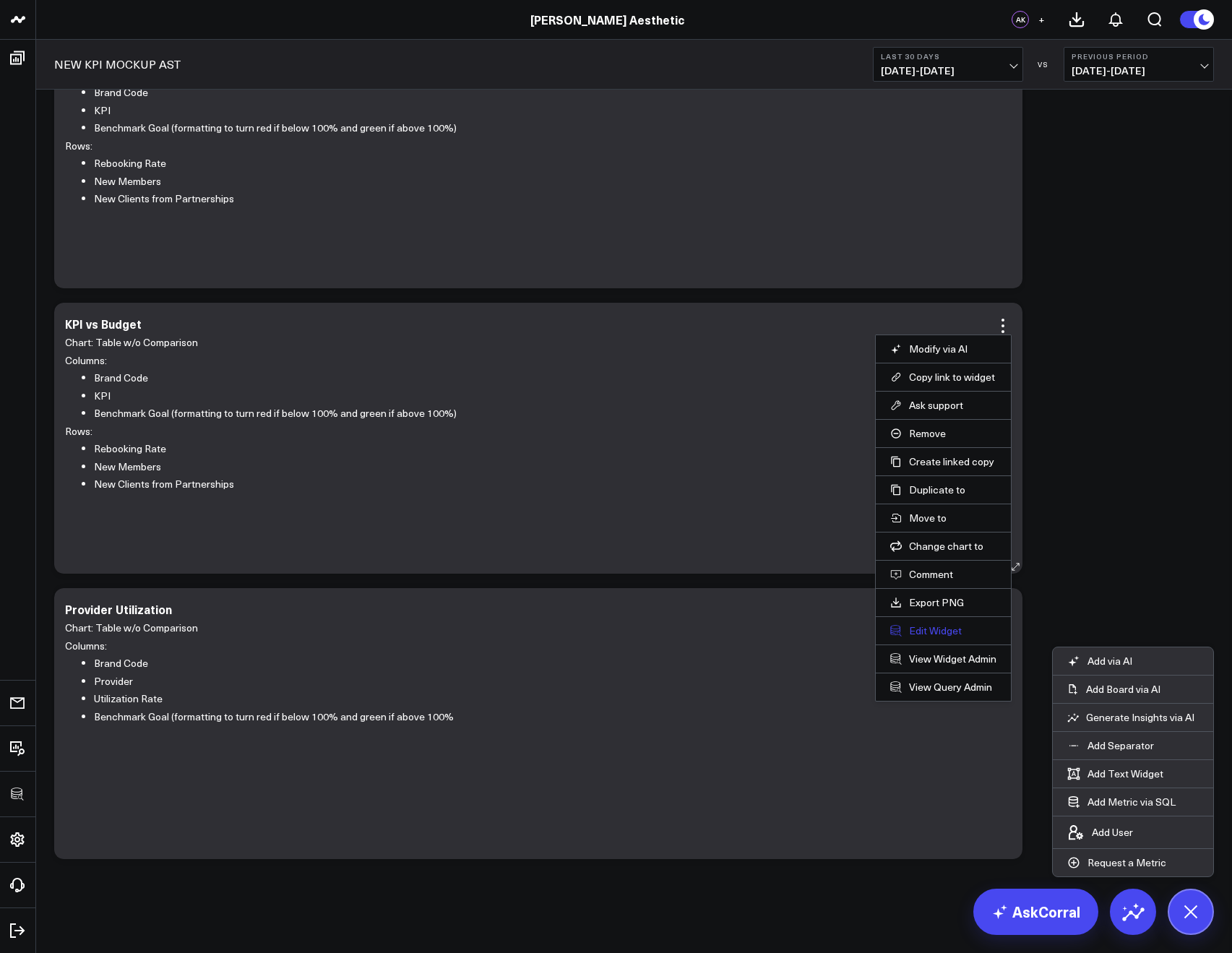
click at [933, 624] on button "Edit Widget" at bounding box center [943, 631] width 106 height 13
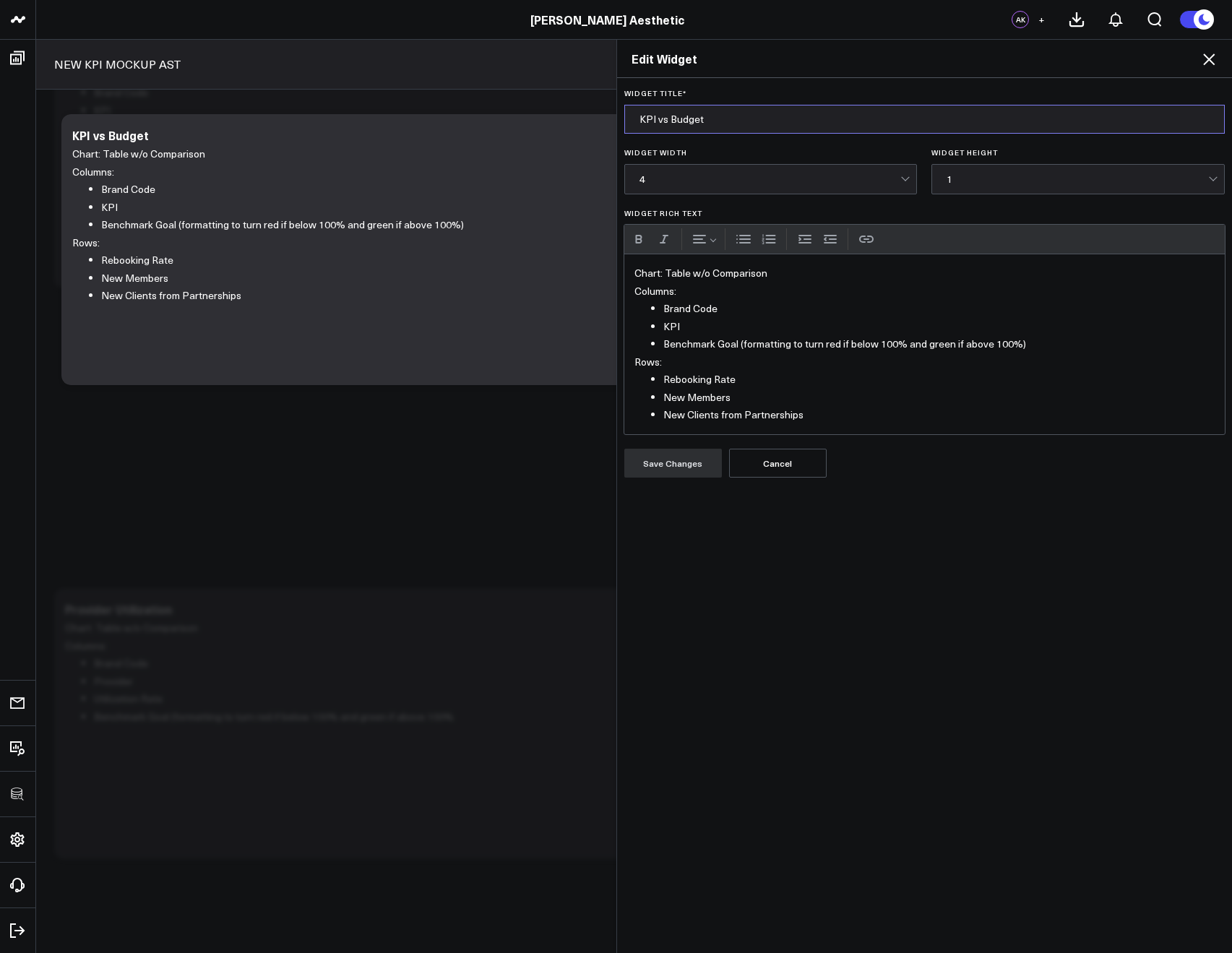
click at [634, 124] on input "KPI vs Budget" at bounding box center [925, 119] width 601 height 29
click at [732, 129] on input "KPI vs Budget" at bounding box center [925, 119] width 601 height 29
type input "KPI vs Budget by Provider Function"
drag, startPoint x: 789, startPoint y: 412, endPoint x: 656, endPoint y: 396, distance: 134.0
click at [656, 396] on ul "Rebooking Rate New Members New Clients from Partnerships" at bounding box center [925, 397] width 581 height 53
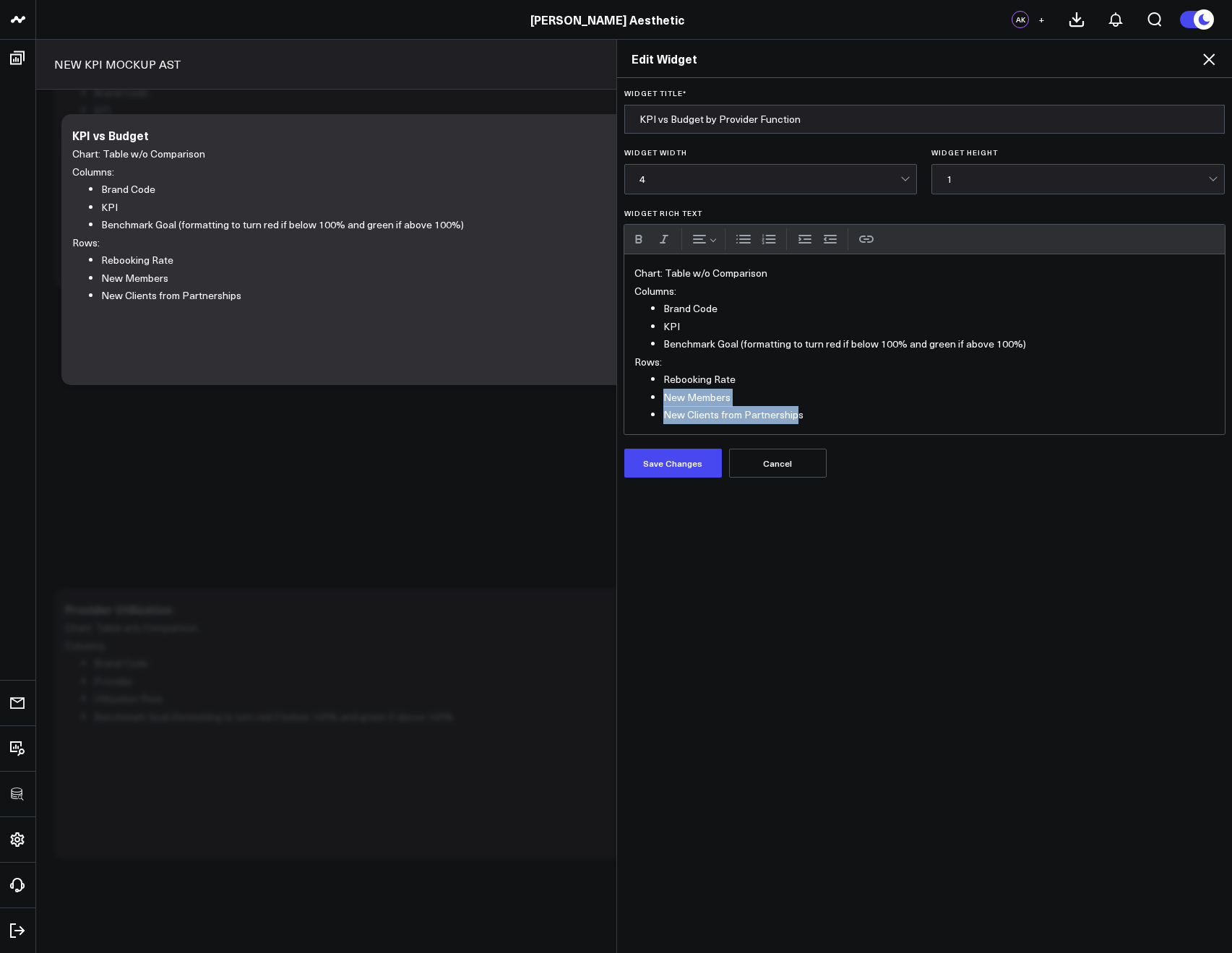
click at [766, 423] on li "New Clients from Partnerships" at bounding box center [939, 415] width 552 height 18
drag, startPoint x: 805, startPoint y: 417, endPoint x: 584, endPoint y: 399, distance: 221.7
click at [584, 399] on div "Edit Widget Widget Title * KPI vs Budget by Provider Function Widget Width 4 Wi…" at bounding box center [616, 496] width 1232 height 914
drag, startPoint x: 733, startPoint y: 377, endPoint x: 652, endPoint y: 379, distance: 81.0
click at [652, 379] on ul "Rebooking Rate" at bounding box center [925, 379] width 581 height 18
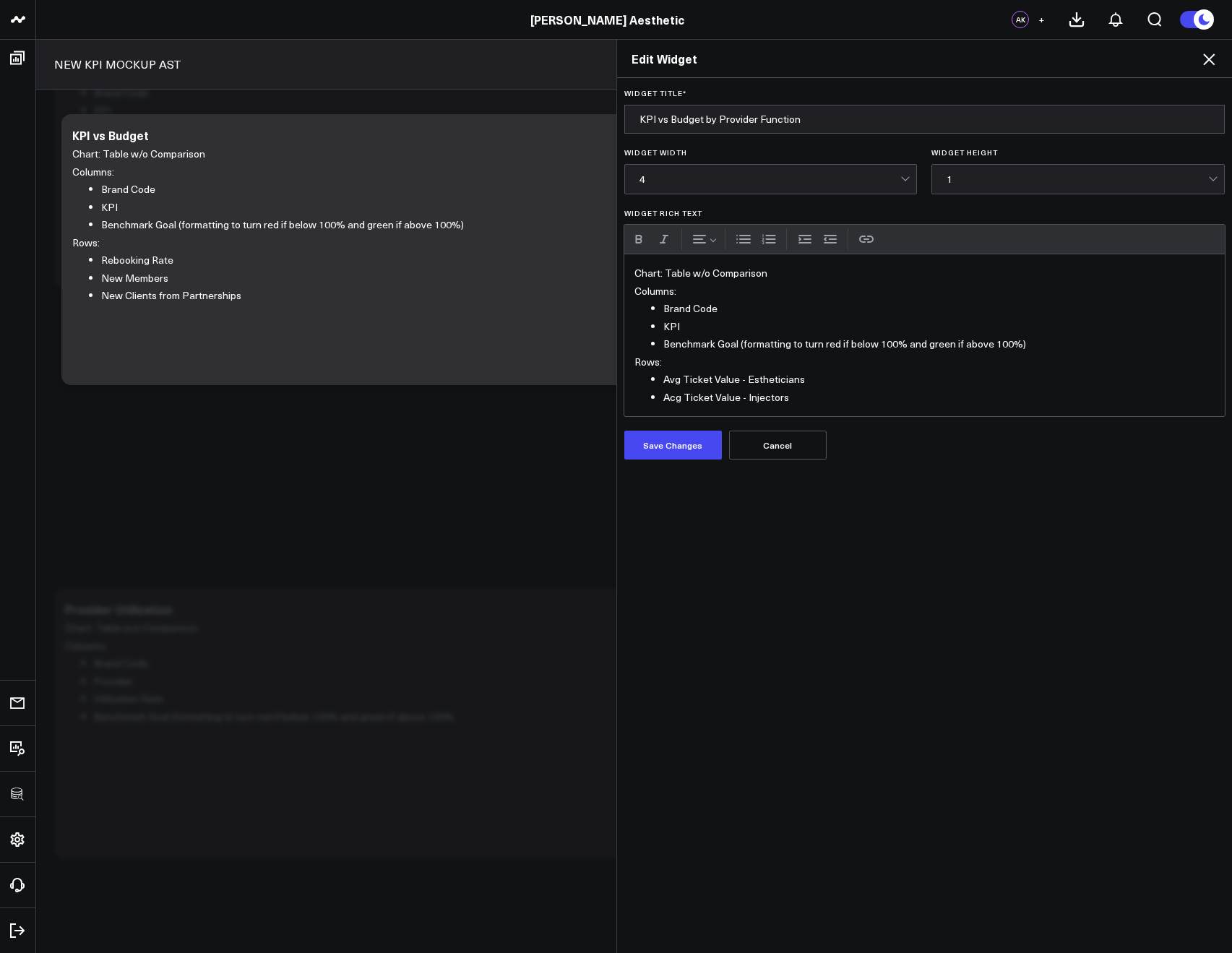
drag, startPoint x: 669, startPoint y: 399, endPoint x: 651, endPoint y: 387, distance: 21.6
click at [668, 399] on li "Acg Ticket Value - Injectors" at bounding box center [939, 398] width 552 height 18
click at [835, 374] on li "Avg Ticket Value - Estheticians" at bounding box center [939, 379] width 552 height 18
click at [800, 399] on li "Avg Ticket Value - Injectors" at bounding box center [939, 398] width 552 height 18
click at [670, 376] on li "Avg Ticket Value - Estheticians" at bounding box center [939, 379] width 552 height 18
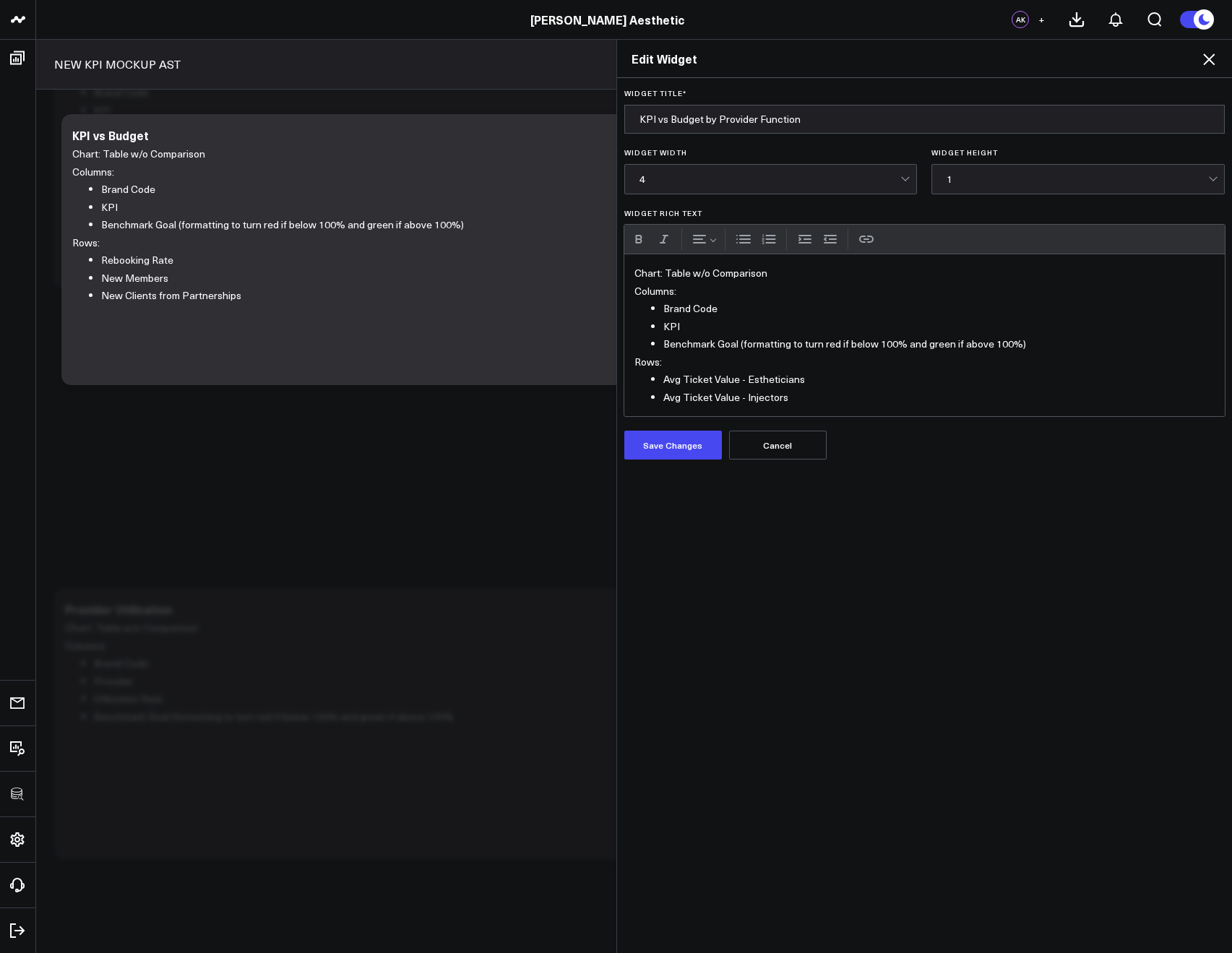
click at [789, 379] on li "Avg Ticket Value - Estheticians" at bounding box center [939, 379] width 552 height 18
click at [669, 434] on button "Save Changes" at bounding box center [673, 445] width 98 height 29
click at [1208, 60] on icon at bounding box center [1209, 60] width 17 height 17
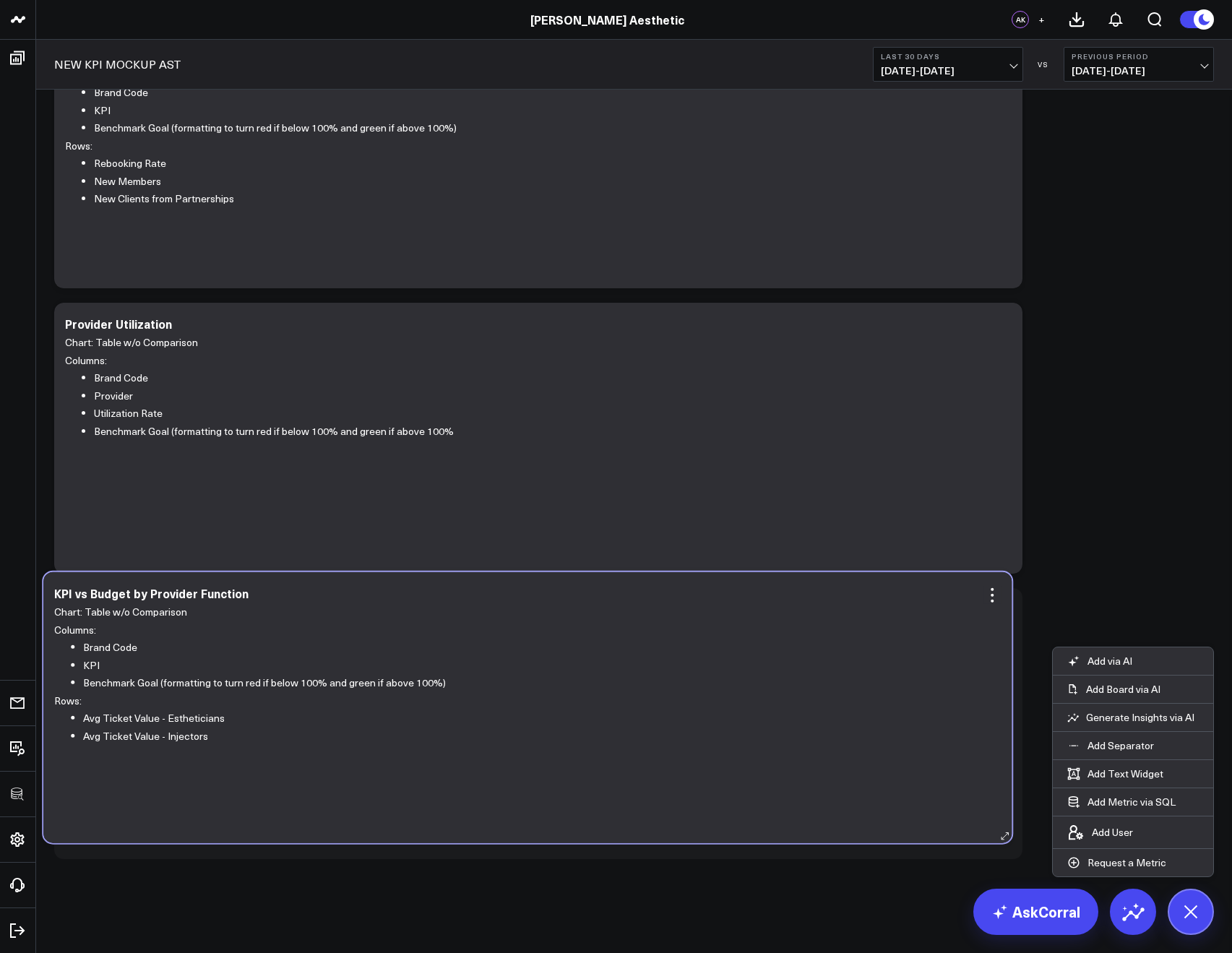
drag, startPoint x: 378, startPoint y: 337, endPoint x: 368, endPoint y: 604, distance: 267.2
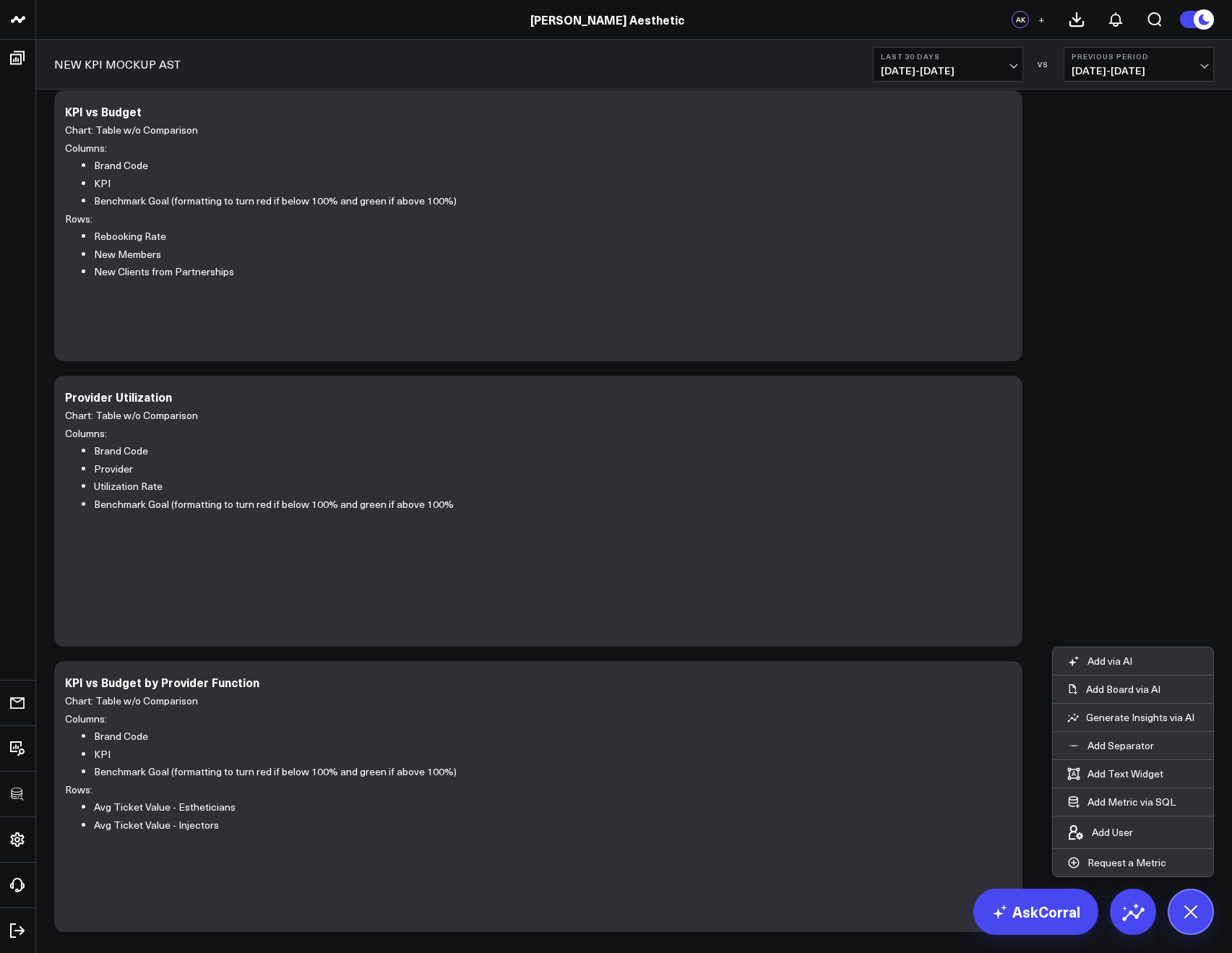
scroll to position [20, 0]
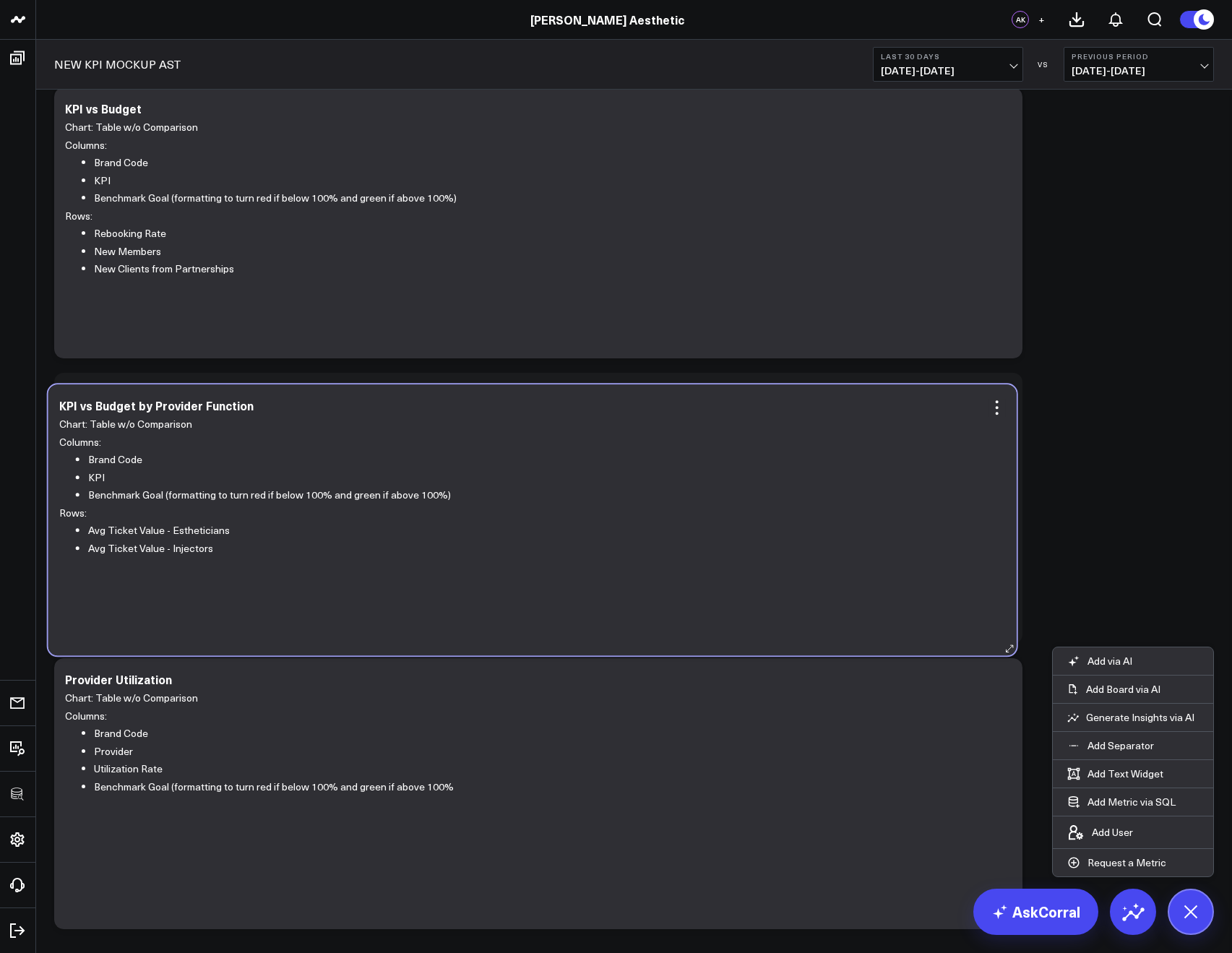
drag, startPoint x: 490, startPoint y: 676, endPoint x: 485, endPoint y: 402, distance: 274.0
click at [485, 402] on div "KPI vs Budget by Provider Function" at bounding box center [532, 405] width 946 height 13
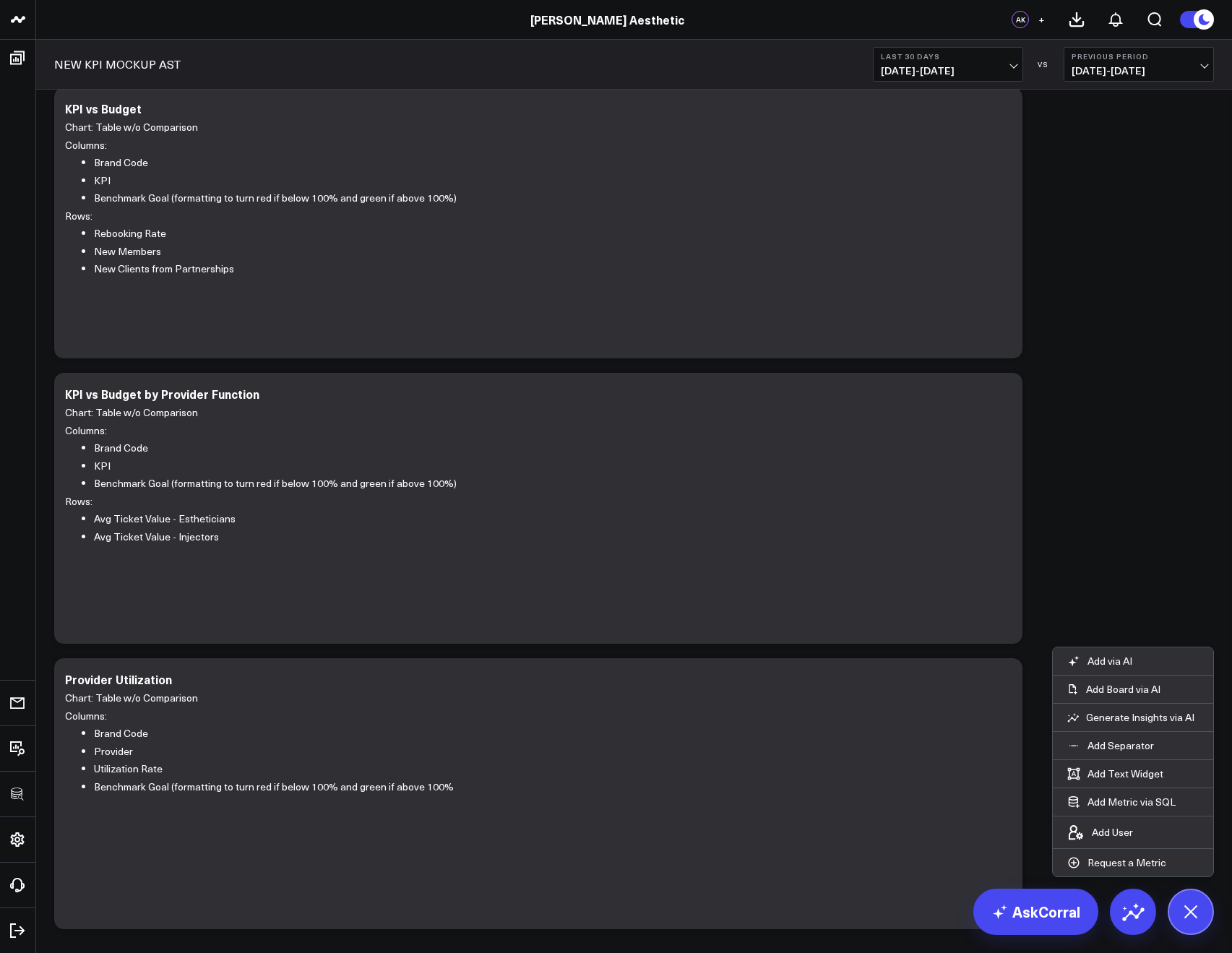
scroll to position [0, 0]
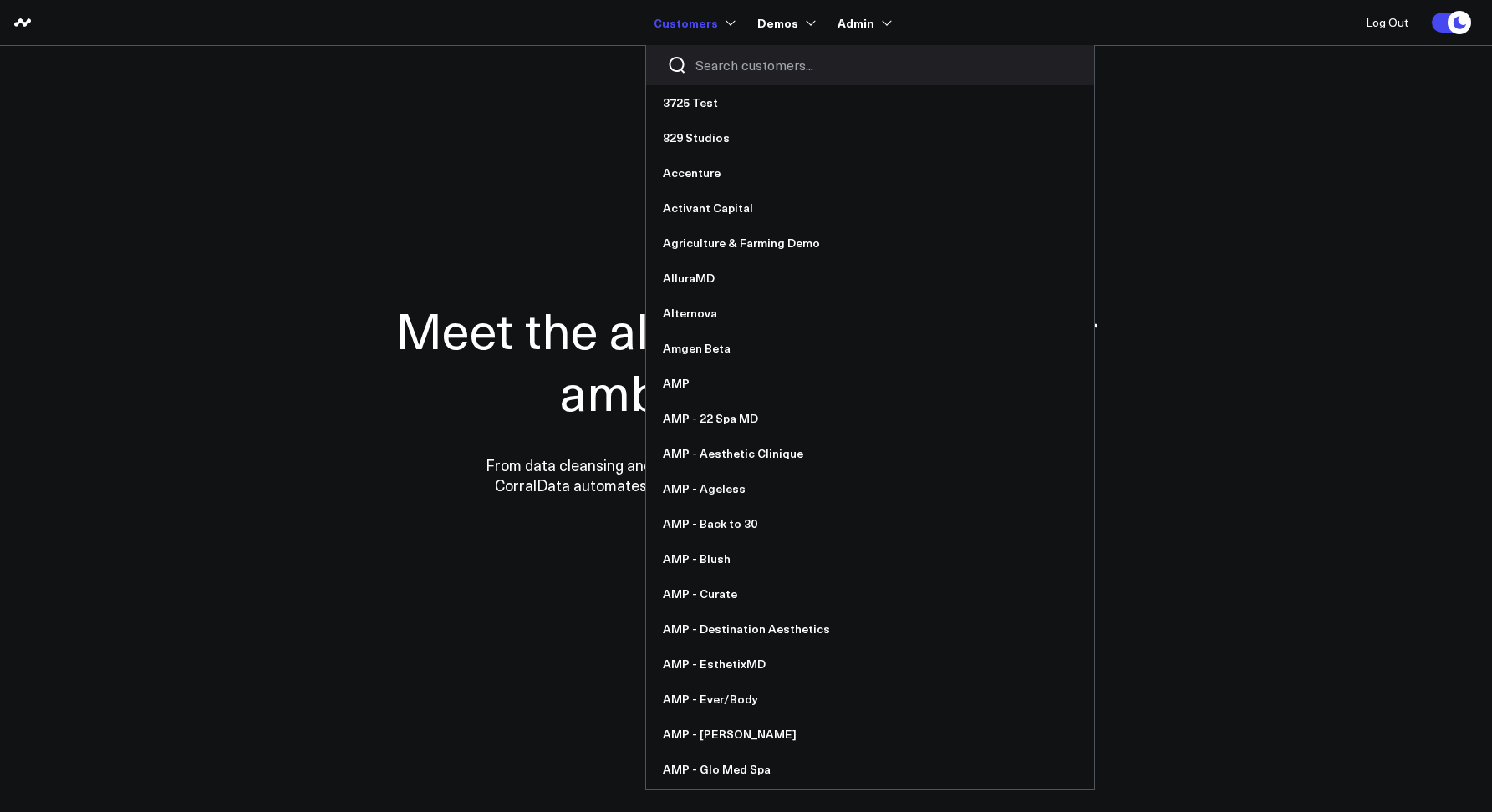
click at [726, 68] on input "Search customers input" at bounding box center [885, 65] width 378 height 18
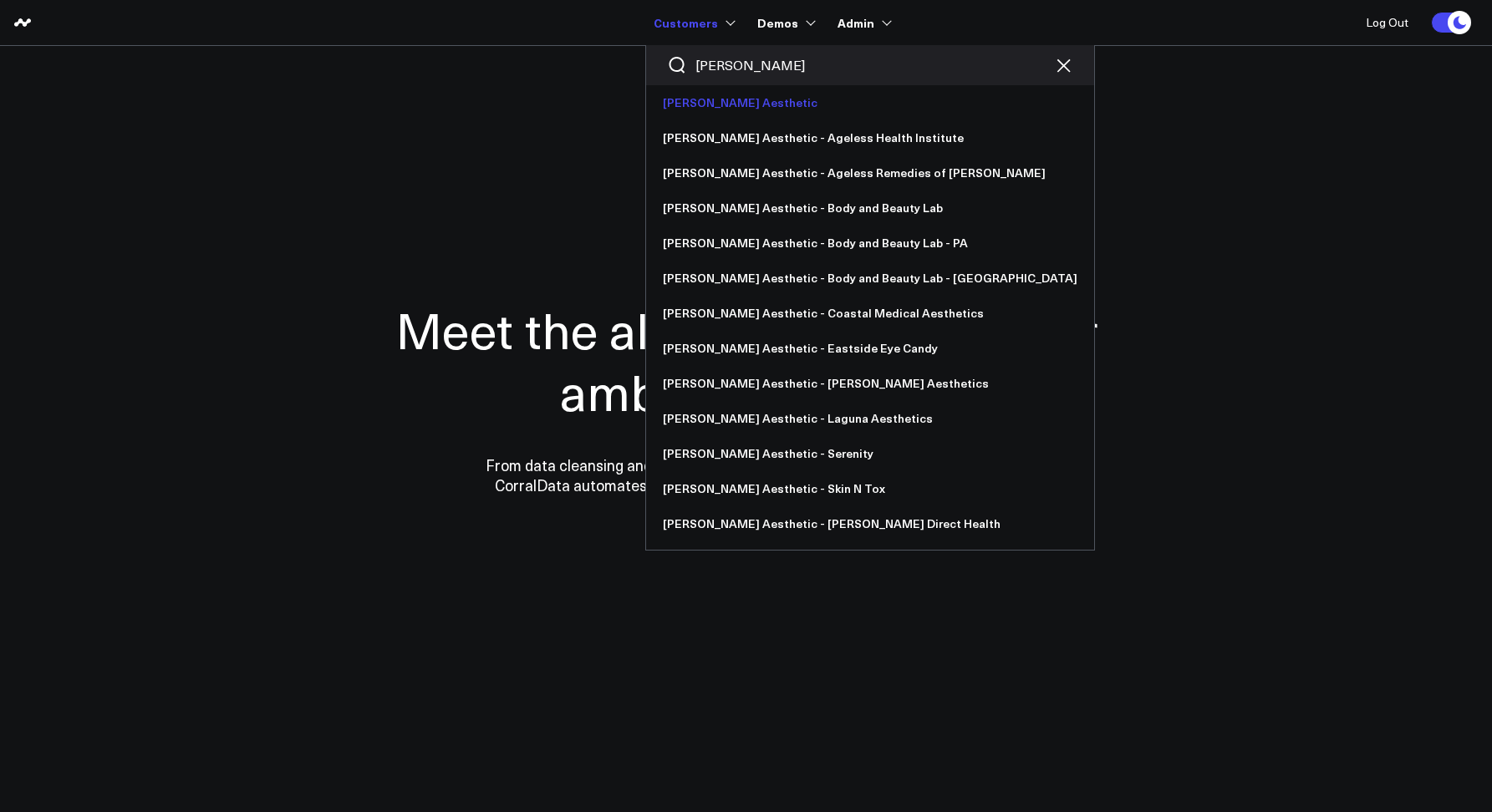
type input "[PERSON_NAME]"
